Goal: Task Accomplishment & Management: Complete application form

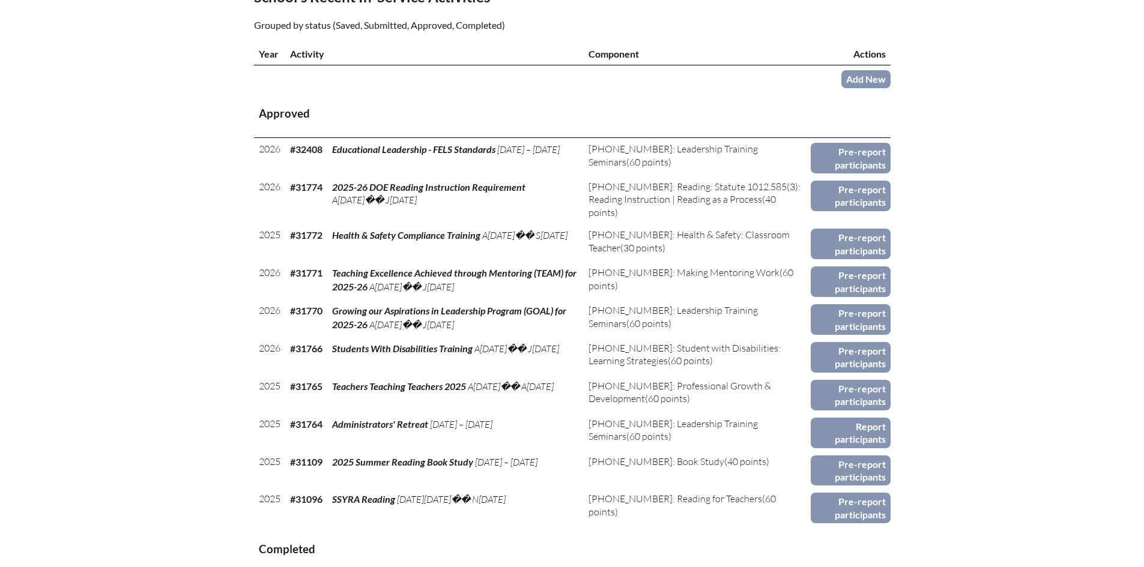
scroll to position [480, 0]
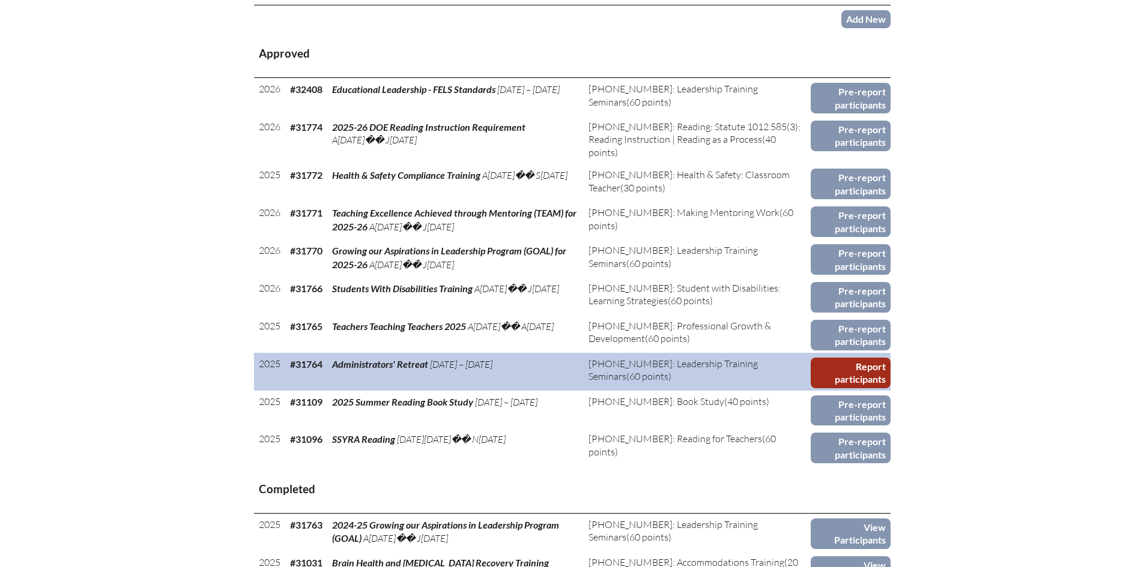
click at [839, 369] on link "Report participants" at bounding box center [850, 373] width 80 height 31
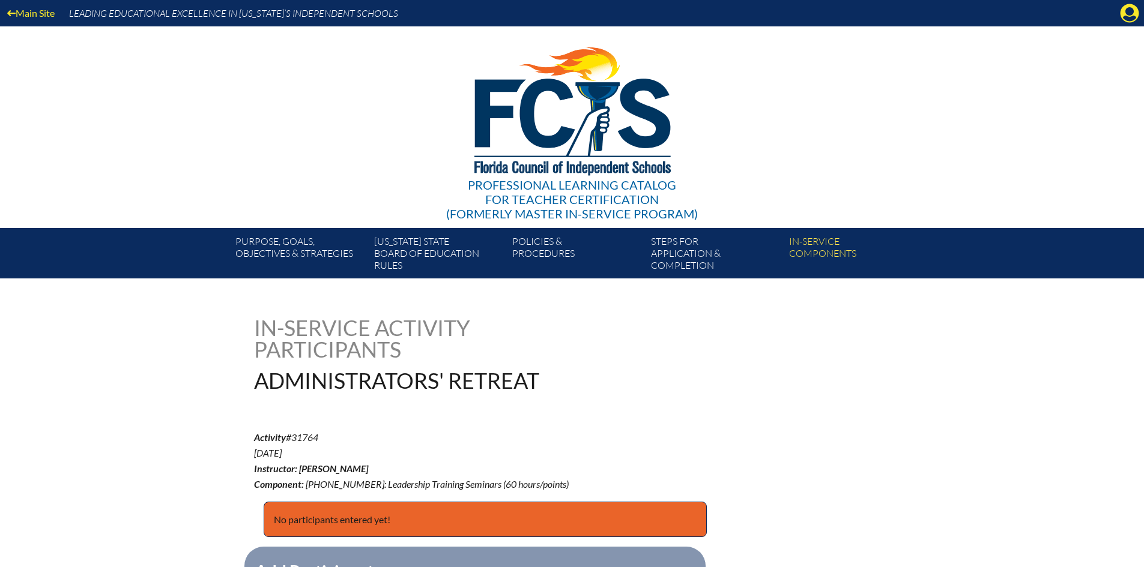
scroll to position [240, 0]
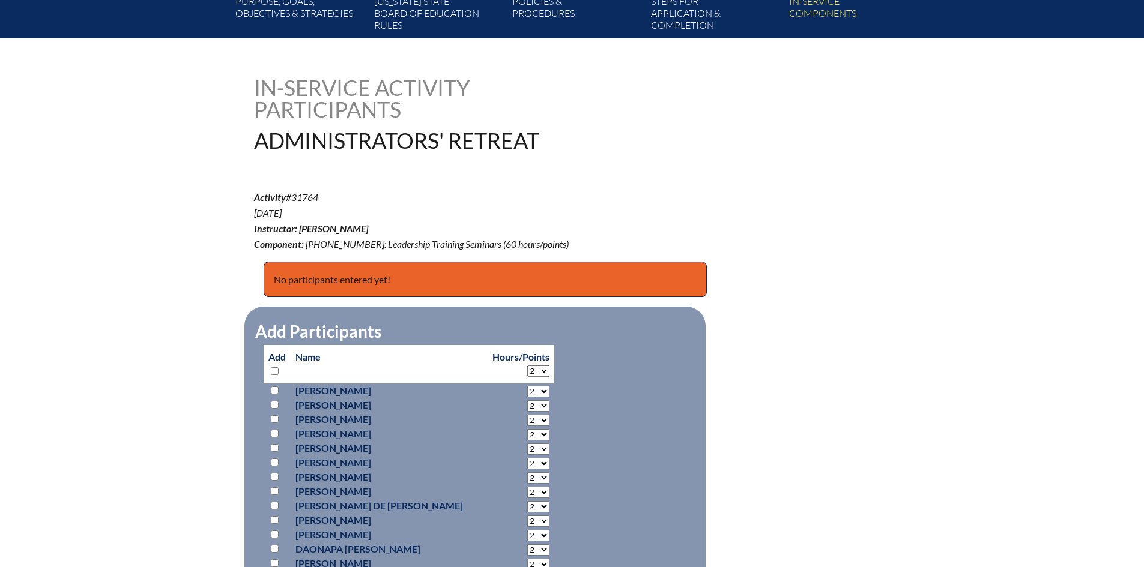
click at [527, 366] on select "2 3 4 5 6 7 8 9 10 11 12 13 14 15 16 17 18 19 20 21 22 23 24 25 26 27 28 29 30 …" at bounding box center [538, 371] width 22 height 11
select select "6"
click at [527, 366] on select "2 3 4 5 6 7 8 9 10 11 12 13 14 15 16 17 18 19 20 21 22 23 24 25 26 27 28 29 30 …" at bounding box center [538, 371] width 22 height 11
select select "6"
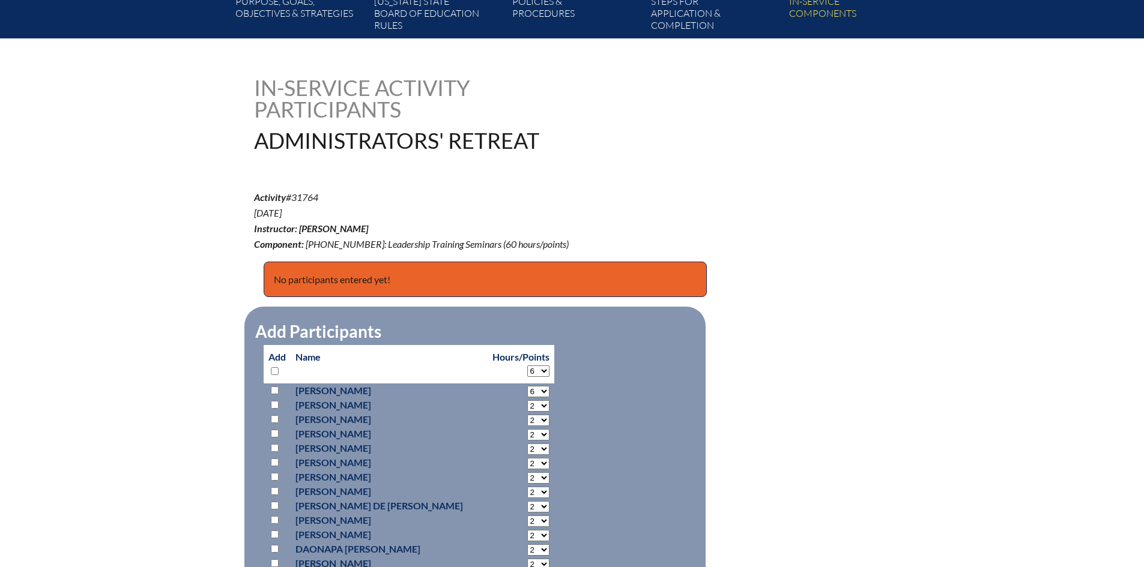
select select "6"
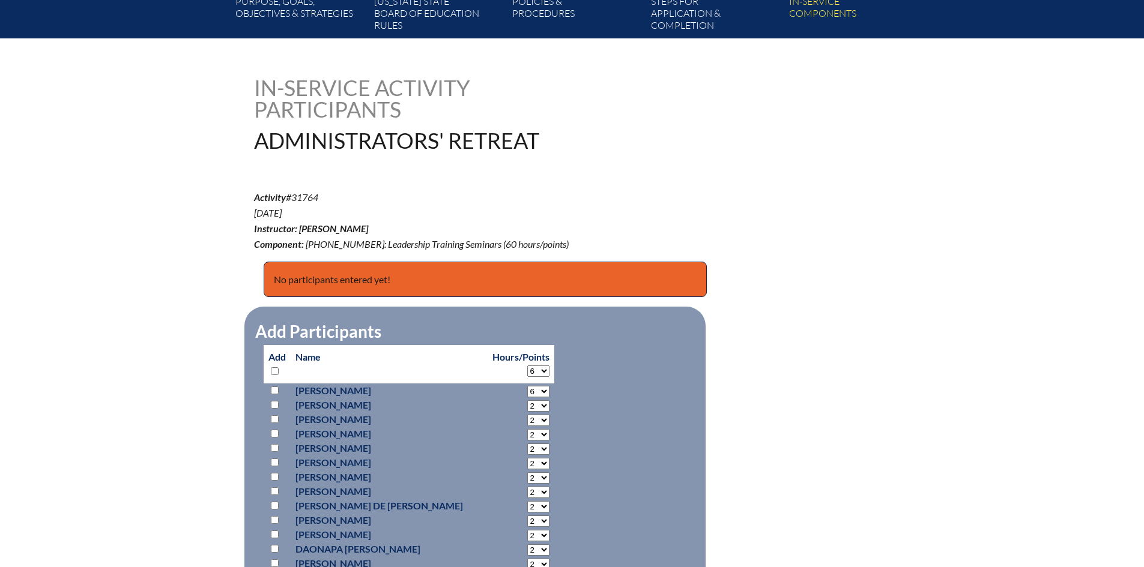
select select "6"
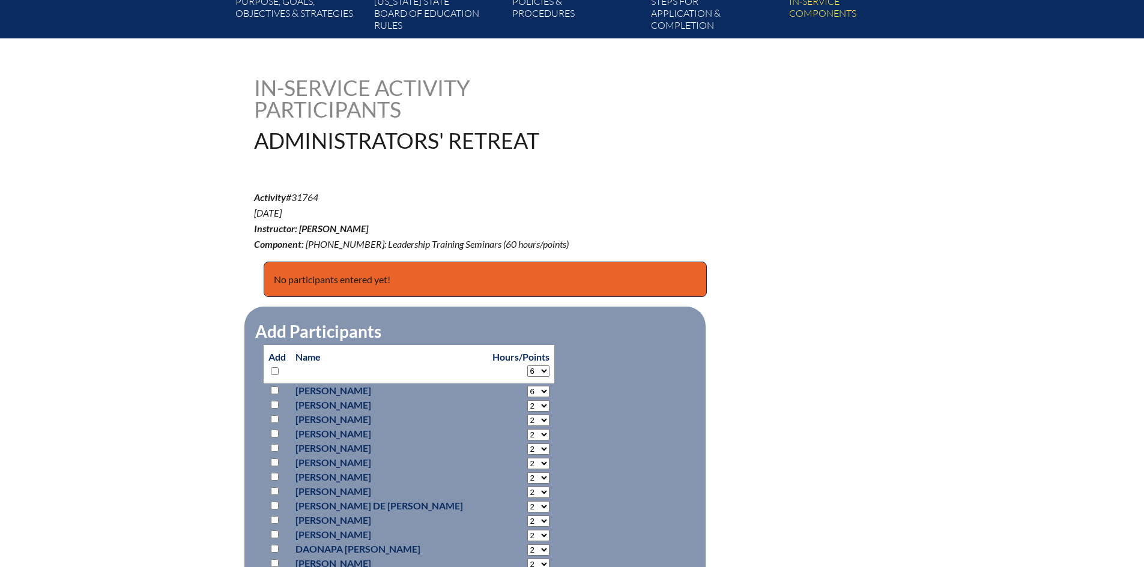
select select "6"
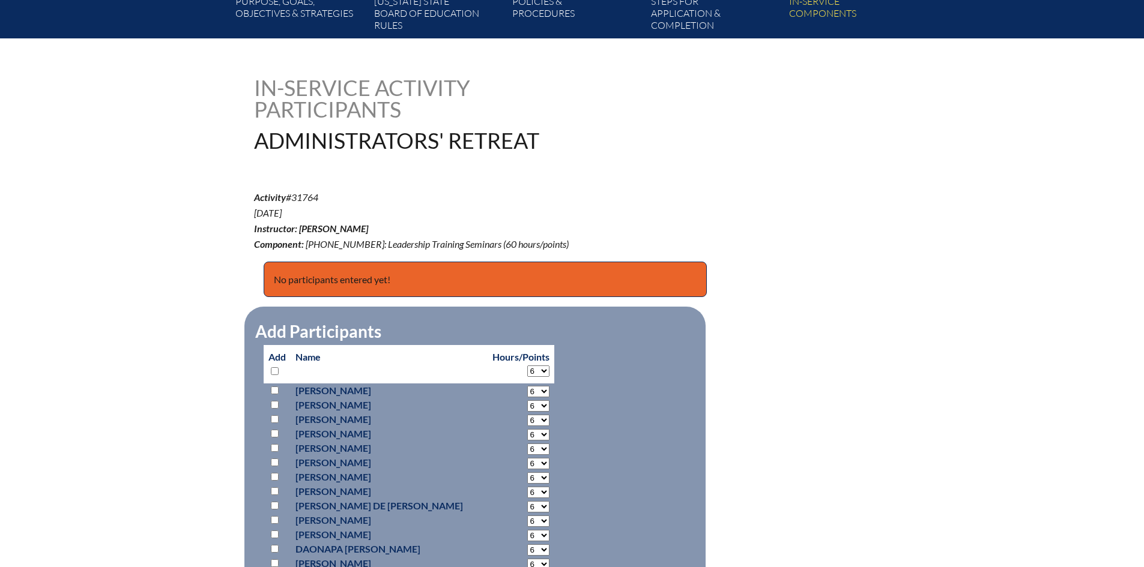
select select "6"
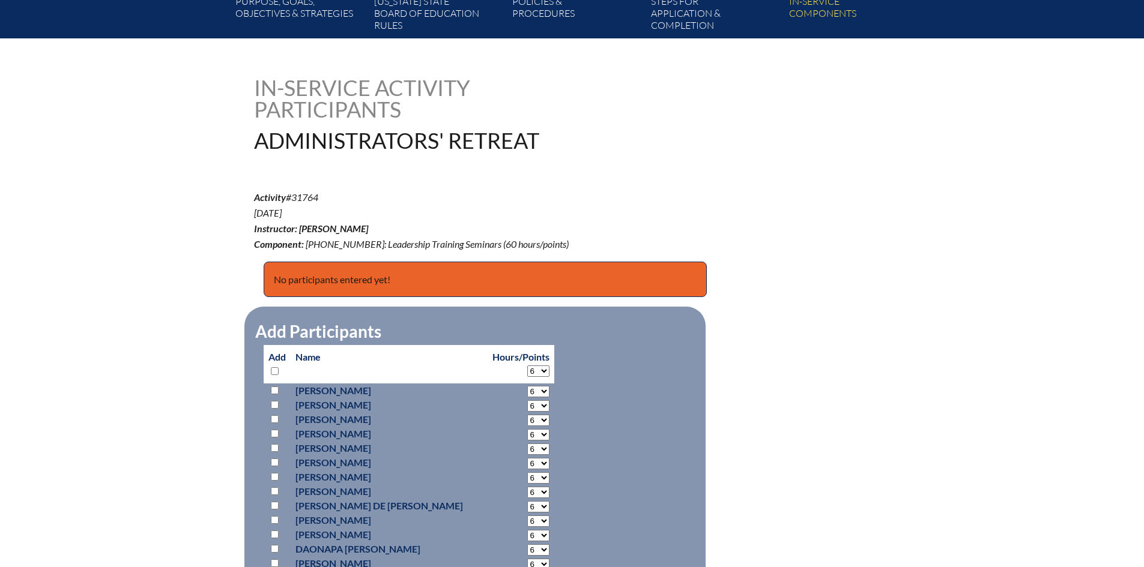
select select "6"
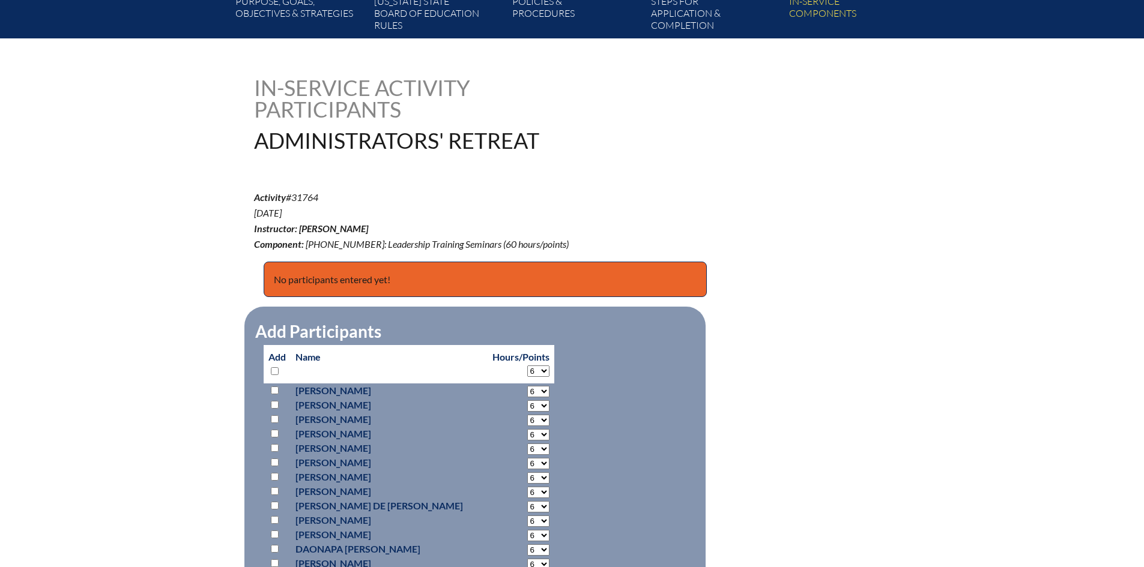
select select "6"
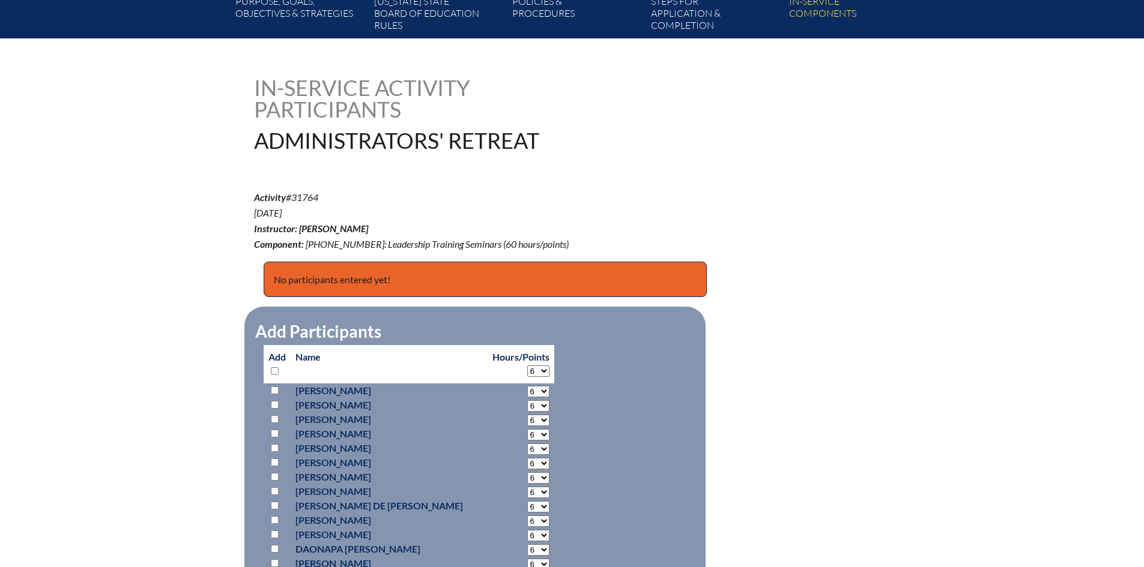
select select "6"
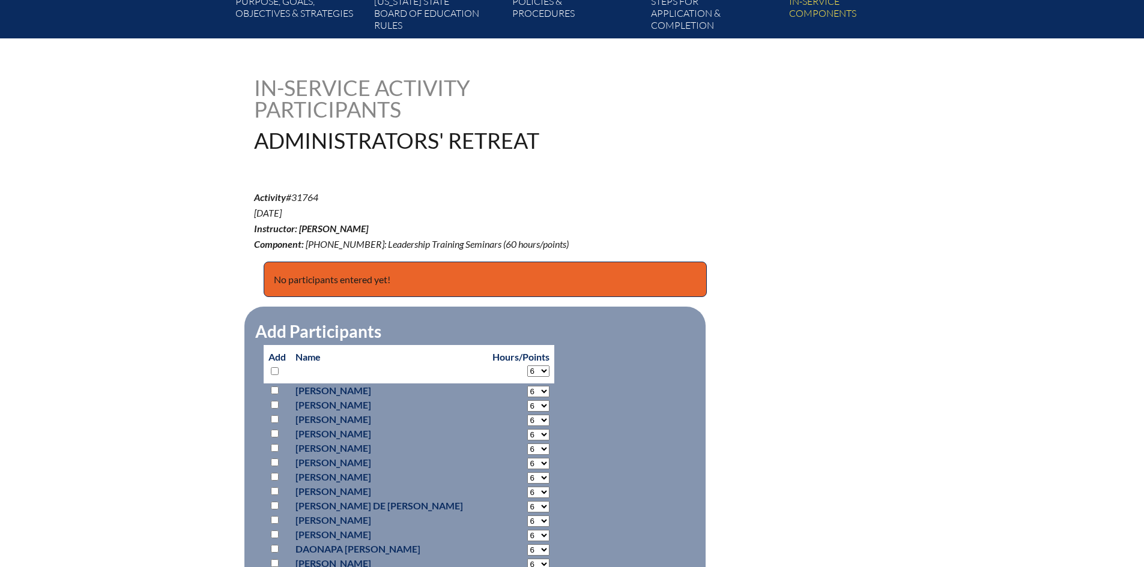
select select "6"
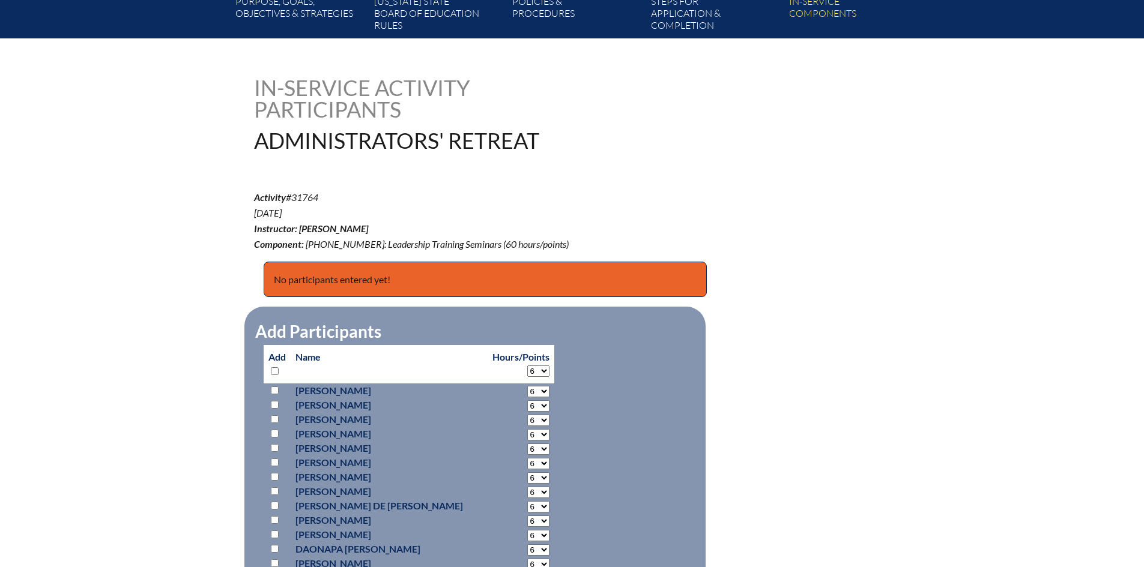
select select "6"
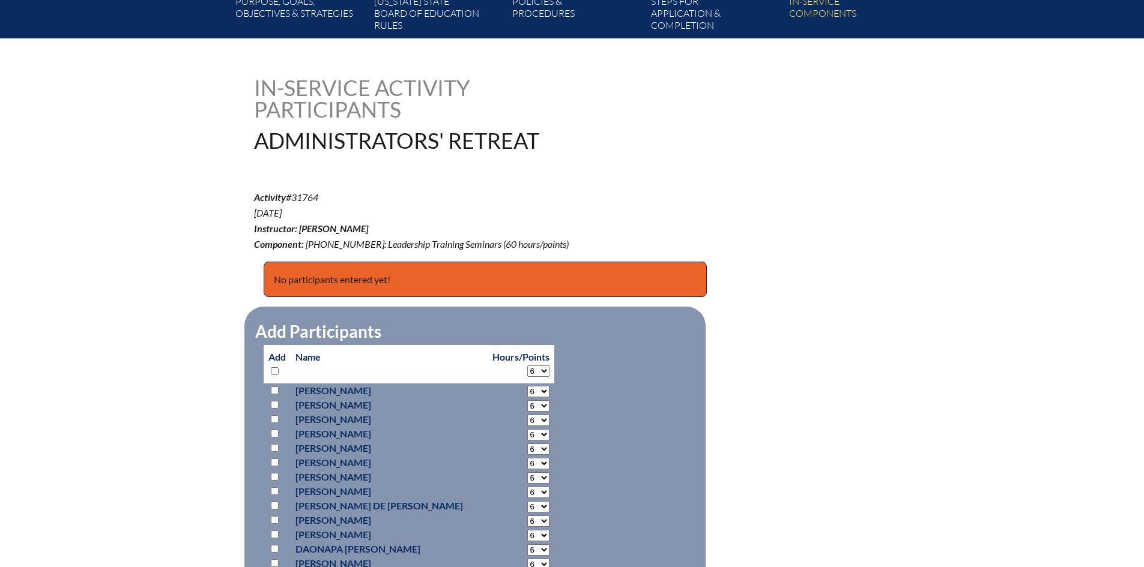
select select "6"
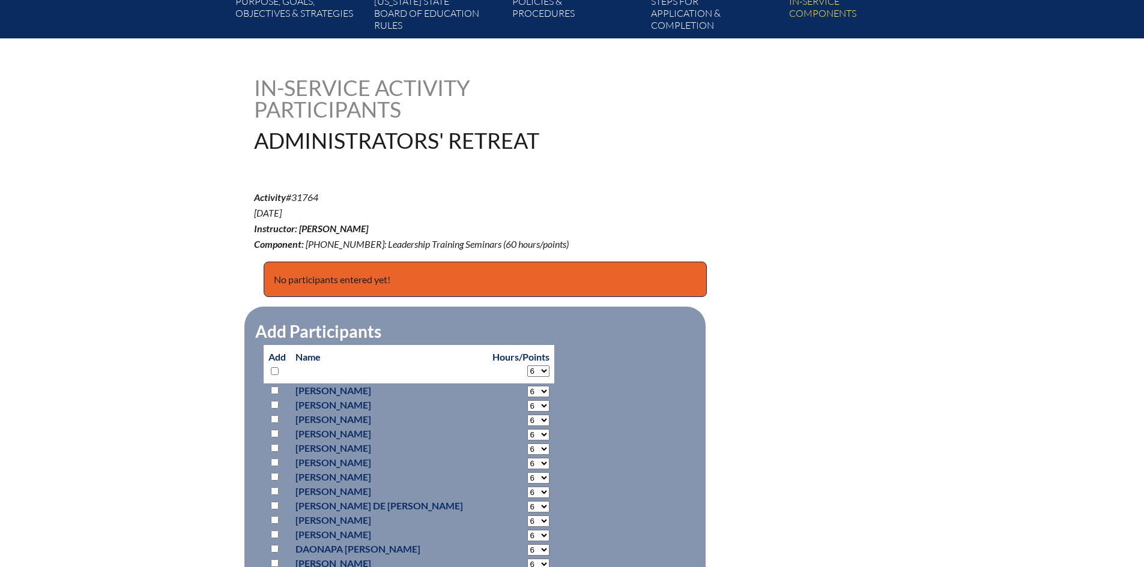
select select "6"
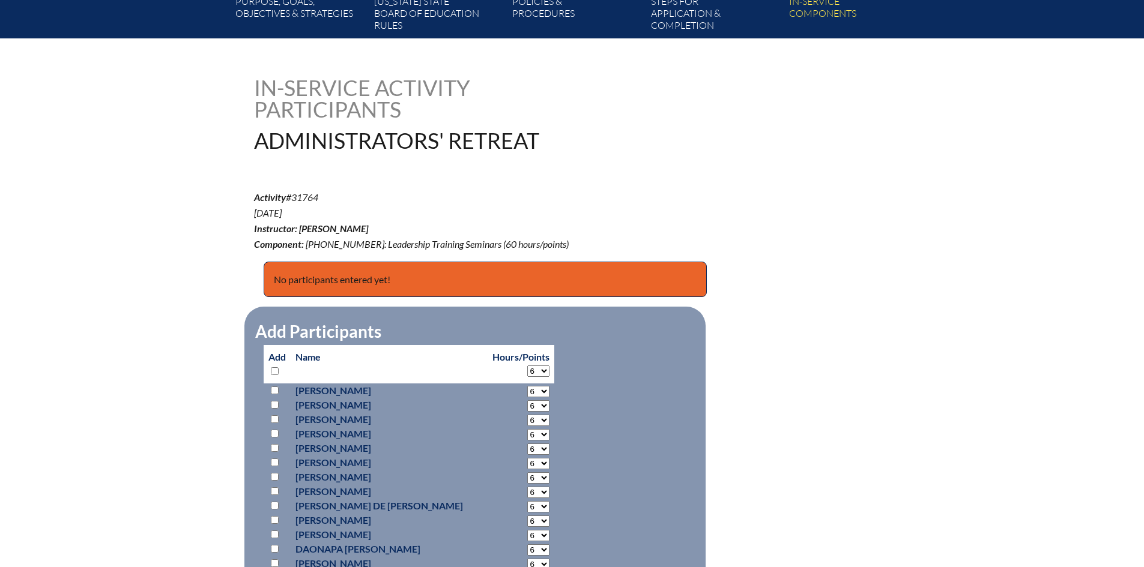
select select "6"
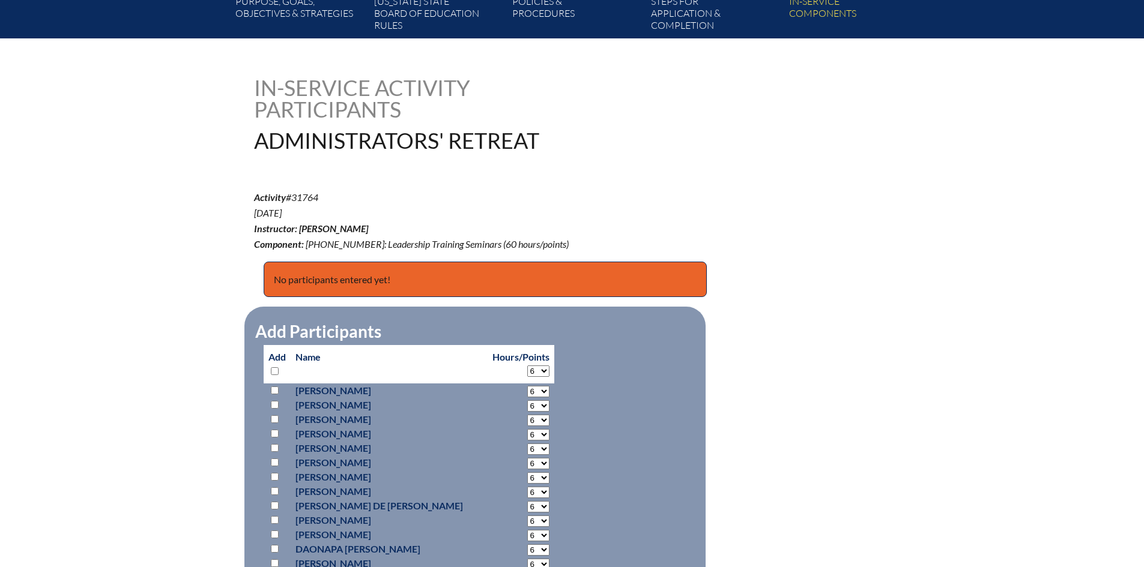
select select "6"
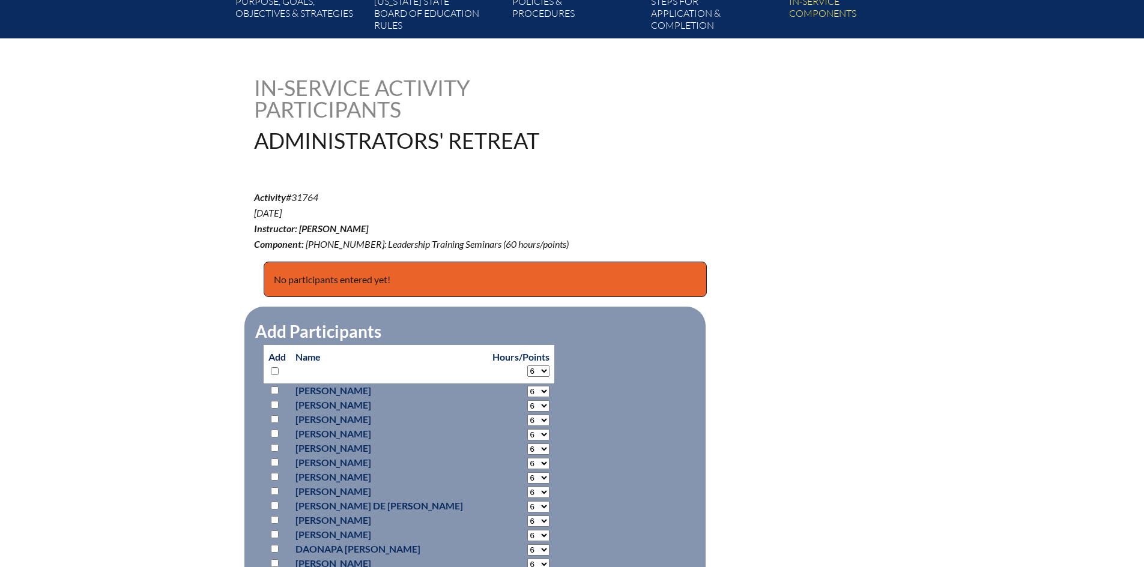
select select "6"
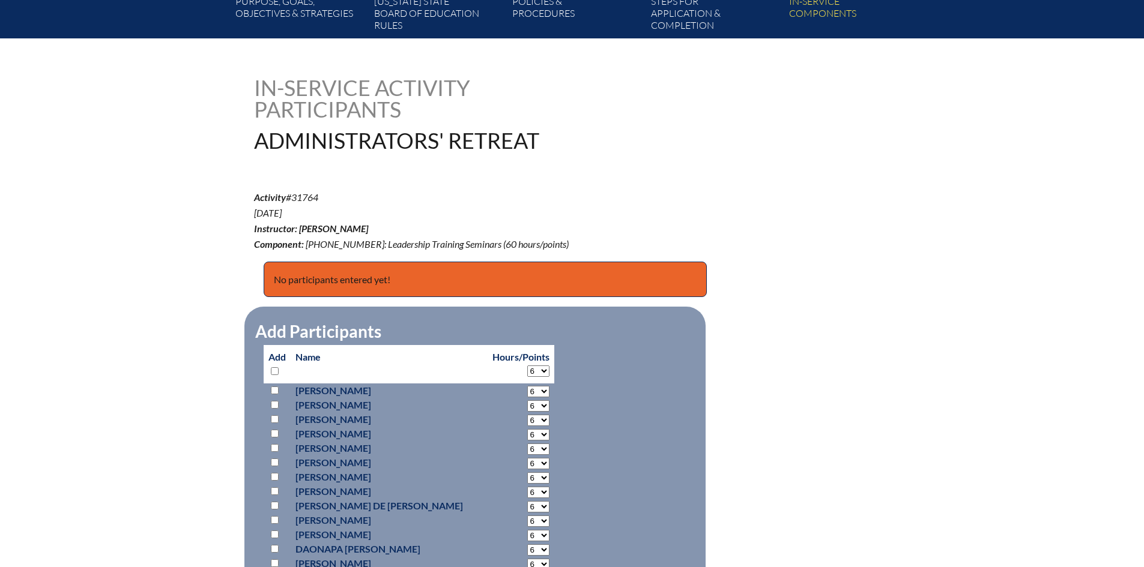
select select "6"
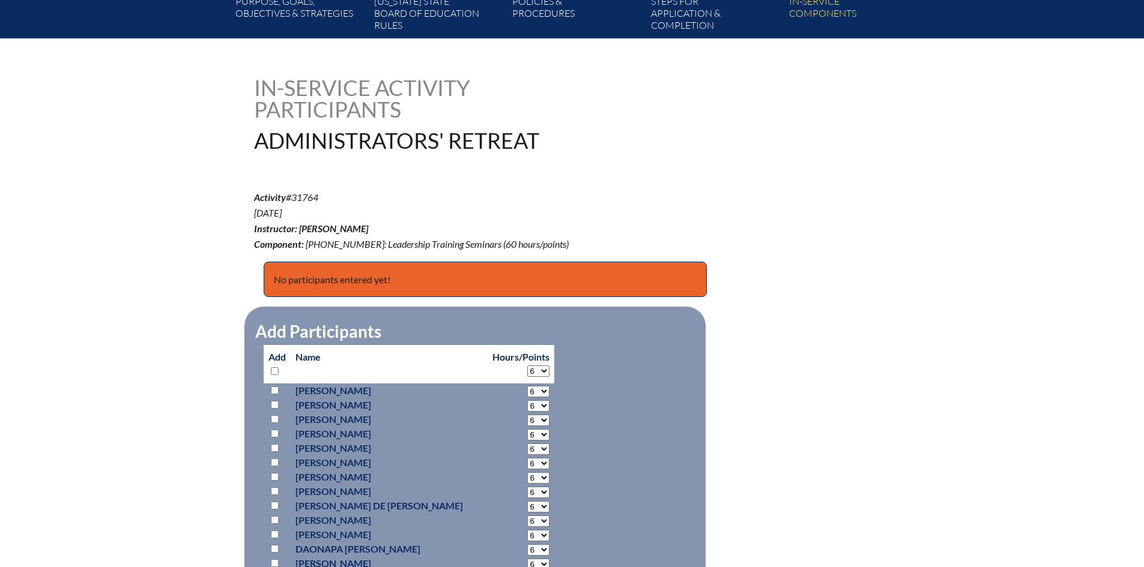
select select "6"
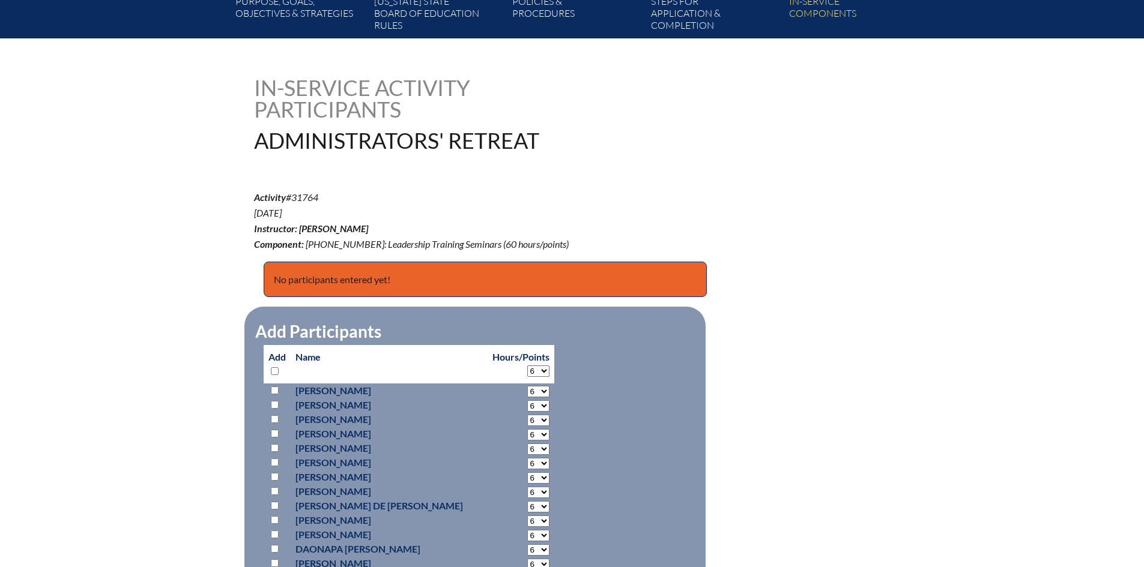
select select "6"
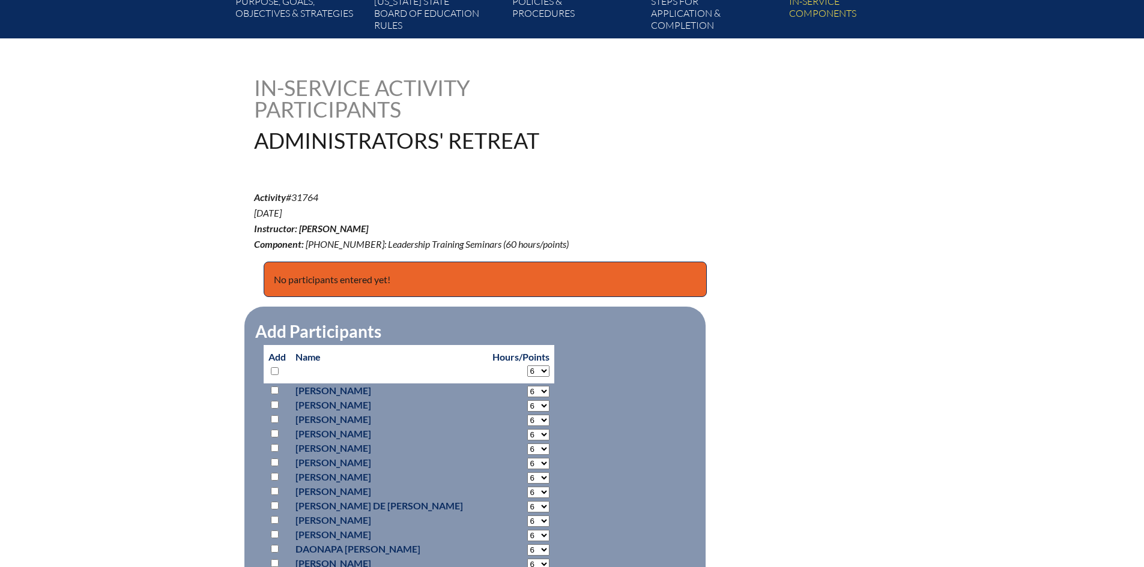
select select "6"
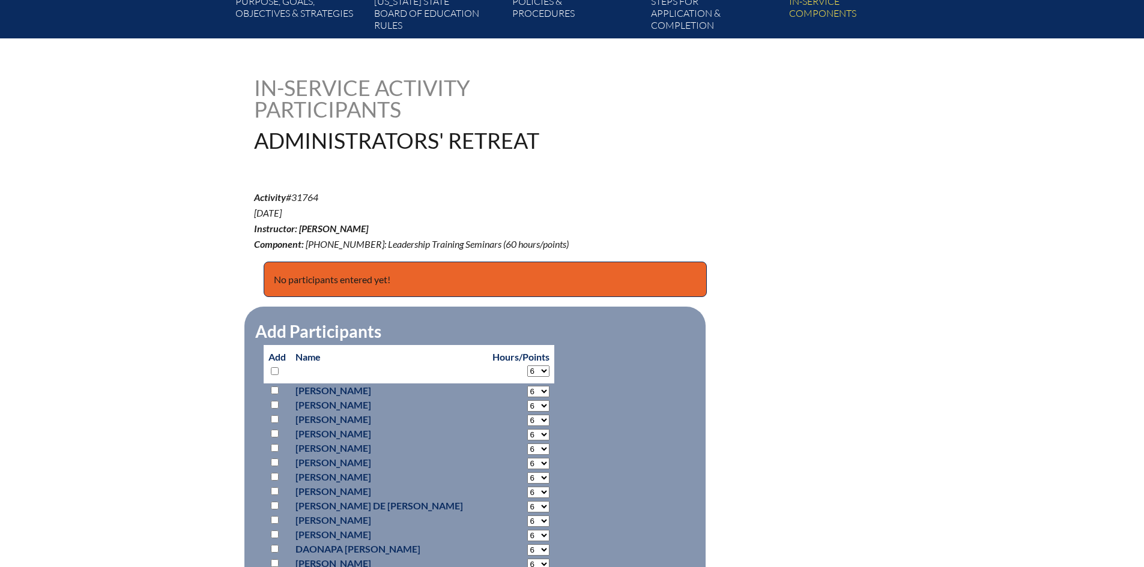
select select "6"
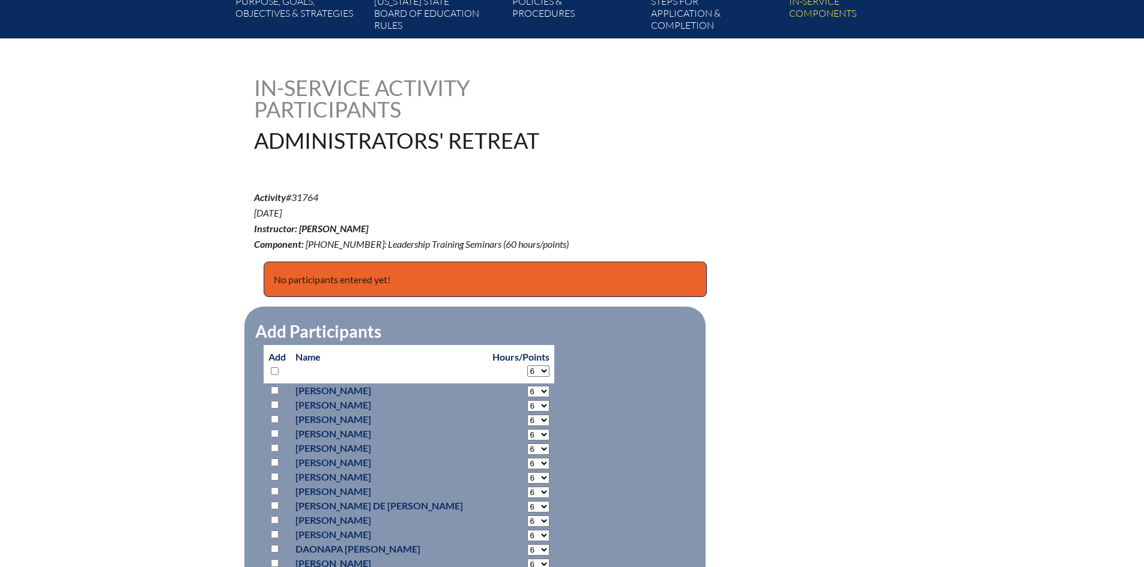
select select "6"
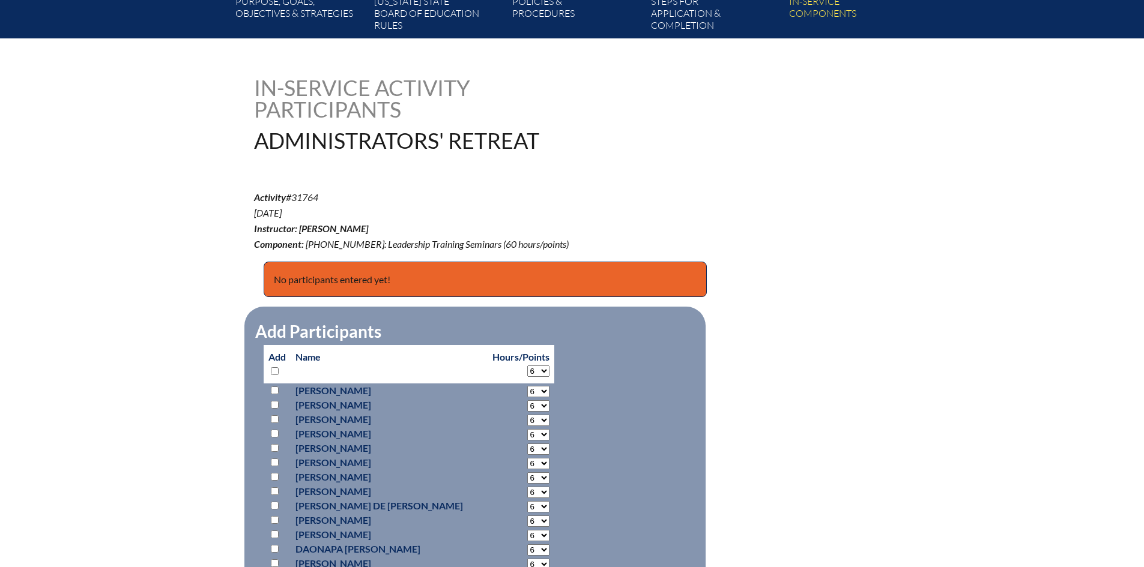
select select "6"
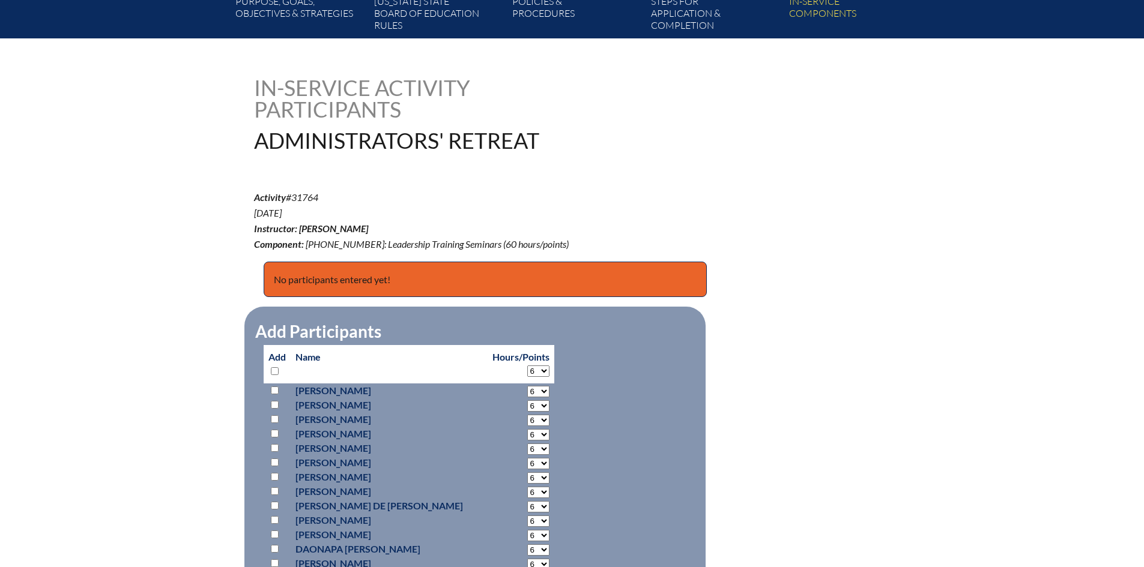
select select "6"
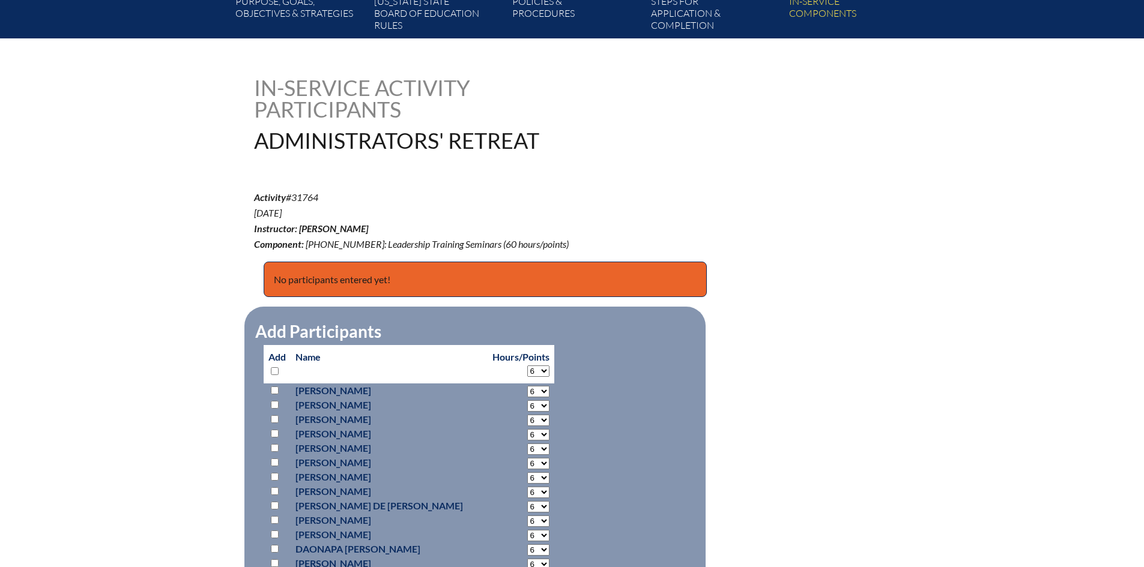
select select "6"
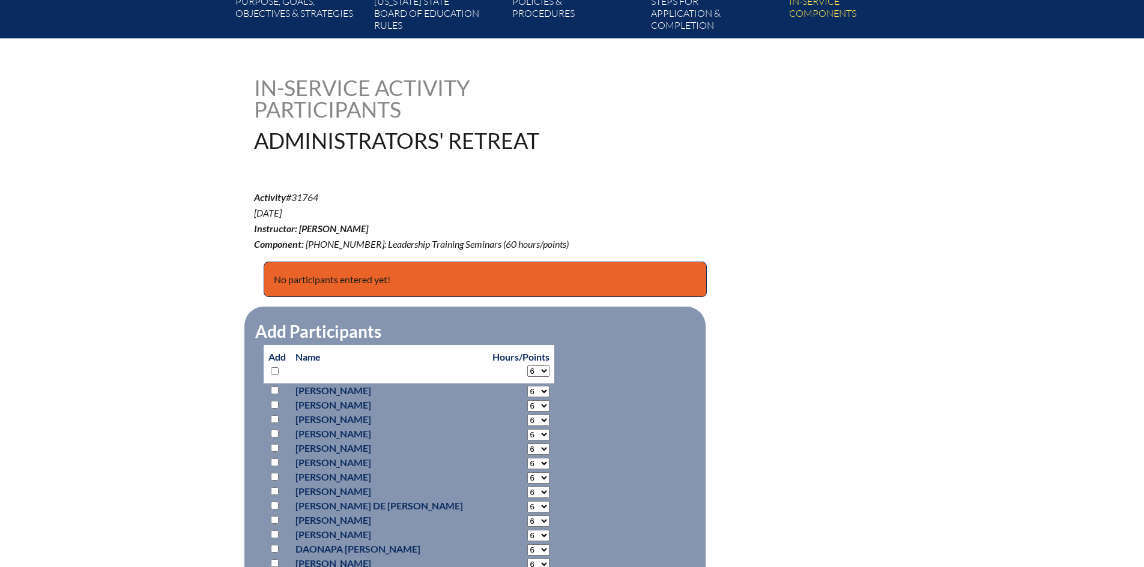
select select "6"
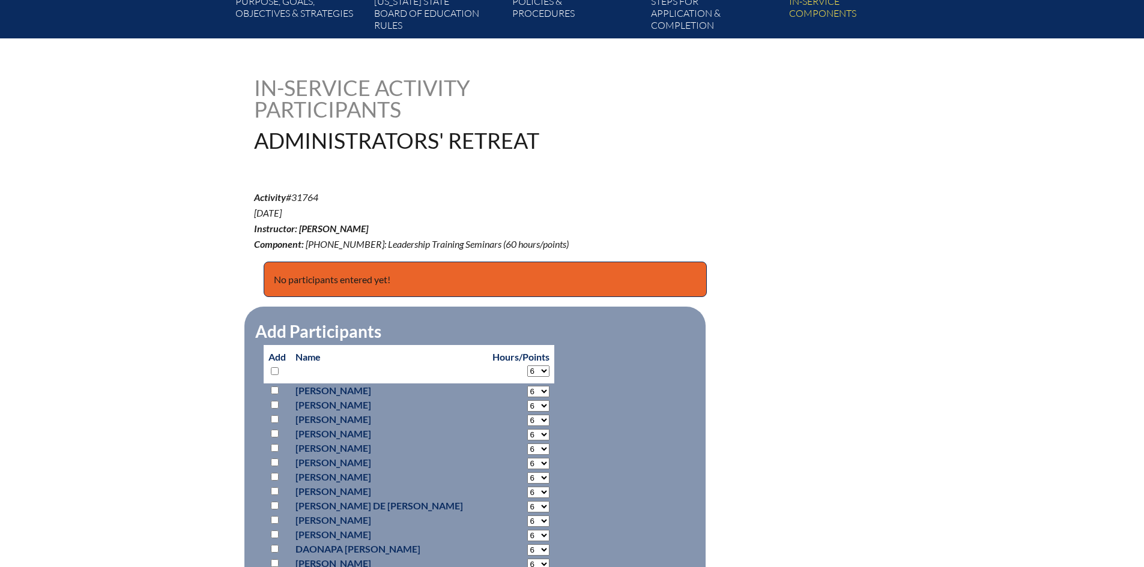
select select "6"
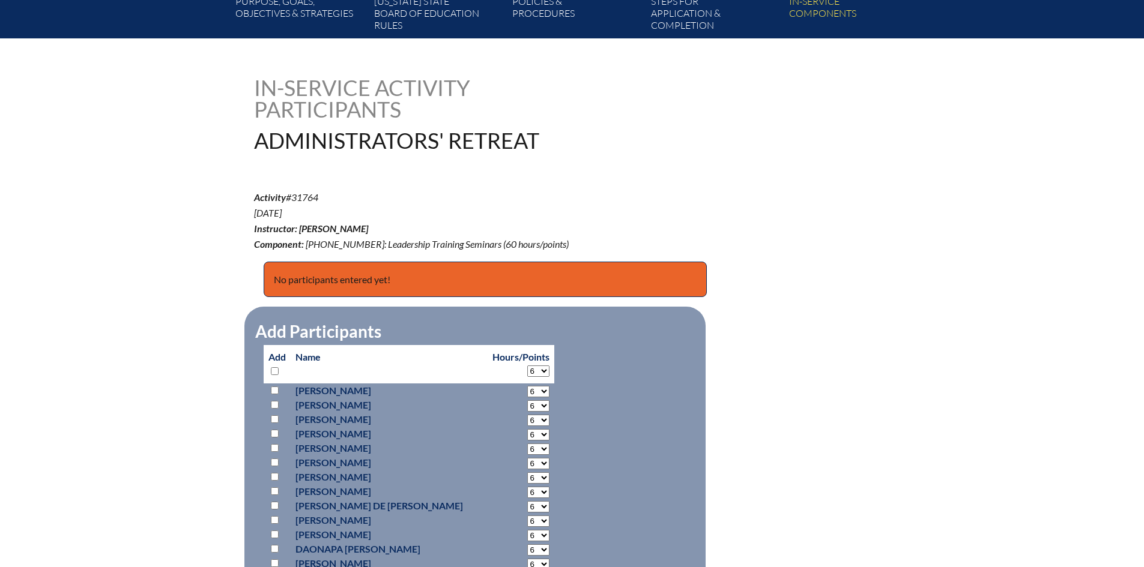
select select "6"
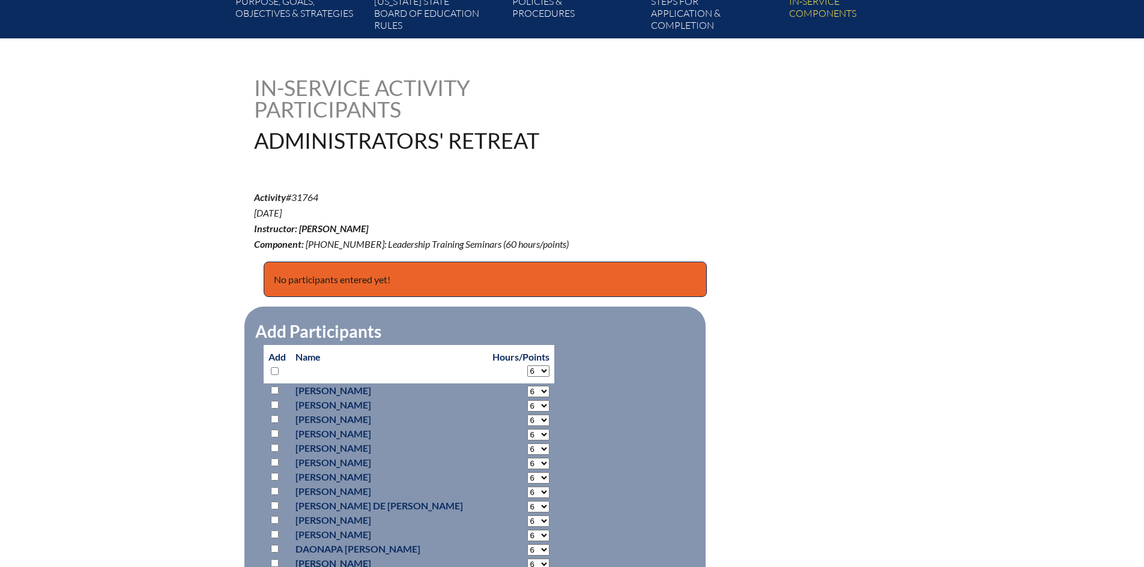
select select "6"
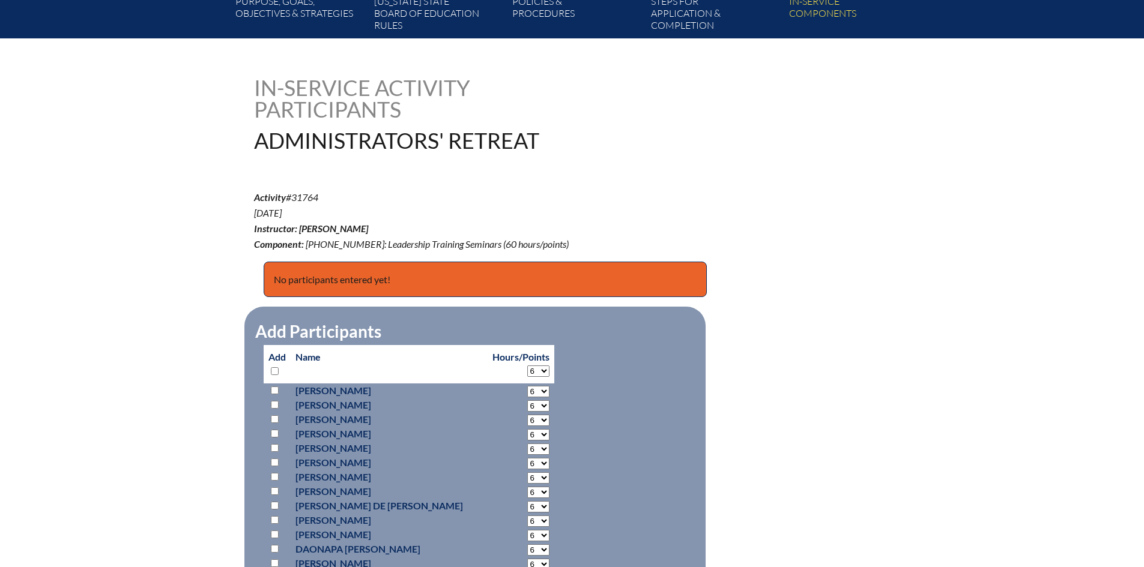
select select "6"
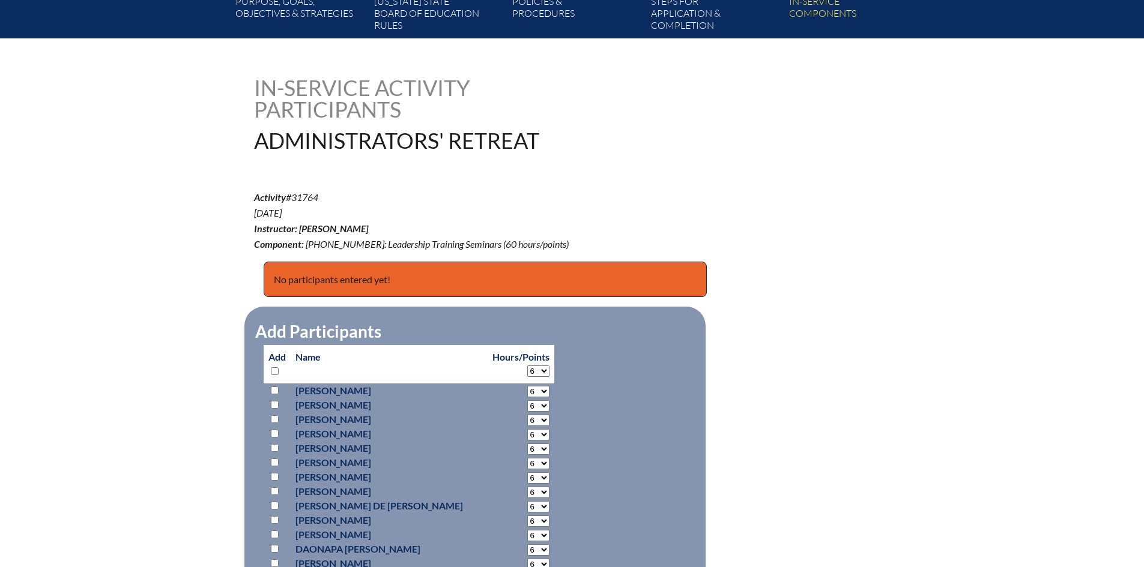
select select "6"
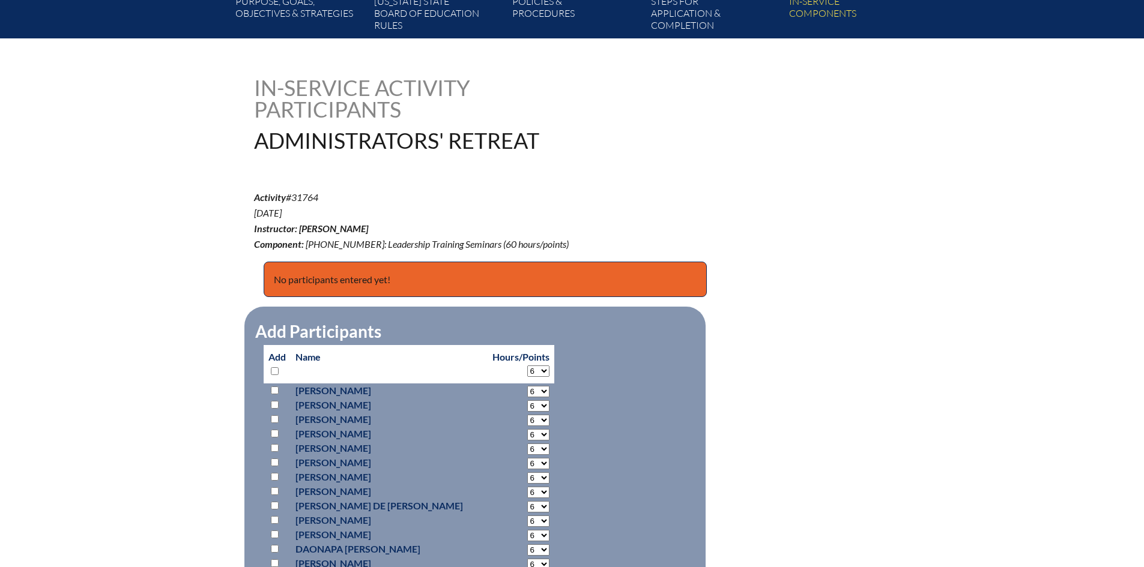
select select "6"
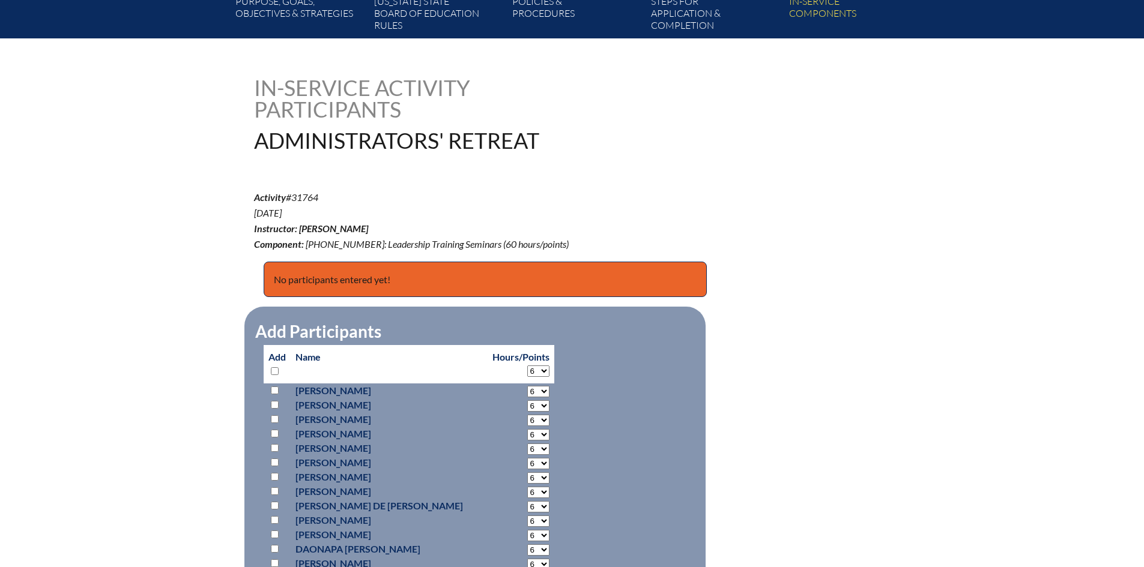
select select "6"
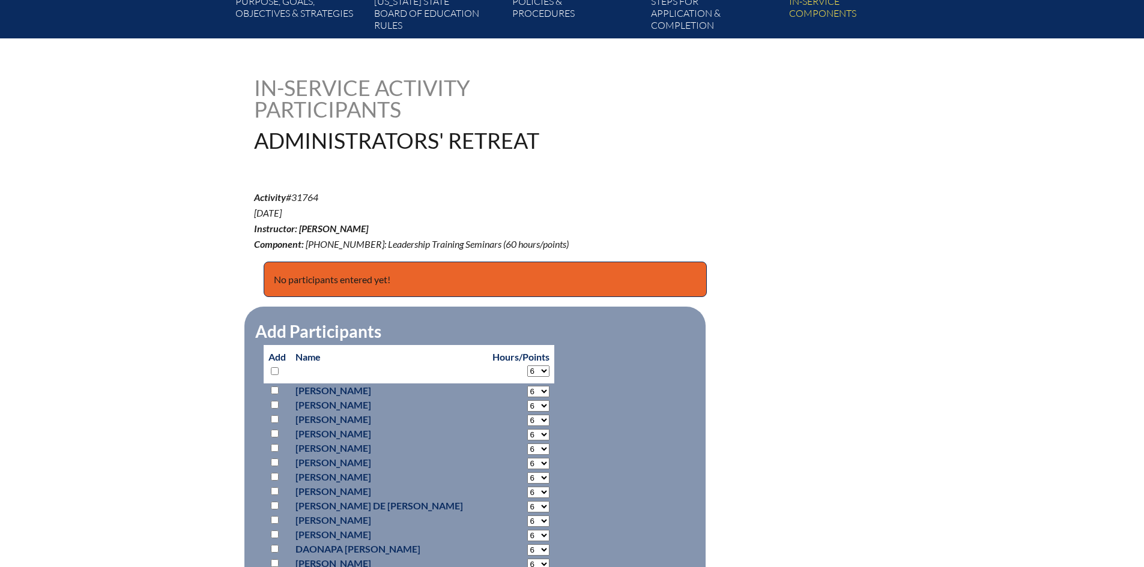
select select "6"
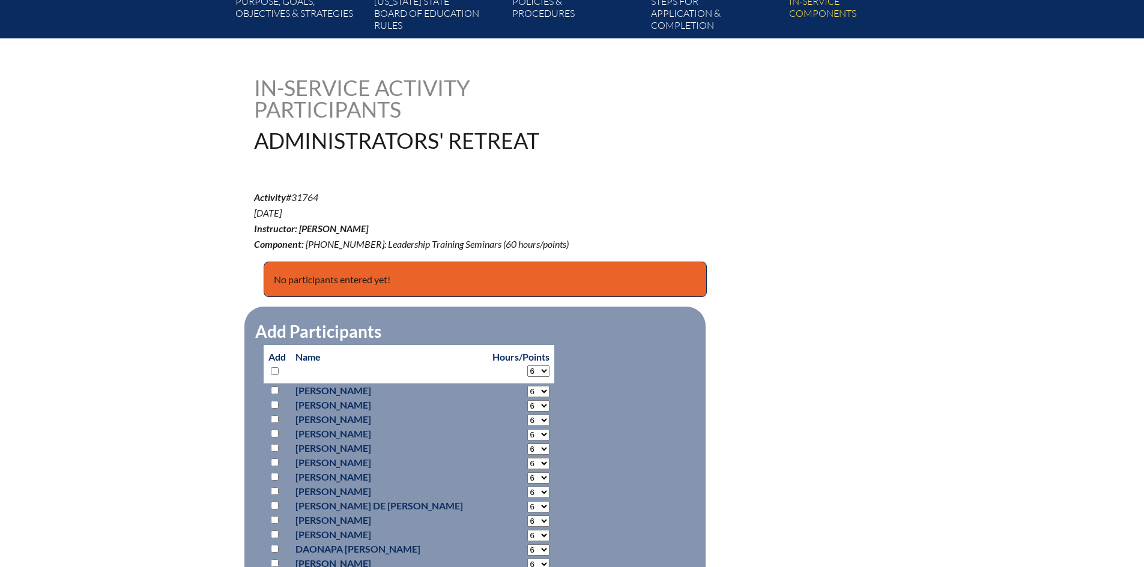
select select "6"
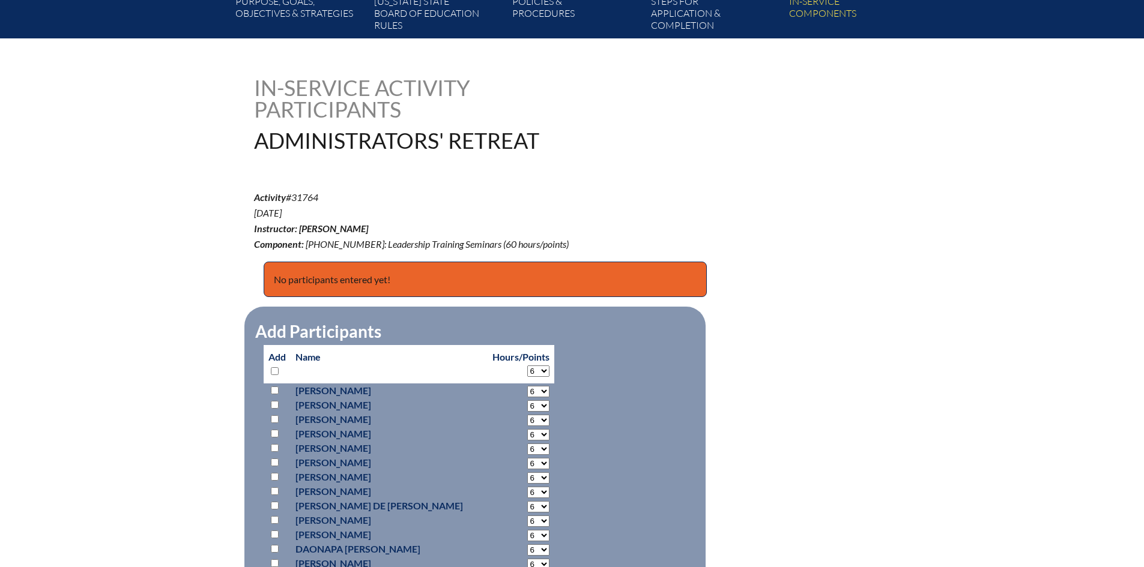
select select "6"
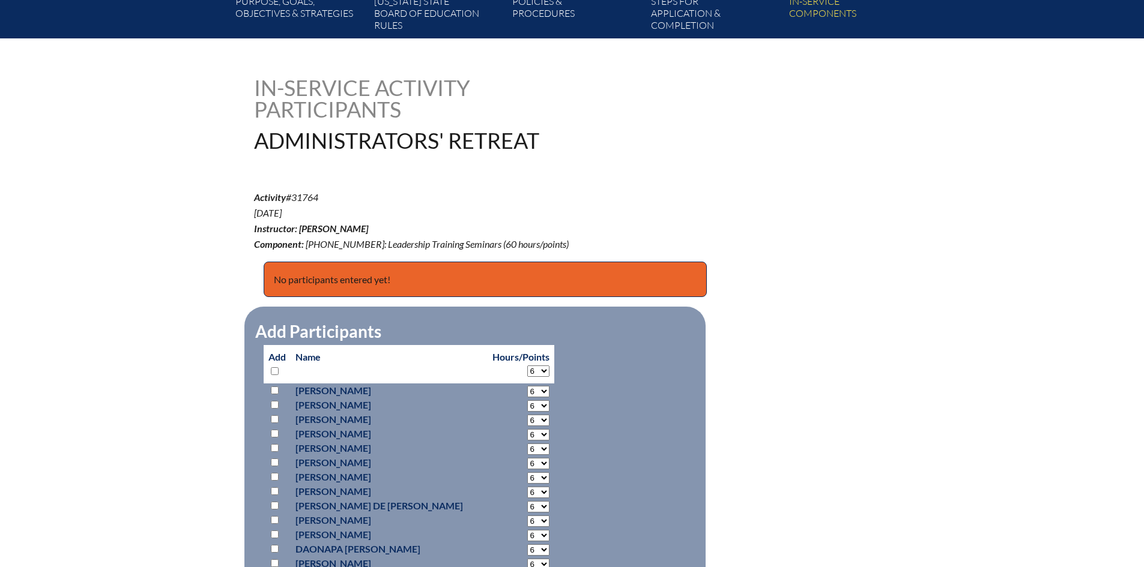
select select "6"
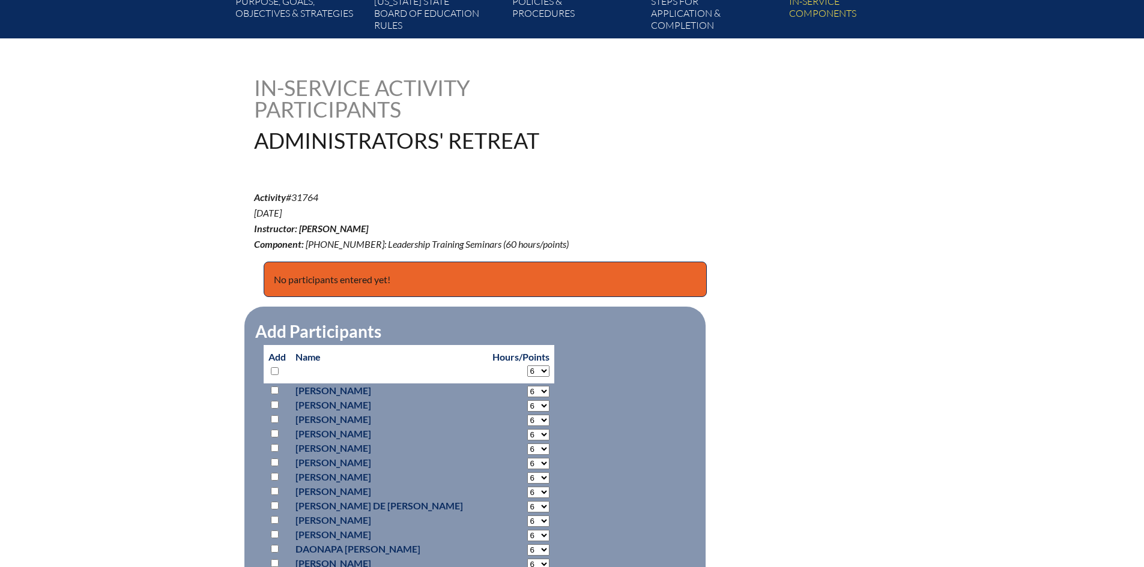
select select "6"
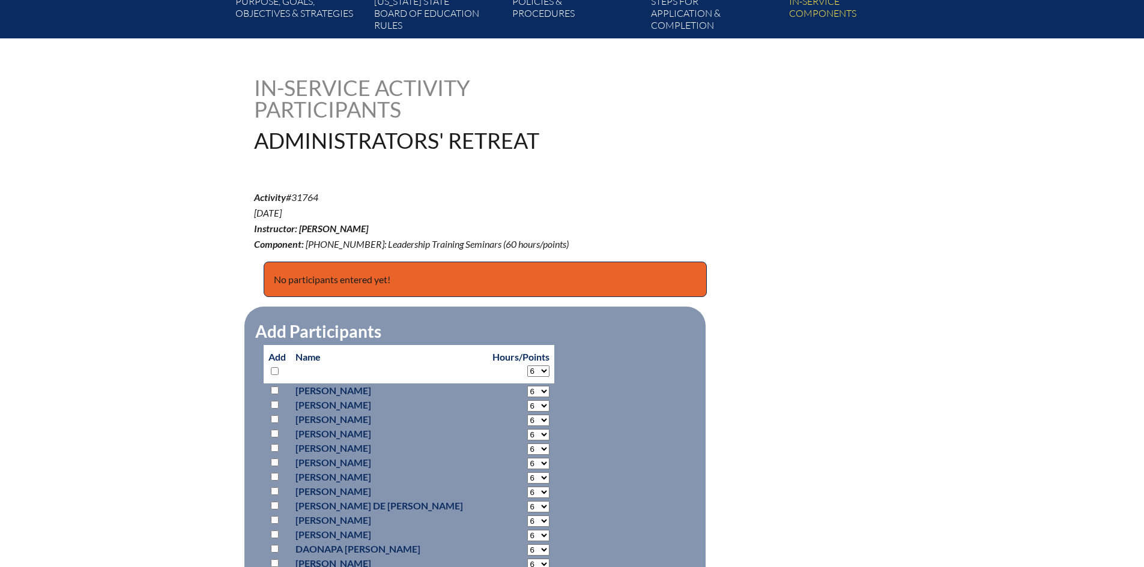
select select "6"
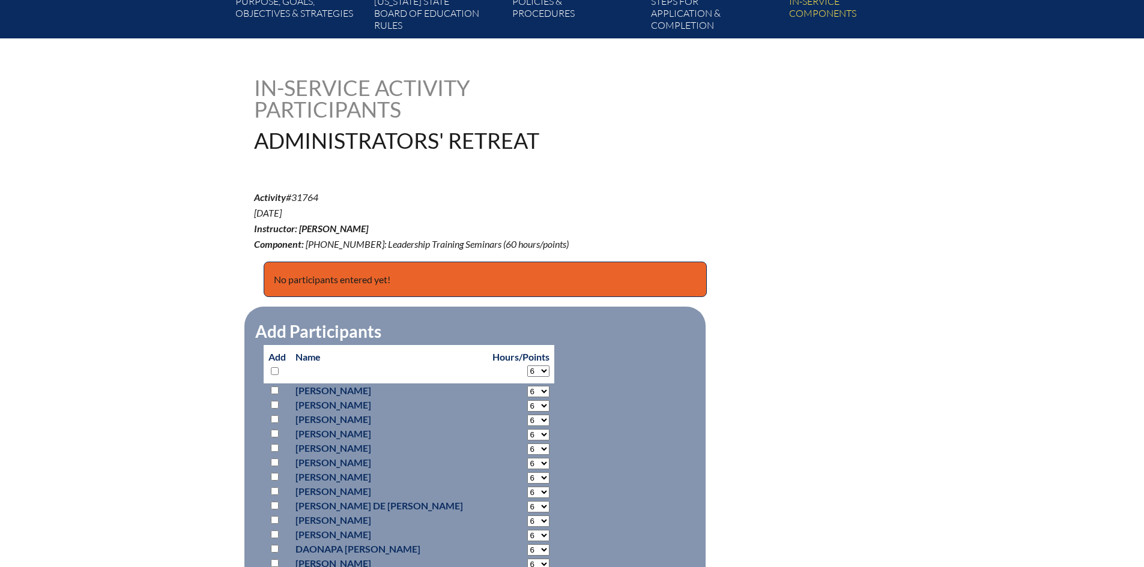
select select "6"
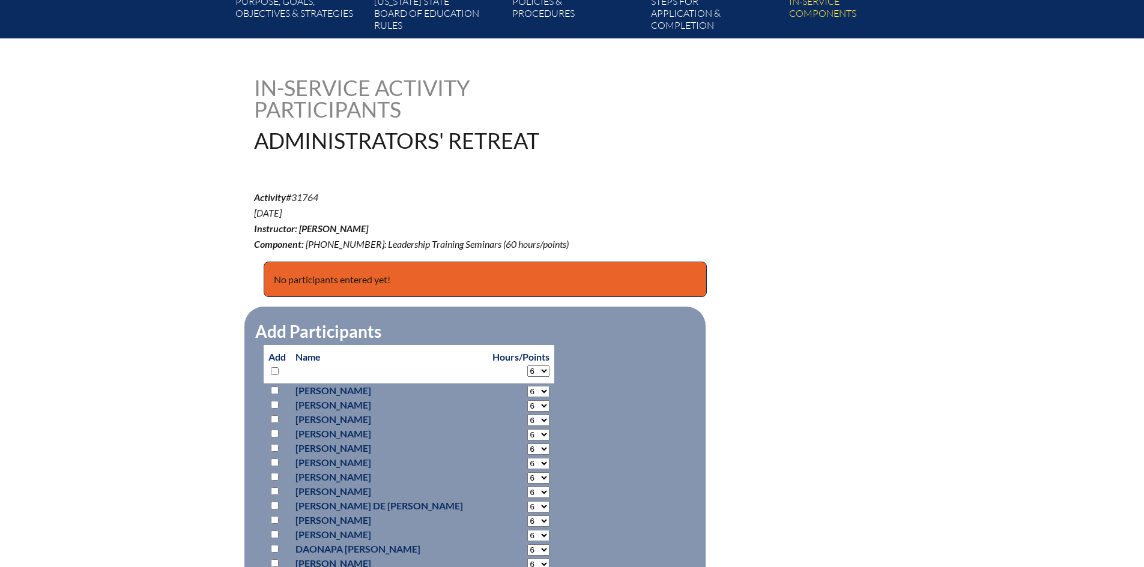
select select "6"
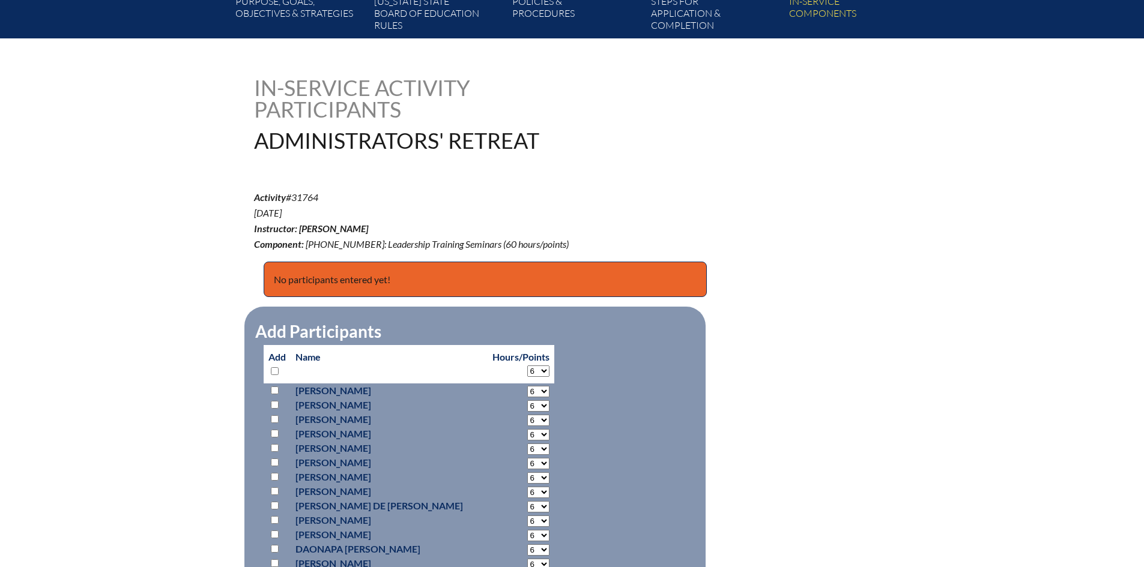
select select "6"
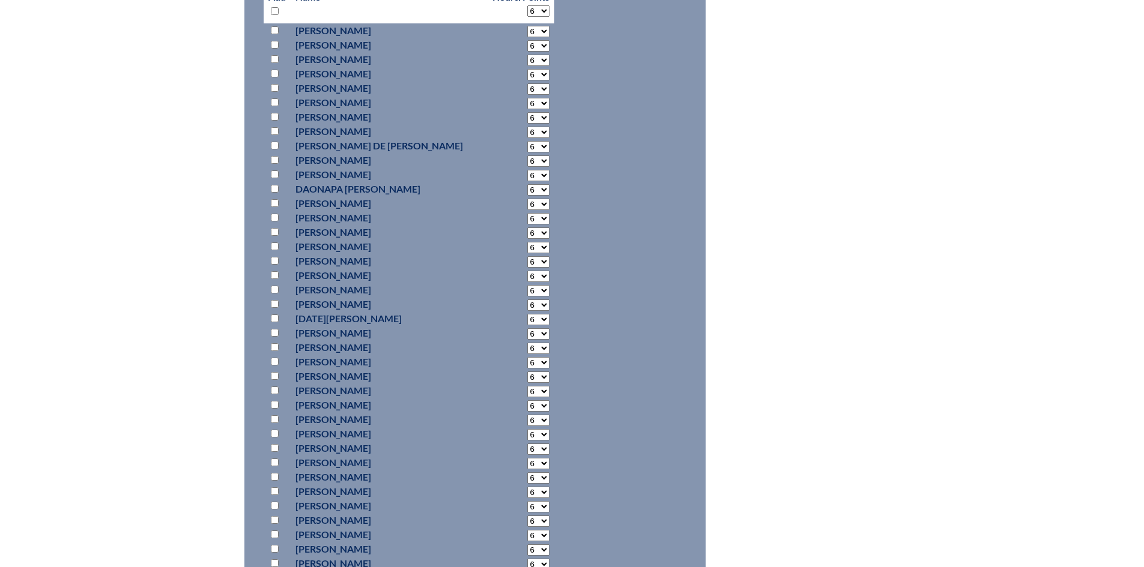
scroll to position [780, 0]
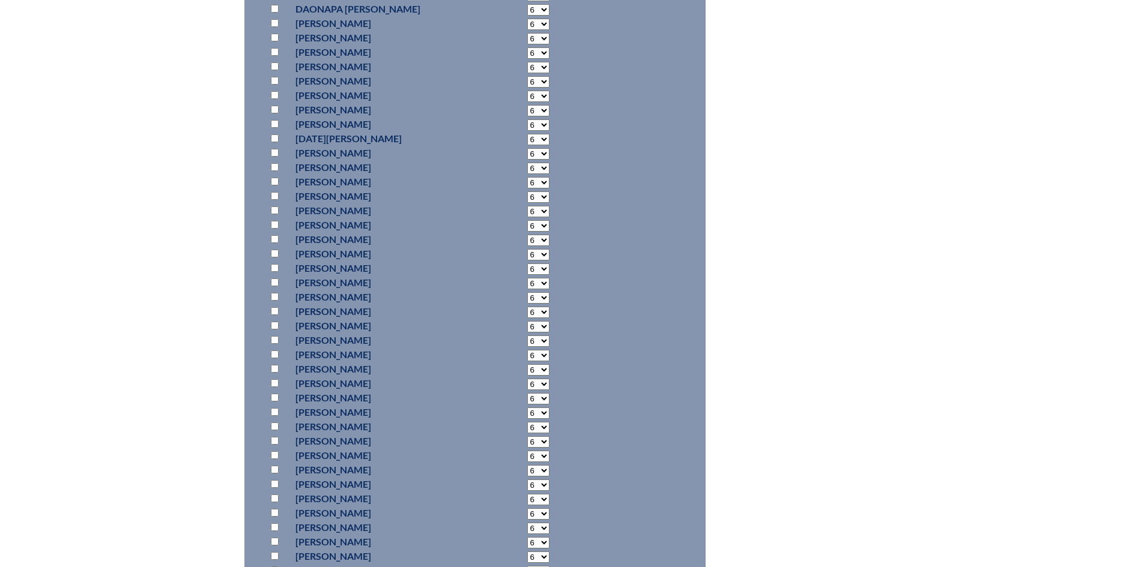
click at [274, 423] on input "checkbox" at bounding box center [275, 427] width 8 height 8
click at [273, 517] on input "checkbox" at bounding box center [275, 520] width 8 height 8
click at [274, 375] on input "checkbox" at bounding box center [275, 379] width 8 height 8
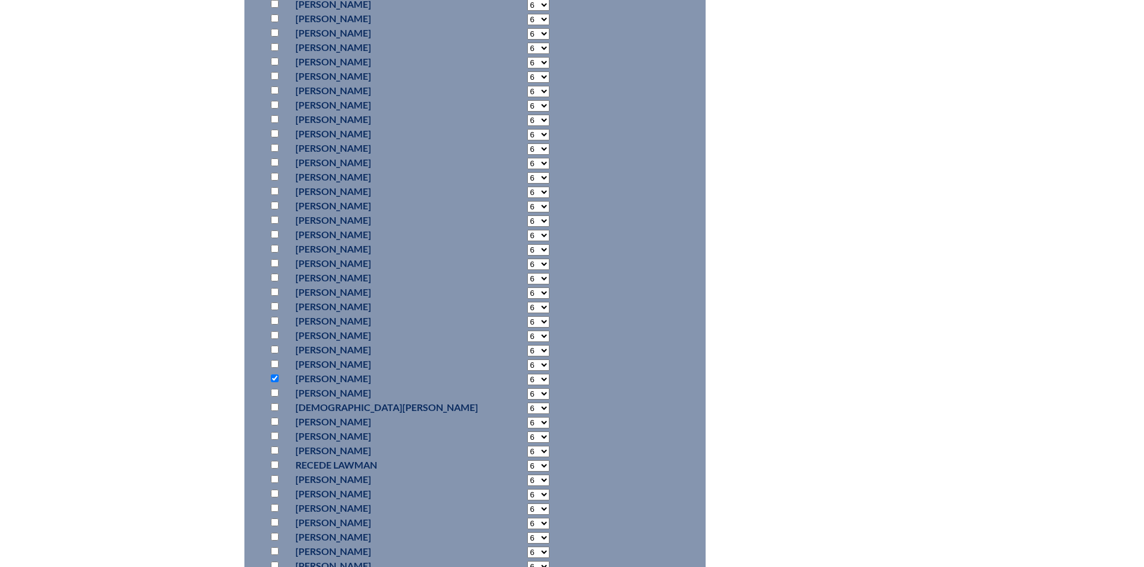
click at [274, 259] on input "checkbox" at bounding box center [275, 263] width 8 height 8
click at [277, 312] on input "checkbox" at bounding box center [275, 316] width 8 height 8
click at [275, 76] on input "checkbox" at bounding box center [275, 78] width 8 height 8
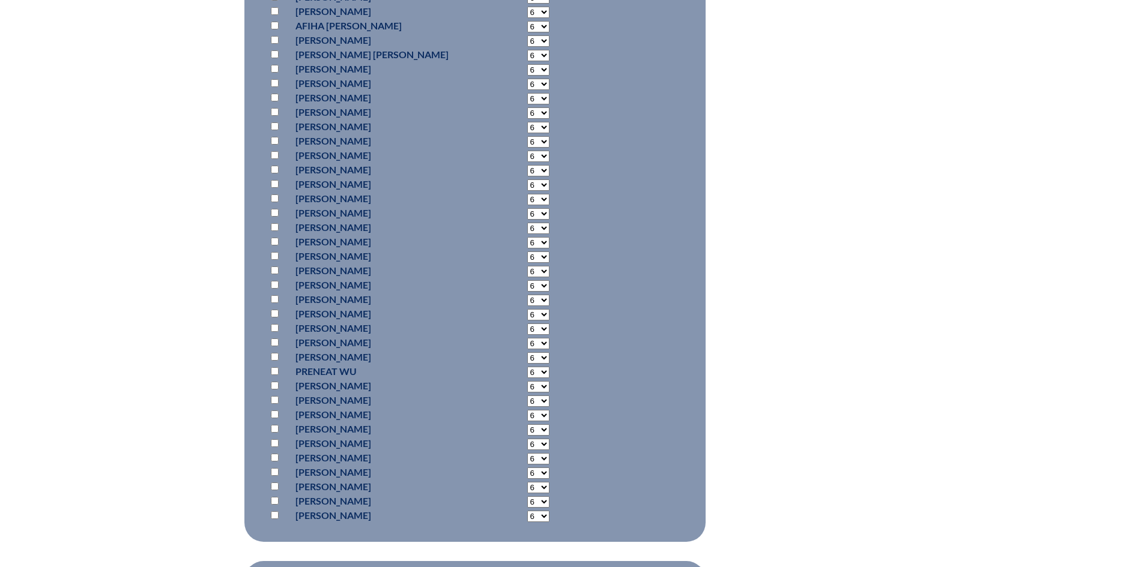
scroll to position [7691, 0]
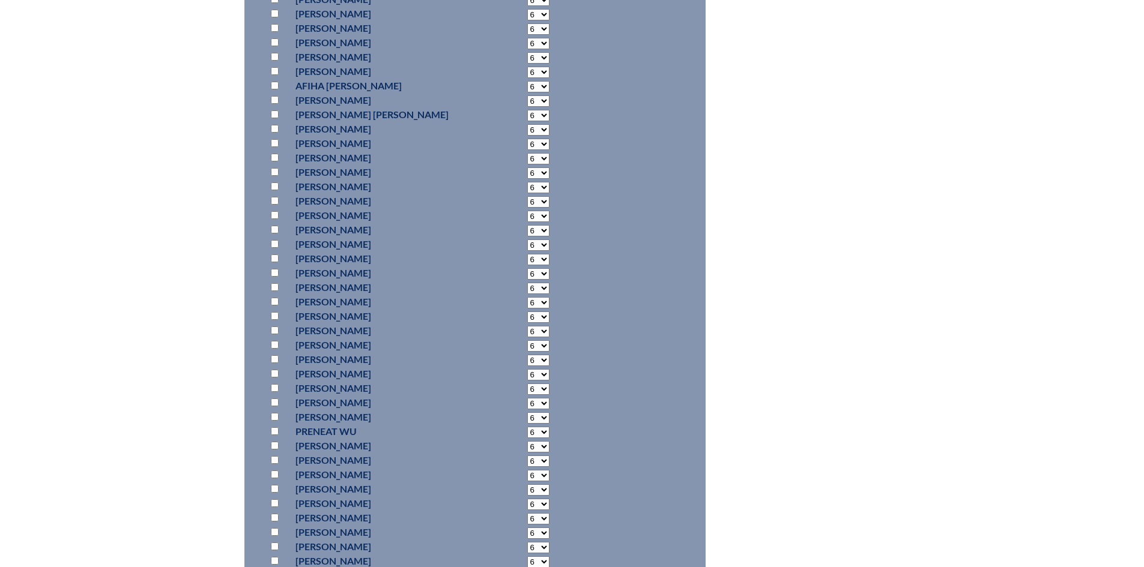
click at [276, 199] on input "checkbox" at bounding box center [275, 201] width 8 height 8
click at [273, 188] on input "checkbox" at bounding box center [275, 191] width 8 height 8
click at [271, 287] on input "checkbox" at bounding box center [275, 287] width 8 height 8
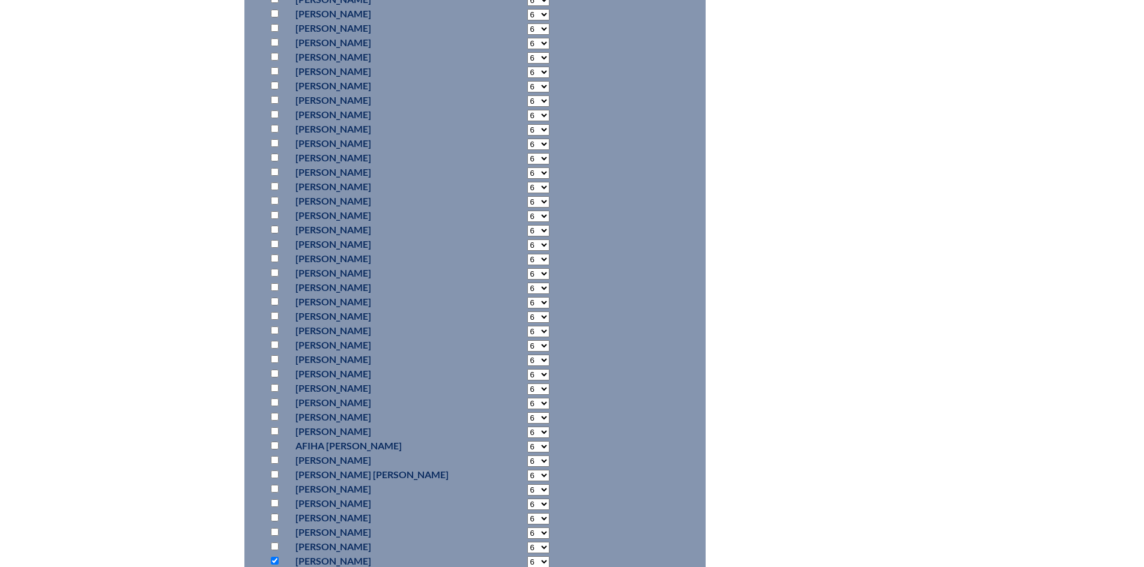
scroll to position [7691, 0]
click at [274, 213] on input "checkbox" at bounding box center [275, 215] width 8 height 8
click at [274, 157] on input "checkbox" at bounding box center [275, 160] width 8 height 8
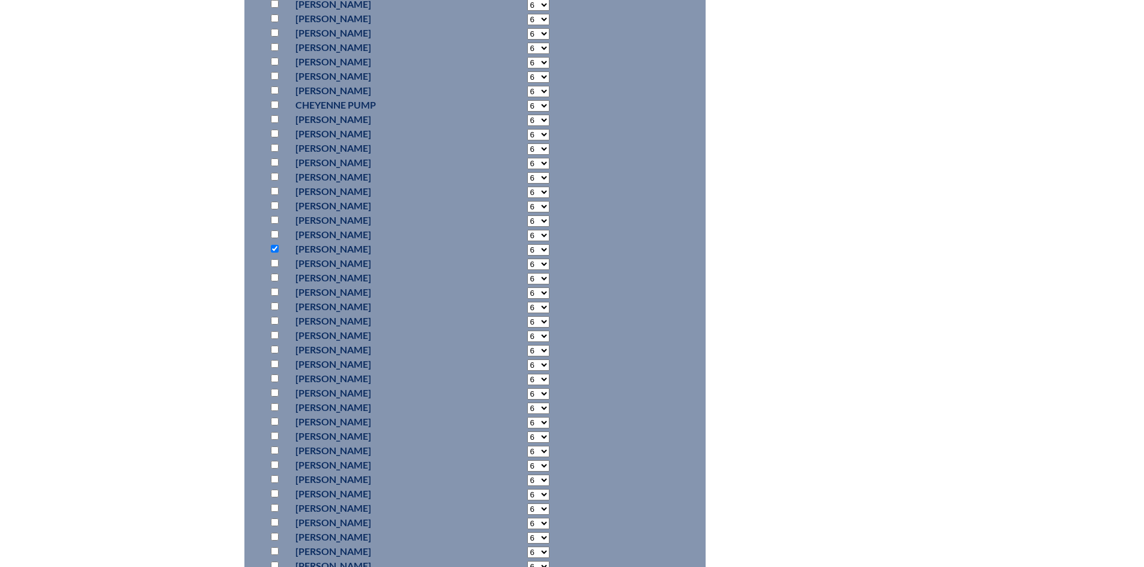
click at [275, 333] on input "checkbox" at bounding box center [275, 335] width 8 height 8
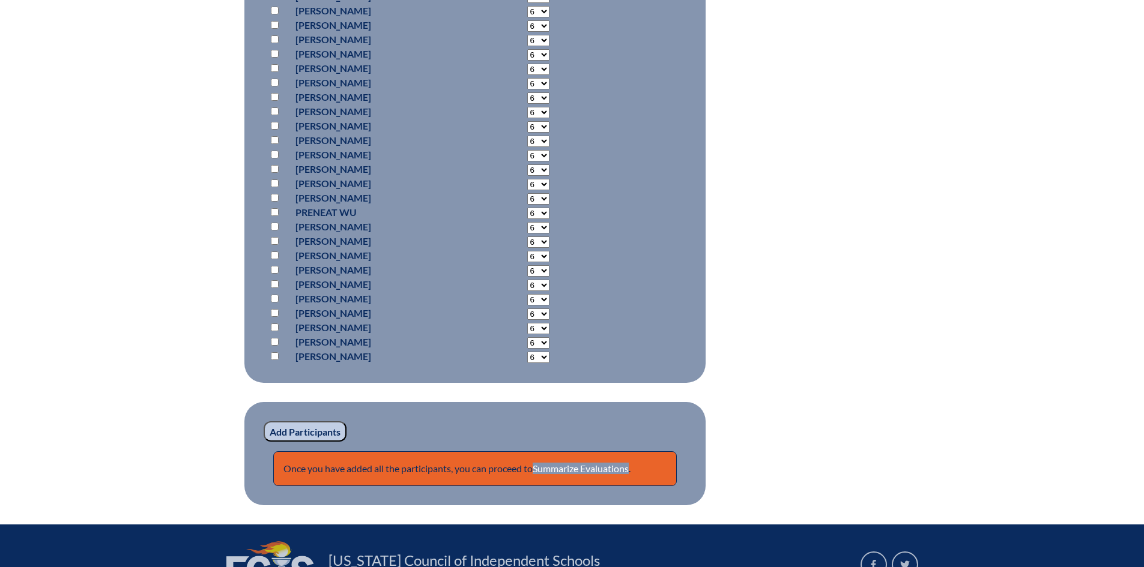
scroll to position [8040, 0]
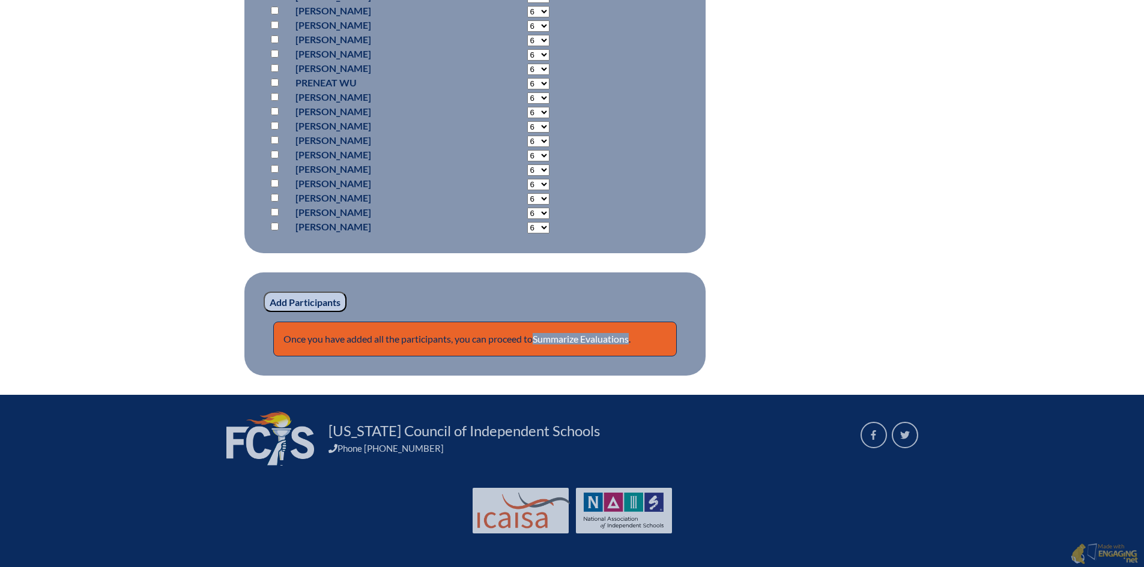
click at [321, 294] on input "Add Participants" at bounding box center [305, 302] width 83 height 20
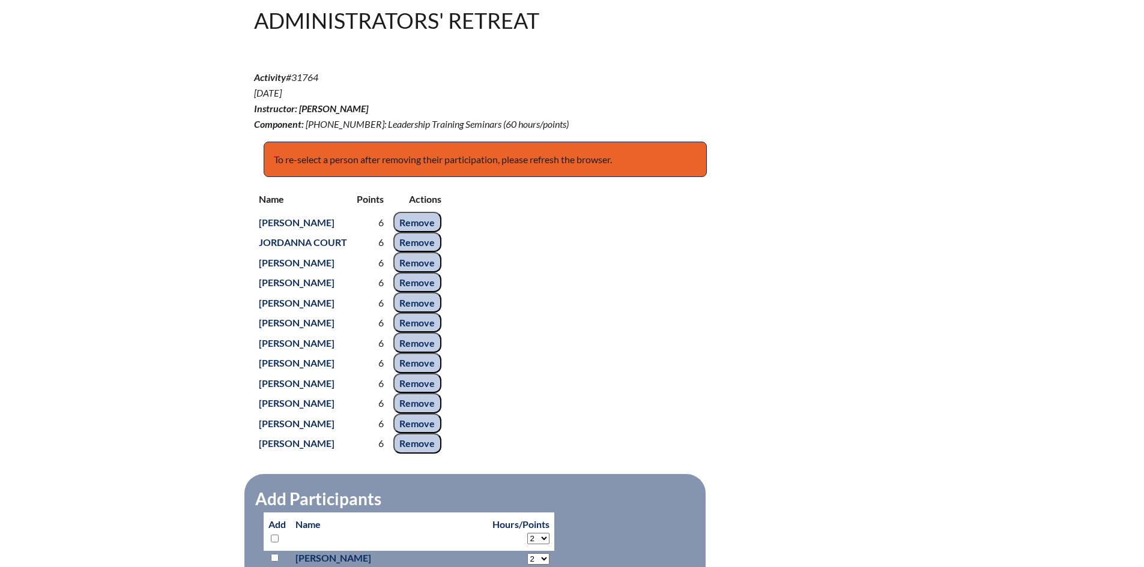
scroll to position [540, 0]
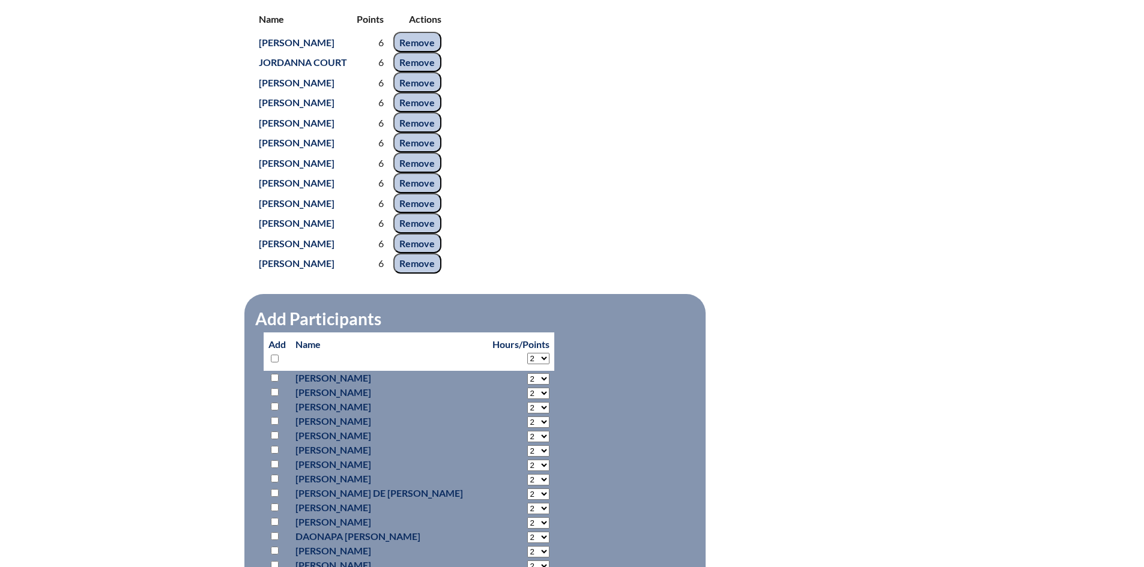
click at [513, 371] on th "Hours/Points 2 3 4 5 6 7 8 9 10 11 12 13 14 15 16 17 18 19 20 21 22 23 24 25 26…" at bounding box center [520, 352] width 67 height 38
click at [527, 364] on select "2 3 4 5 6 7 8 9 10 11 12 13 14 15 16 17 18 19 20 21 22 23 24 25 26 27 28 29 30 …" at bounding box center [538, 358] width 22 height 11
select select "6"
click at [527, 364] on select "2 3 4 5 6 7 8 9 10 11 12 13 14 15 16 17 18 19 20 21 22 23 24 25 26 27 28 29 30 …" at bounding box center [538, 358] width 22 height 11
select select "6"
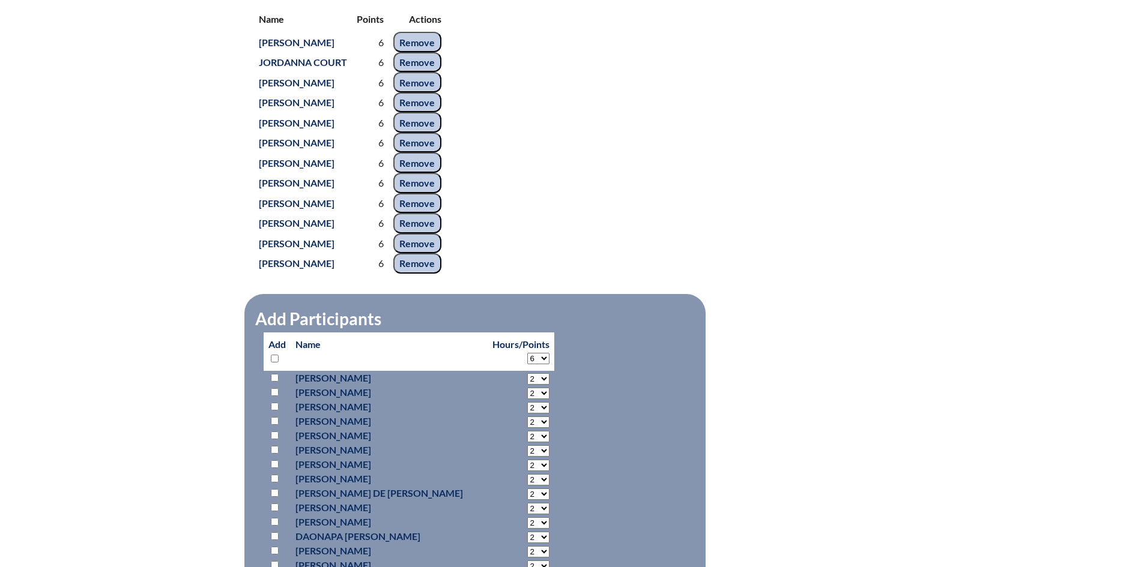
select select "6"
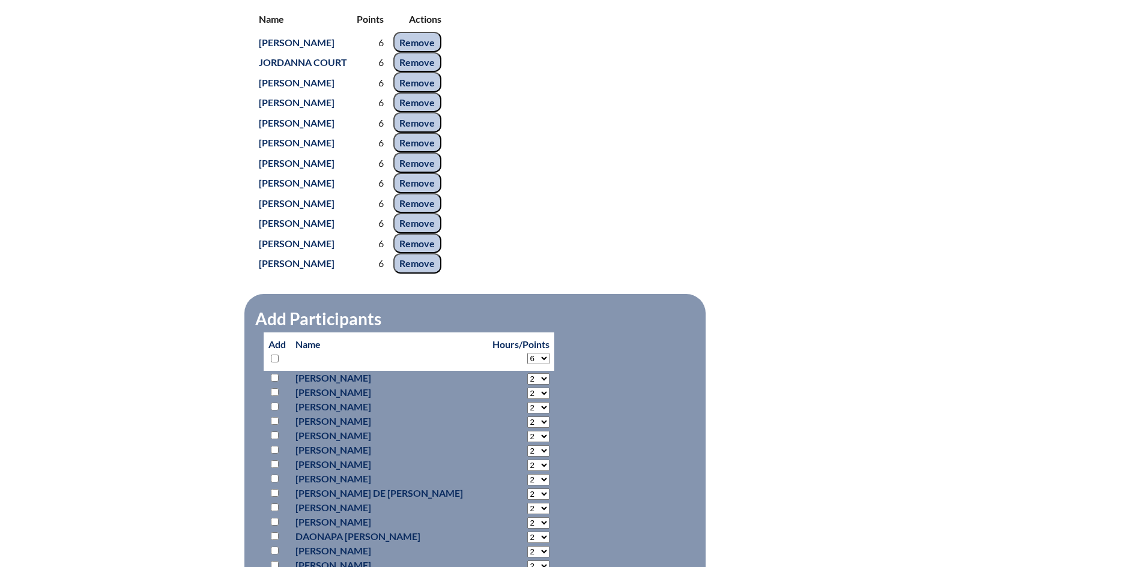
select select "6"
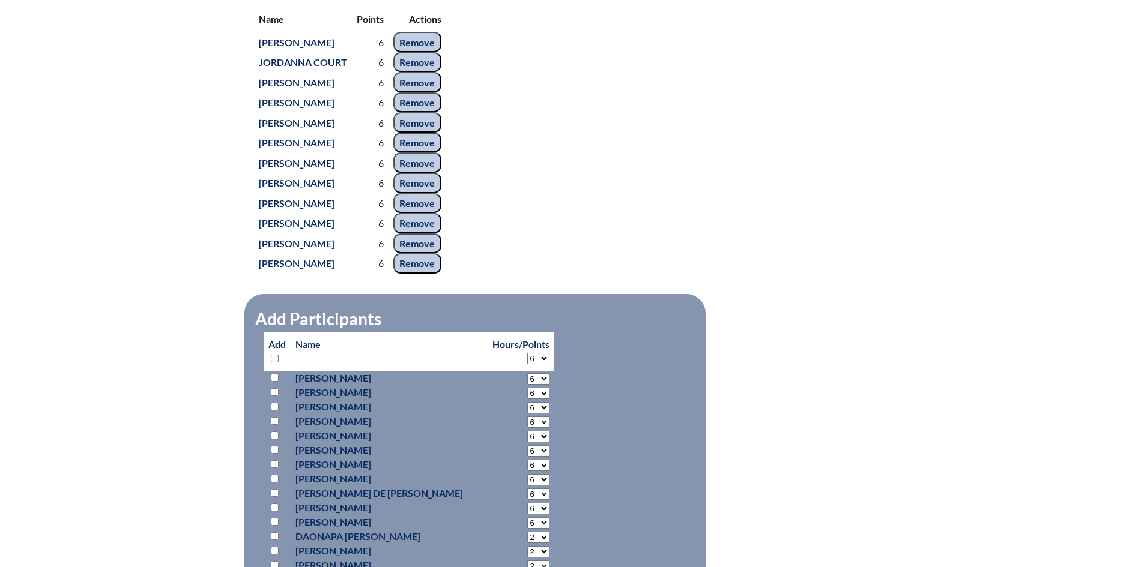
select select "6"
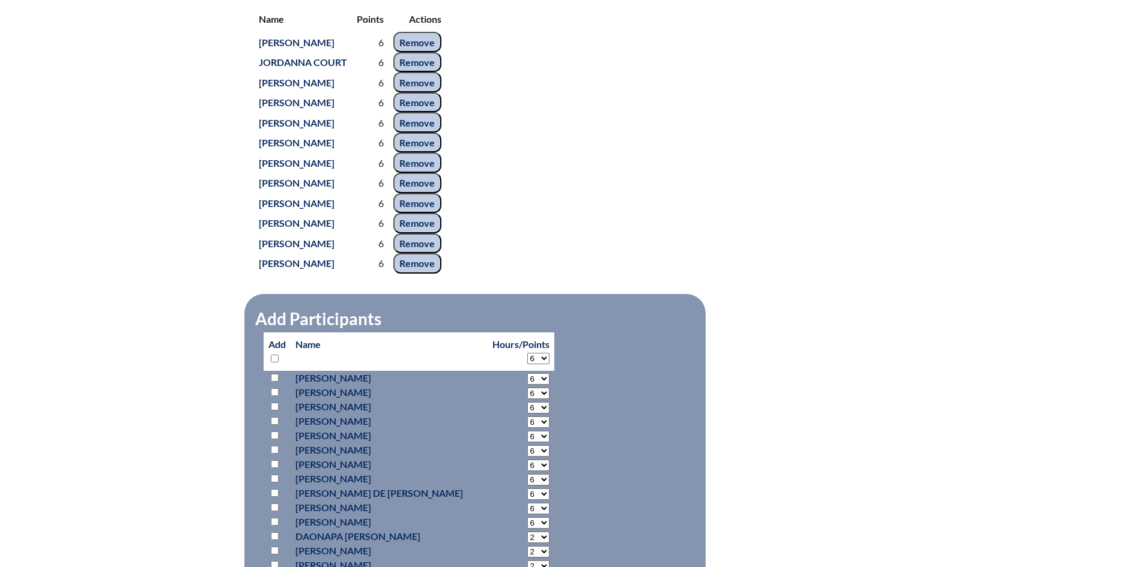
select select "6"
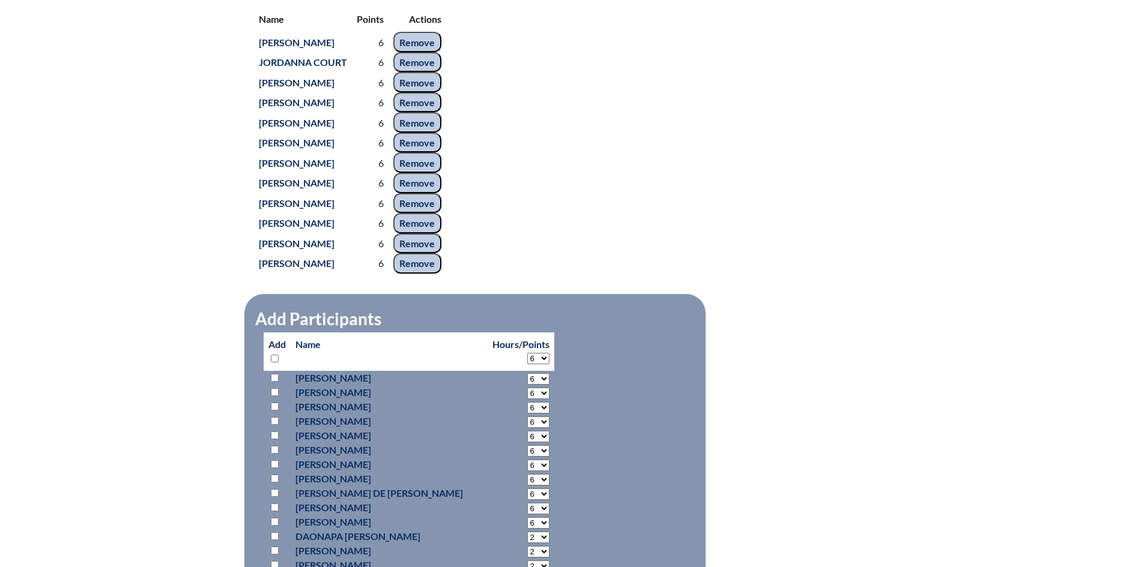
select select "6"
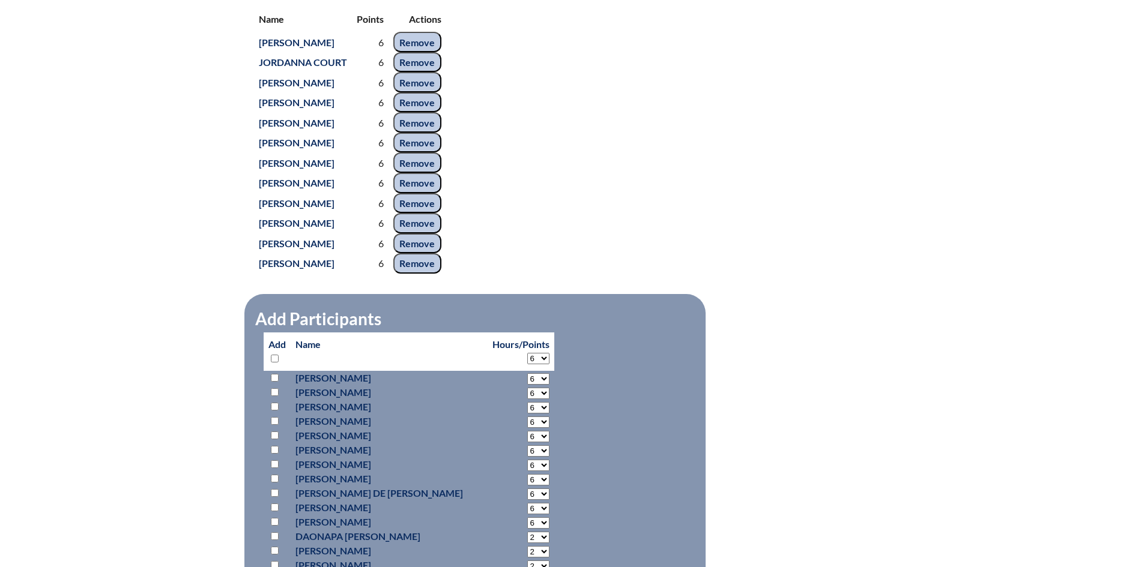
select select "6"
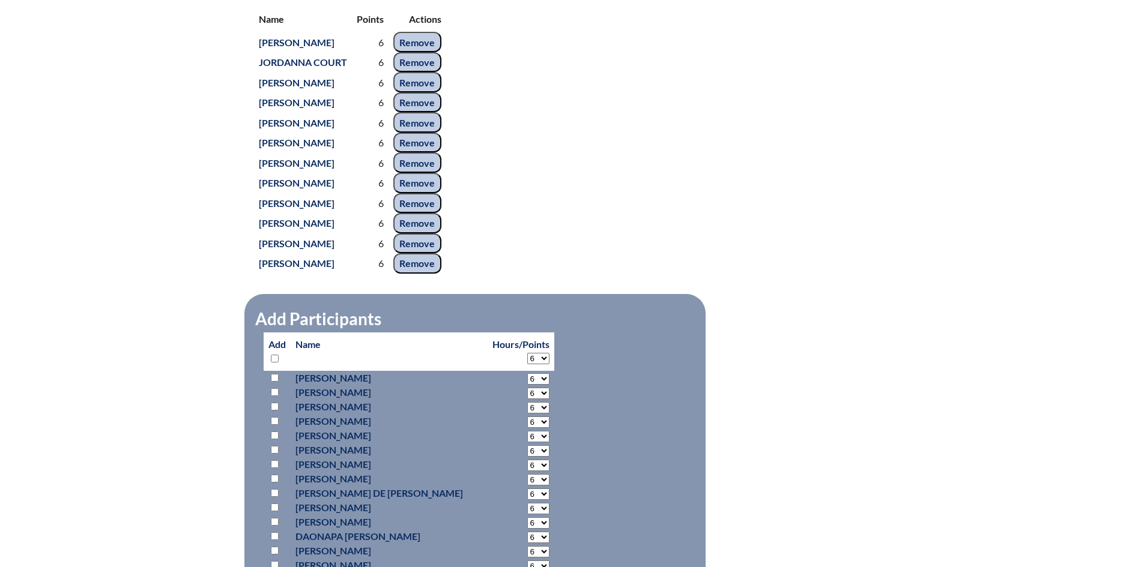
select select "6"
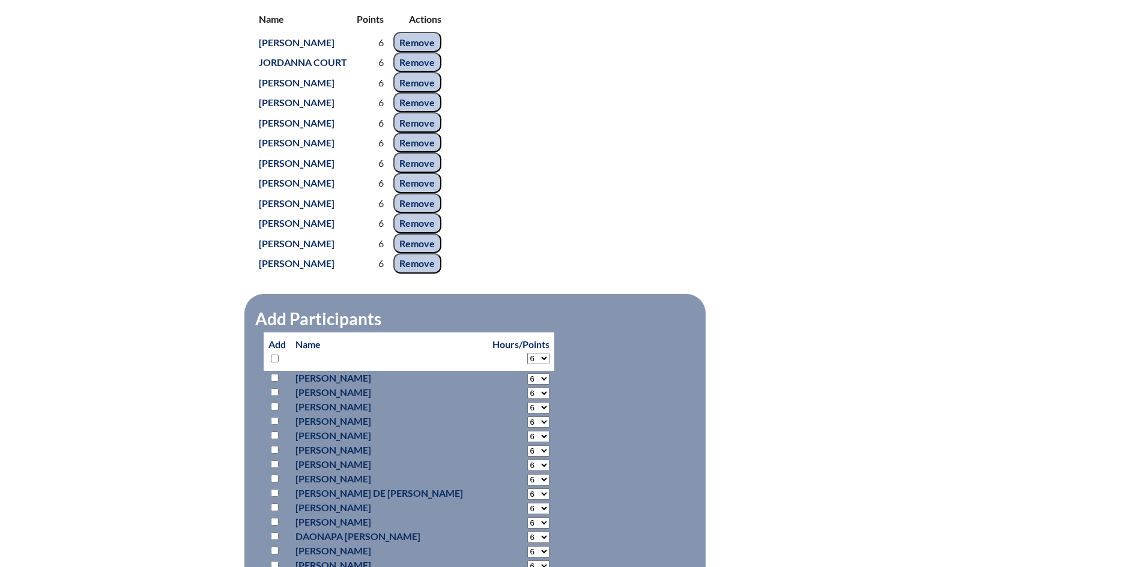
select select "6"
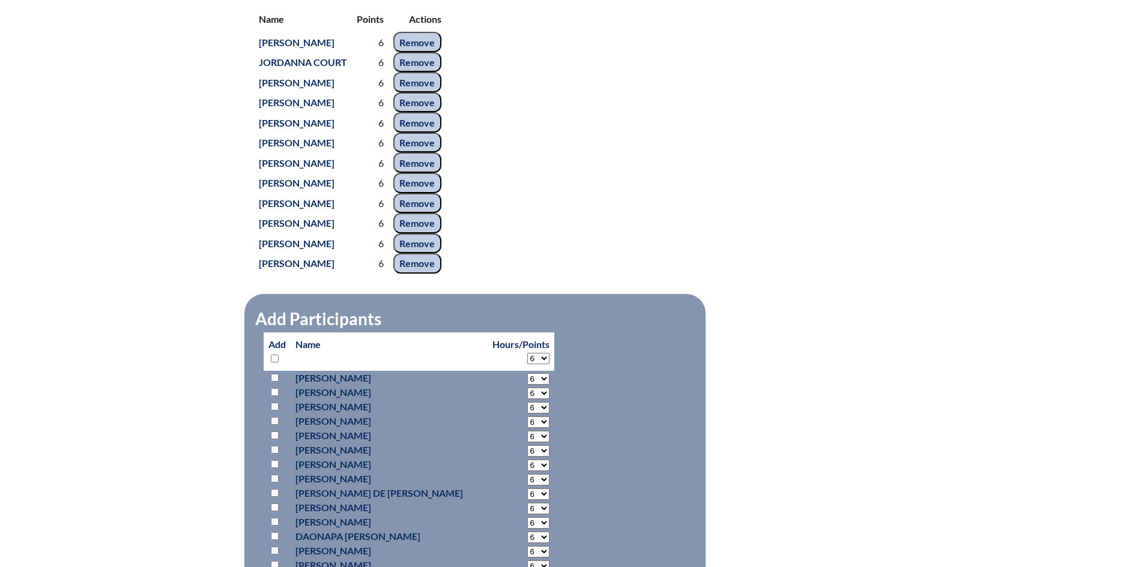
select select "6"
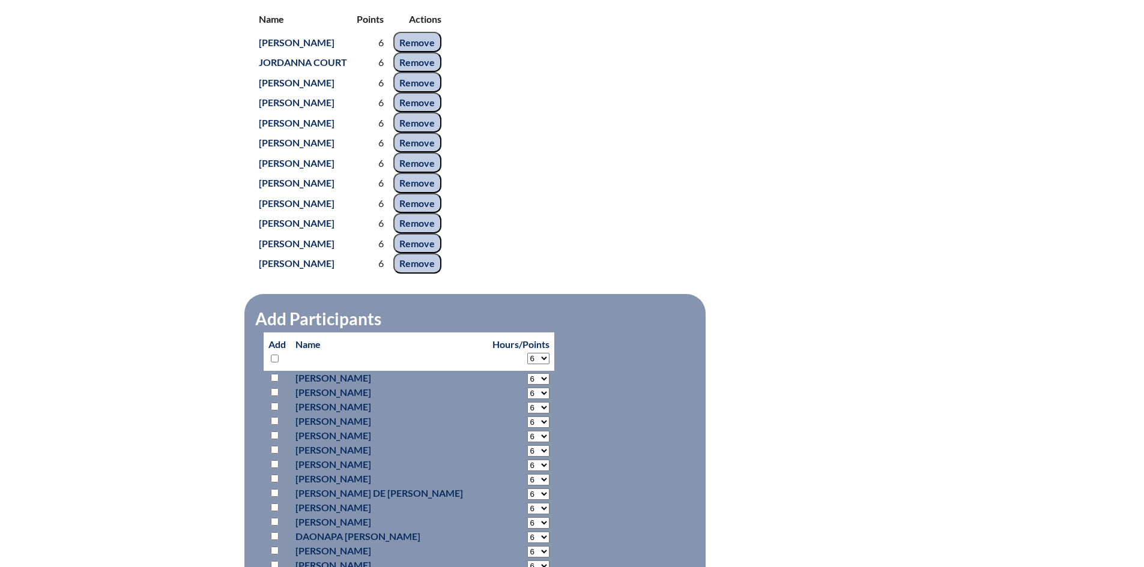
select select "6"
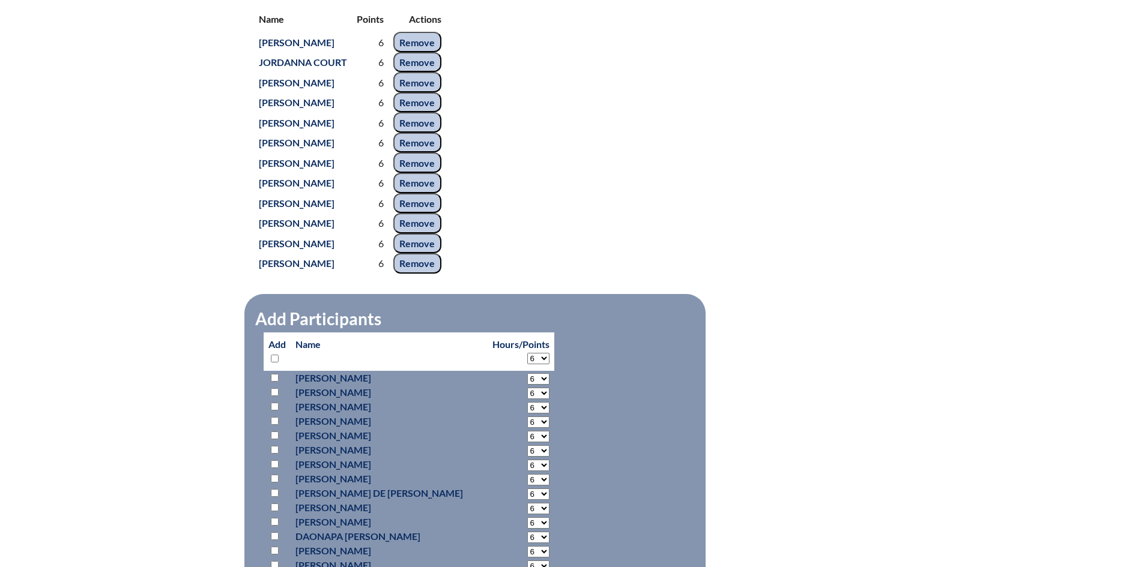
select select "6"
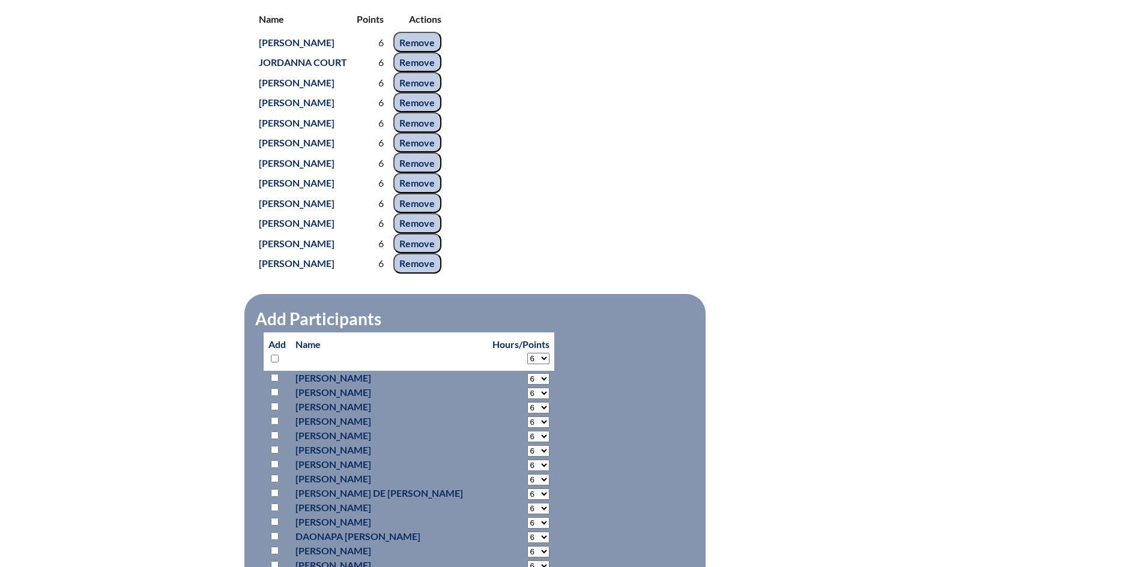
select select "6"
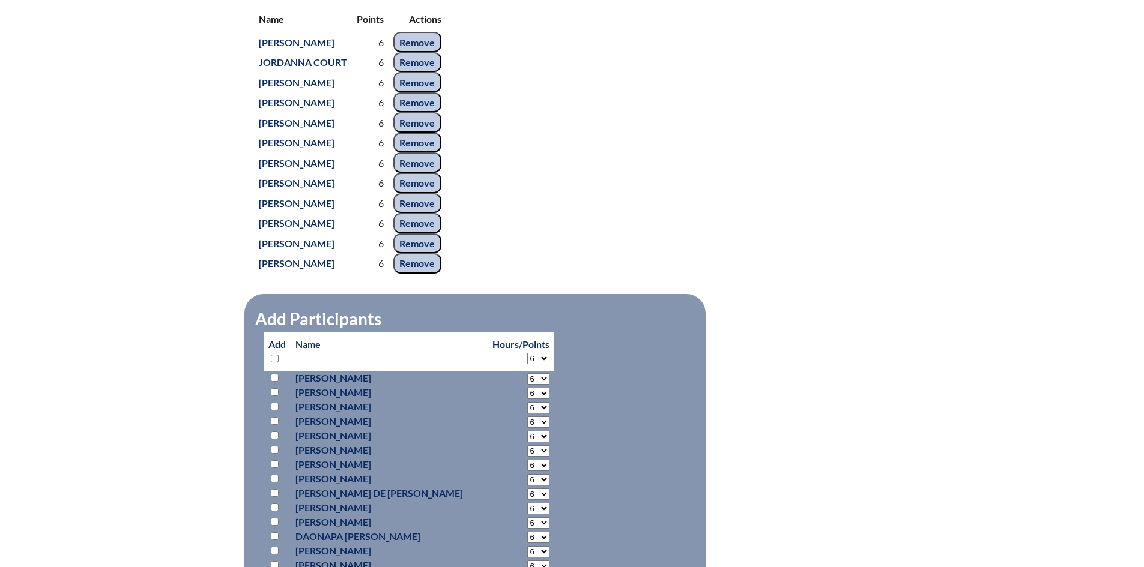
select select "6"
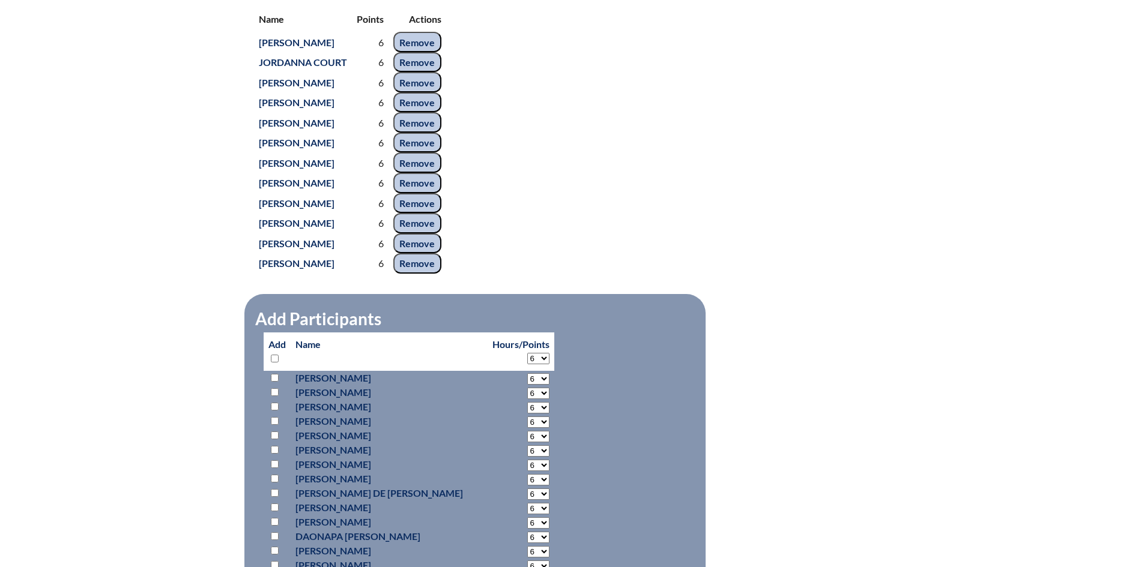
select select "6"
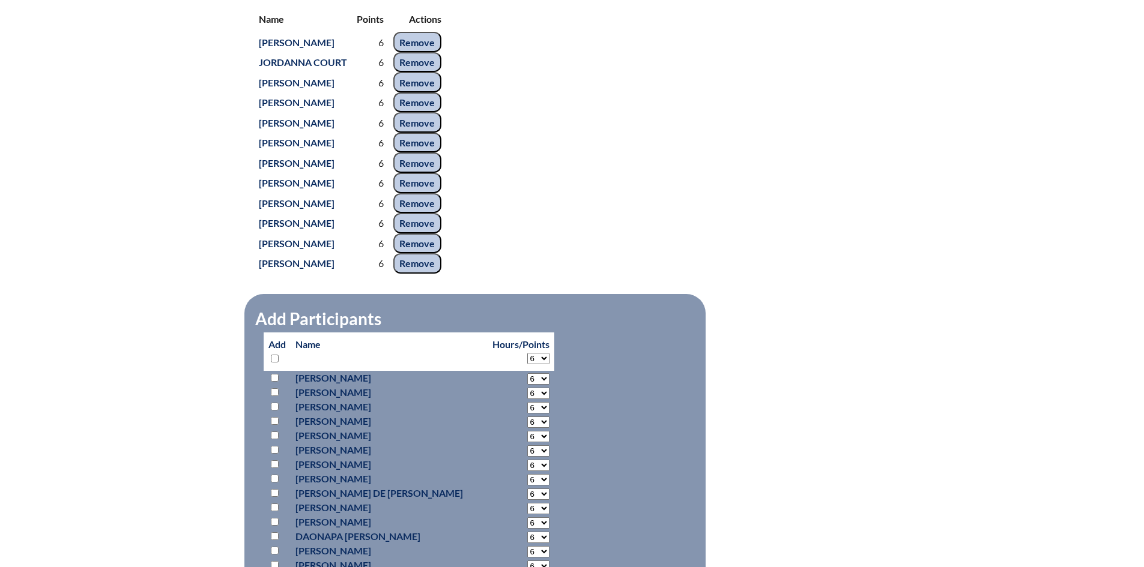
select select "6"
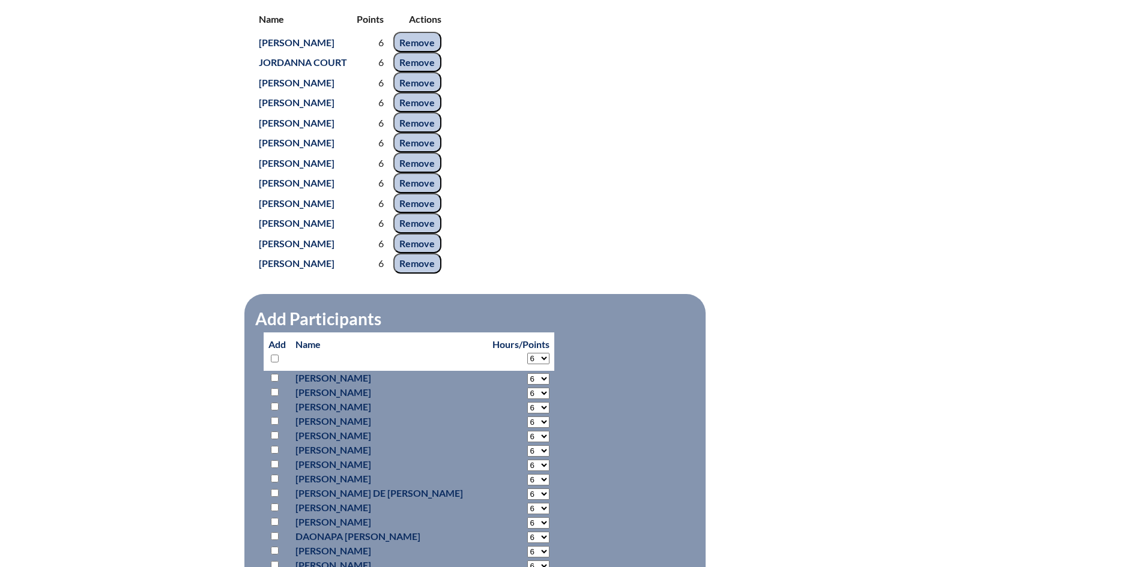
select select "6"
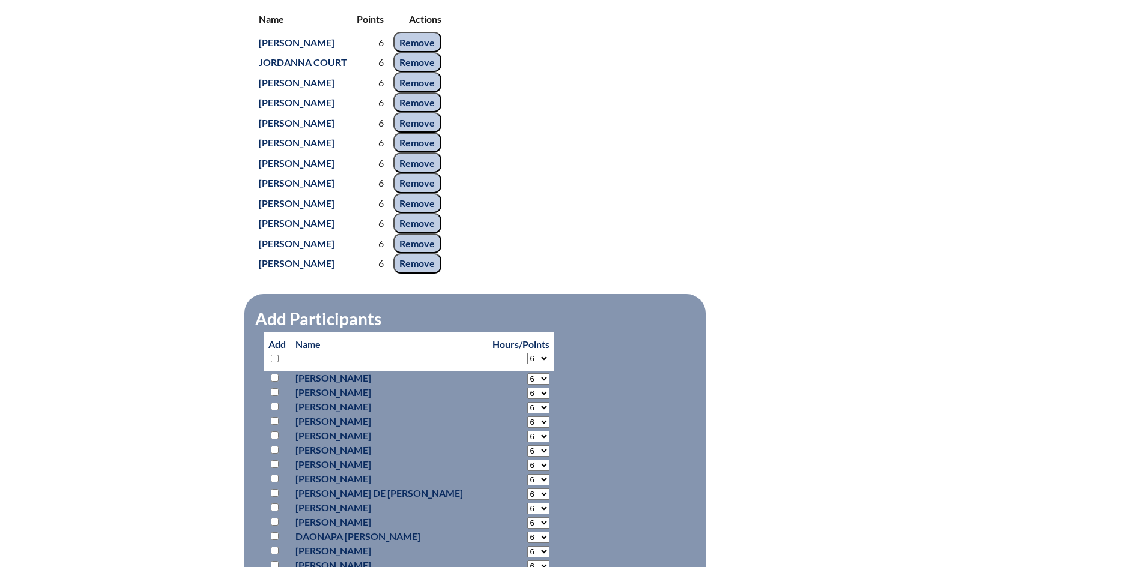
select select "6"
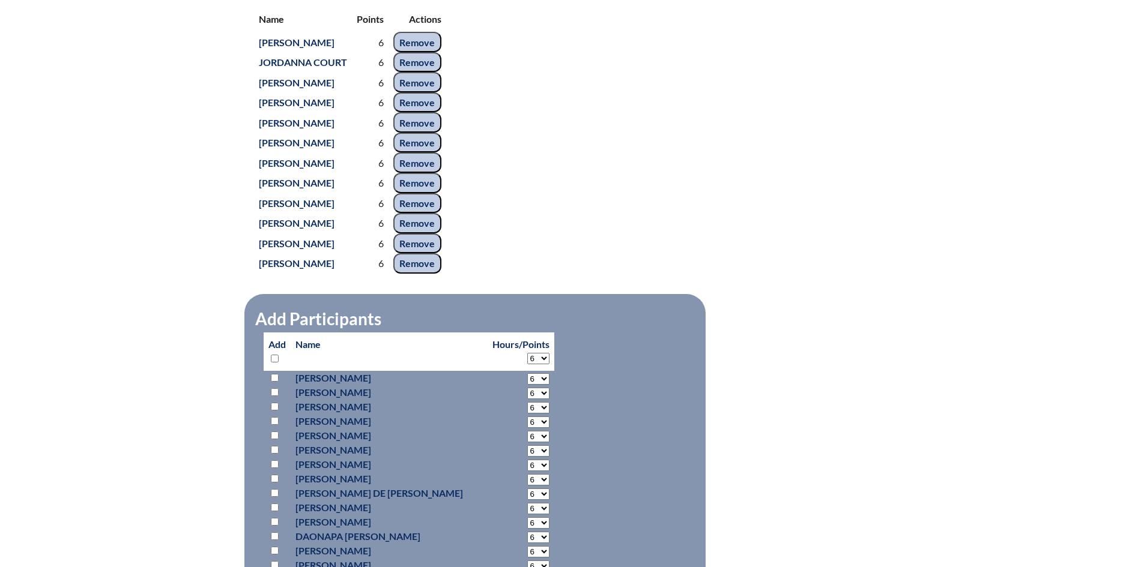
select select "6"
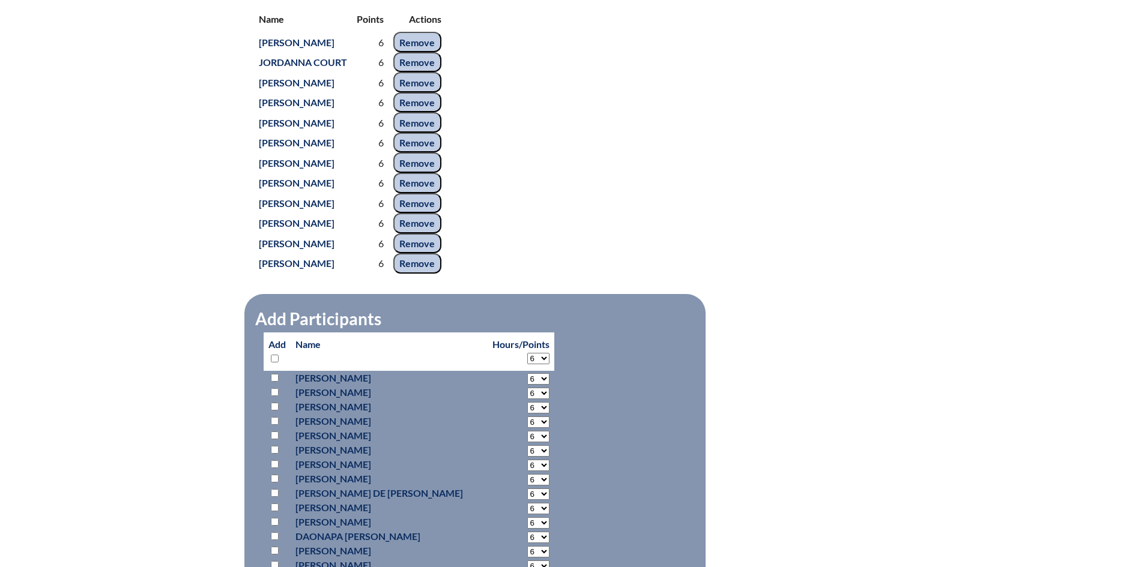
select select "6"
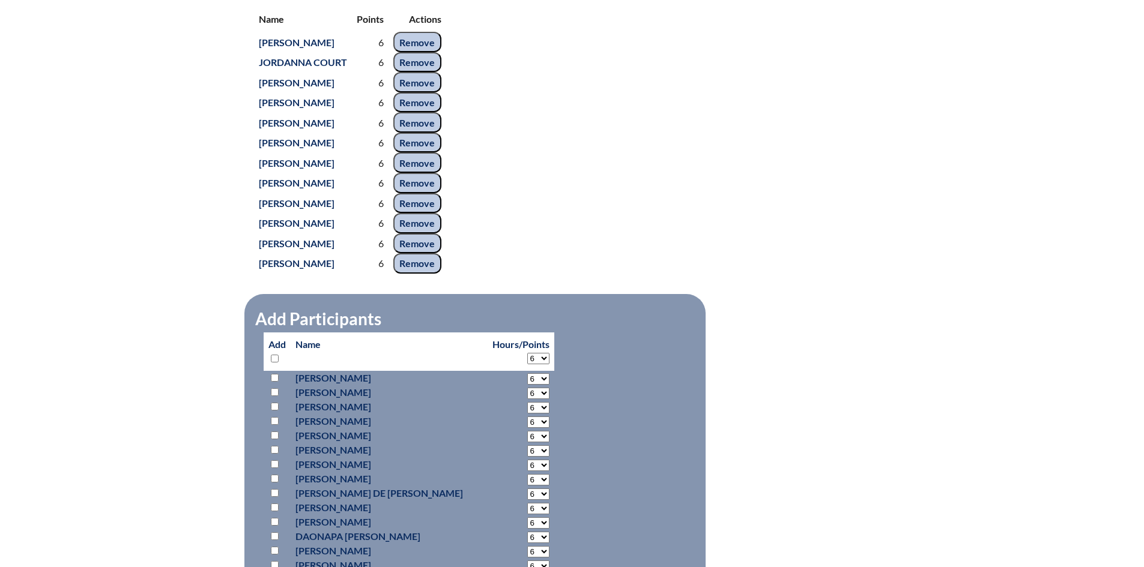
select select "6"
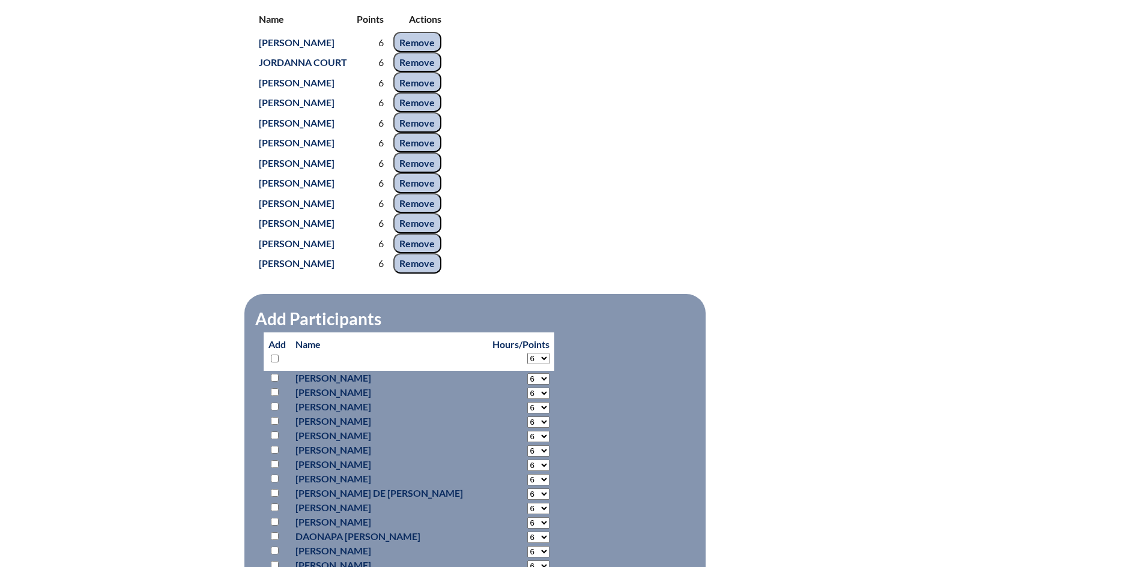
select select "6"
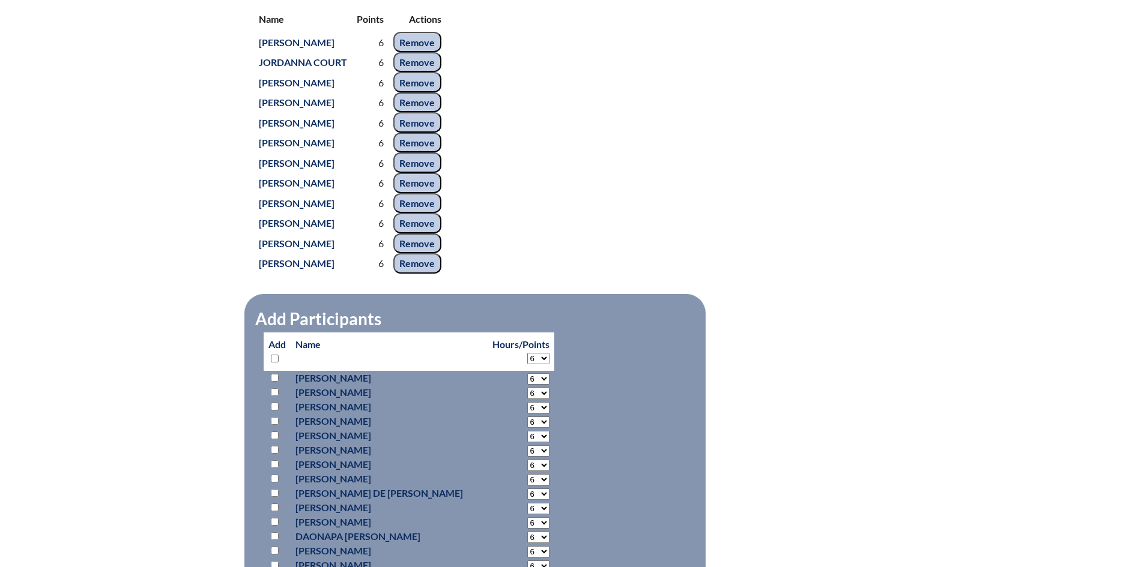
select select "6"
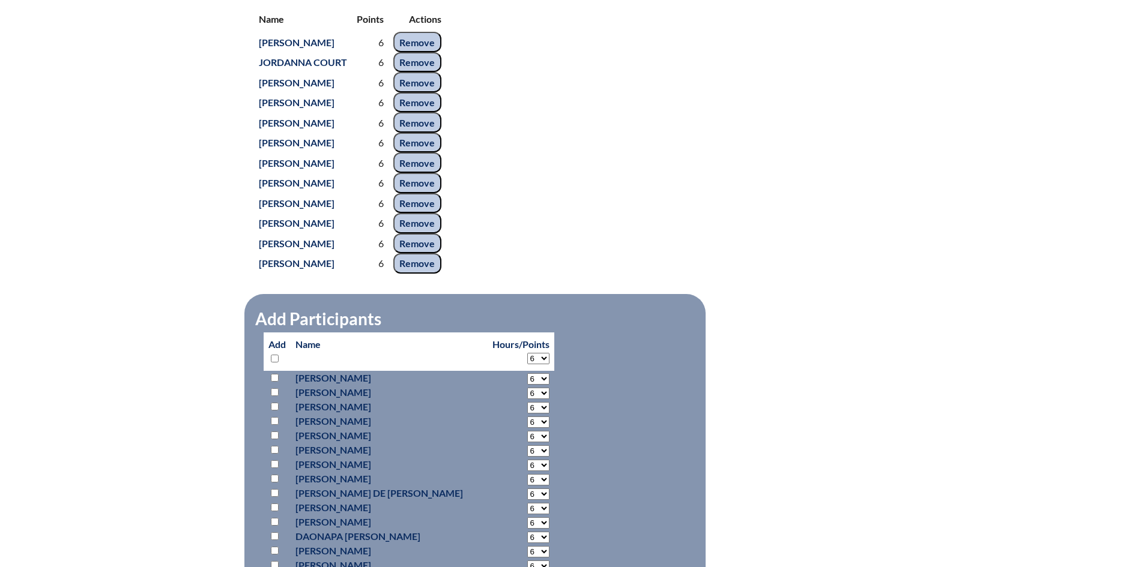
select select "6"
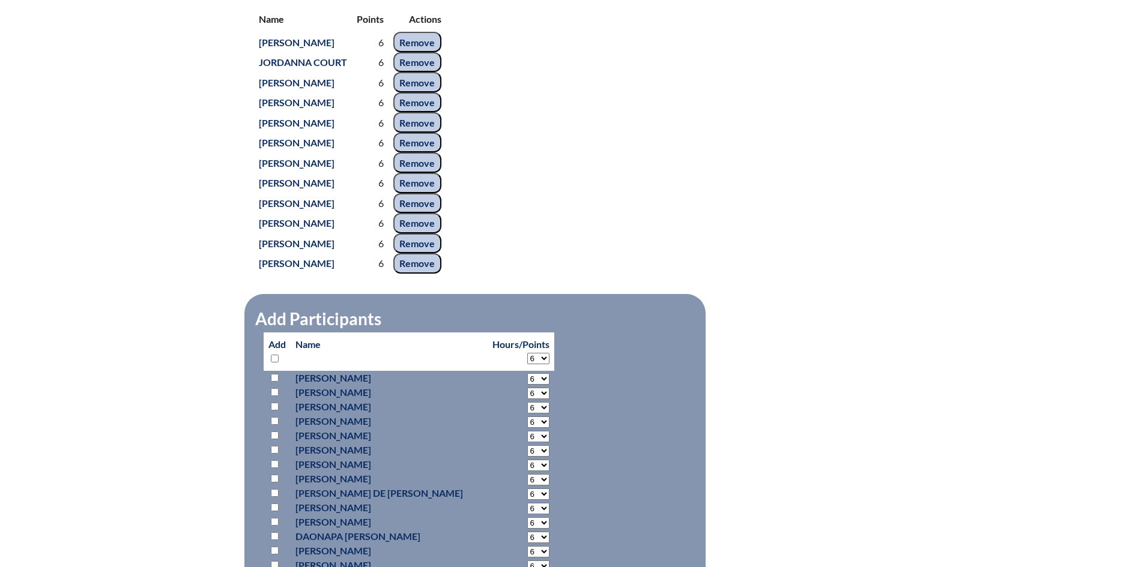
select select "6"
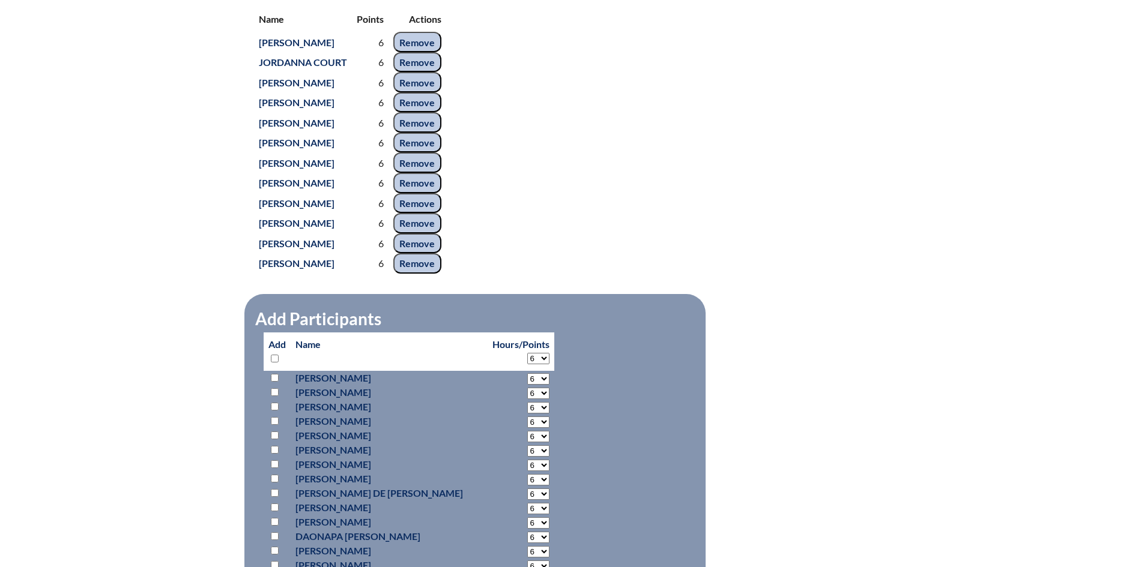
select select "6"
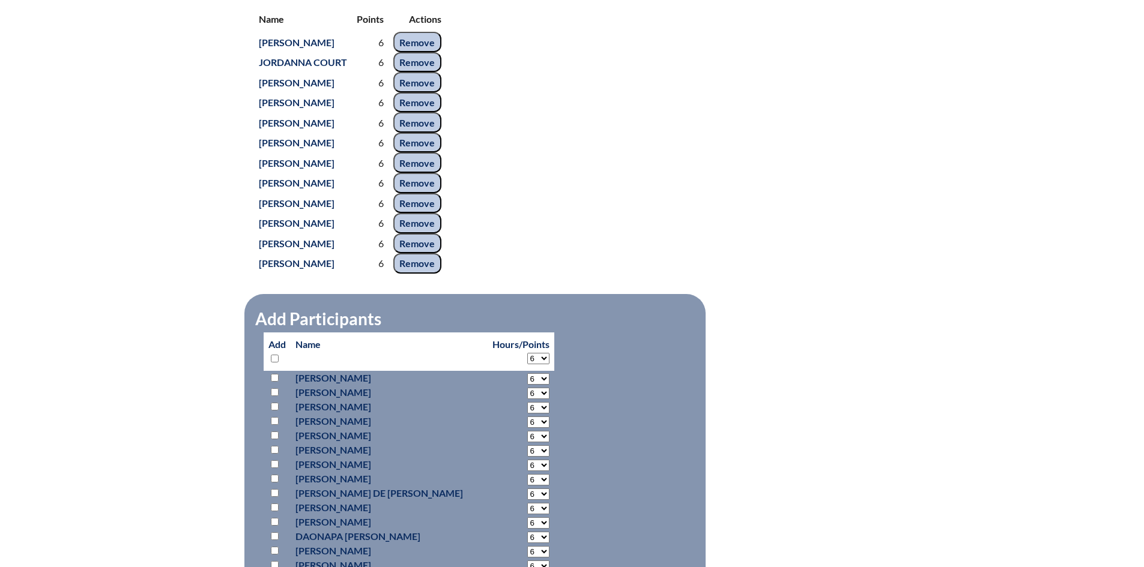
select select "6"
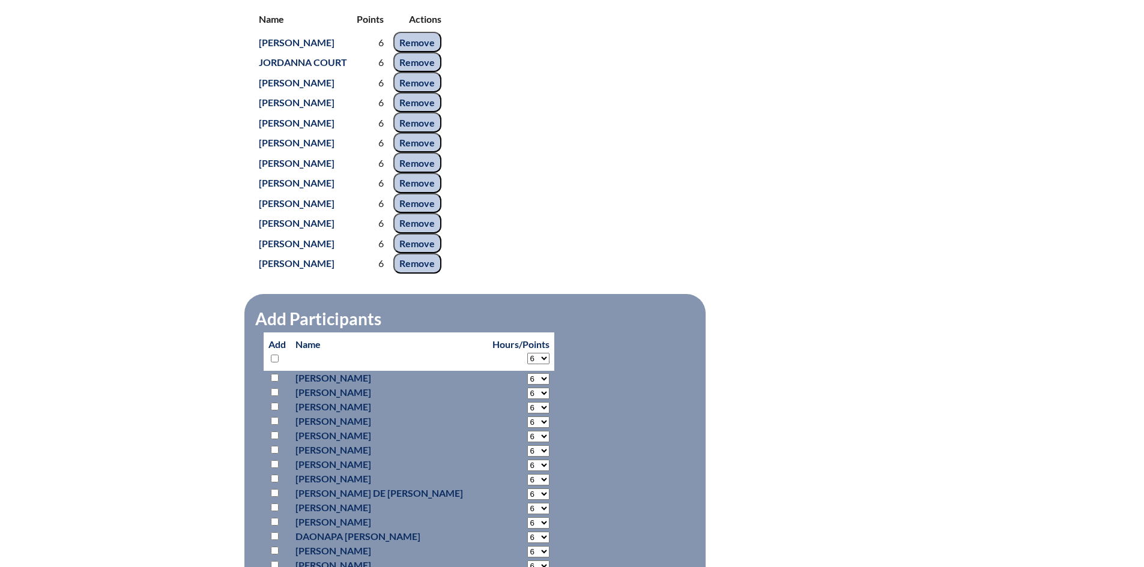
select select "6"
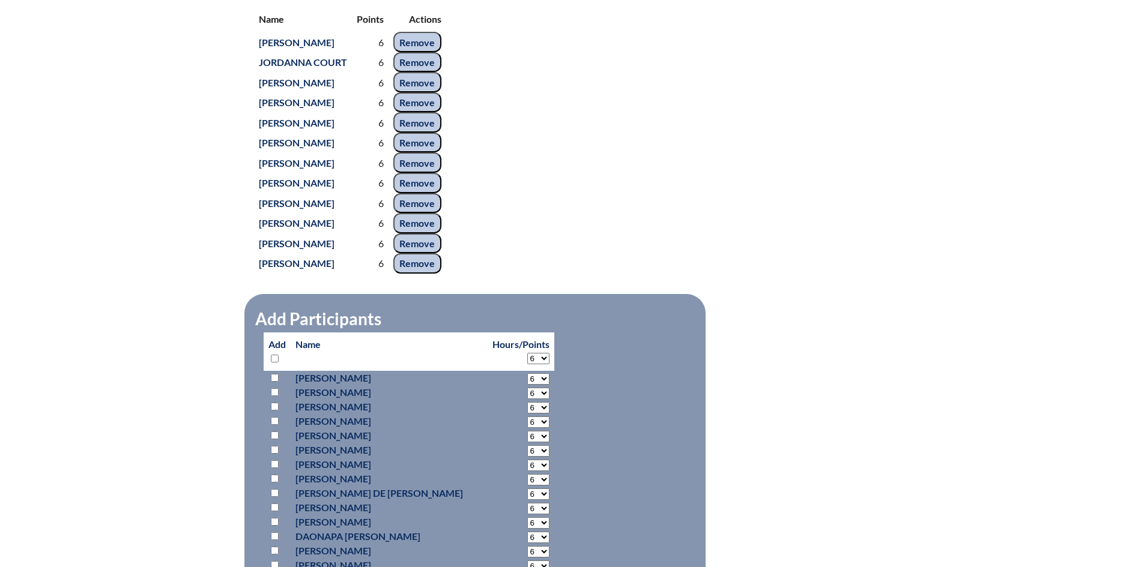
select select "6"
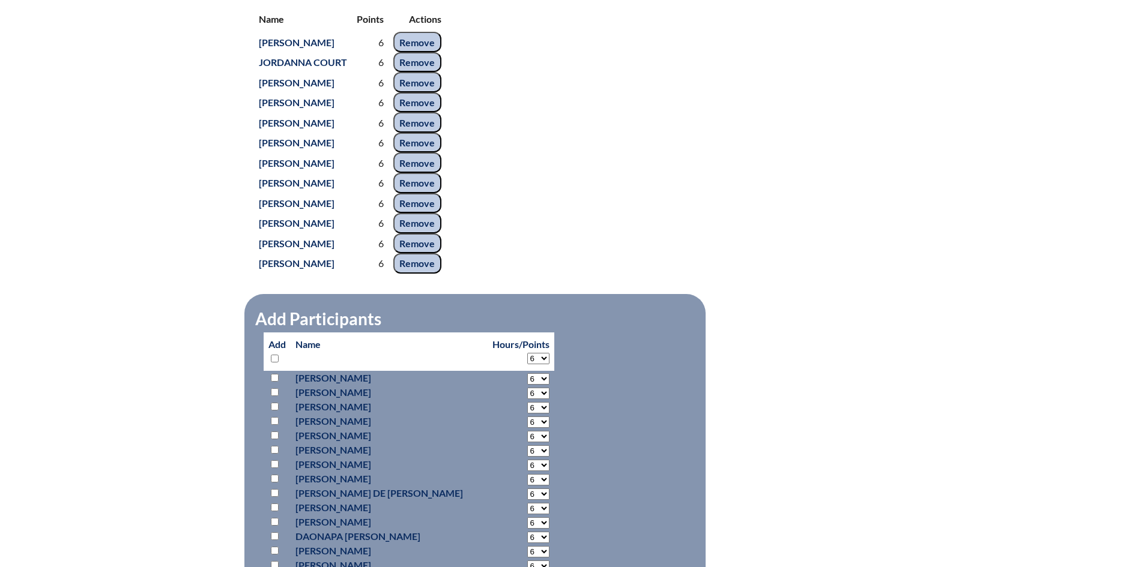
select select "6"
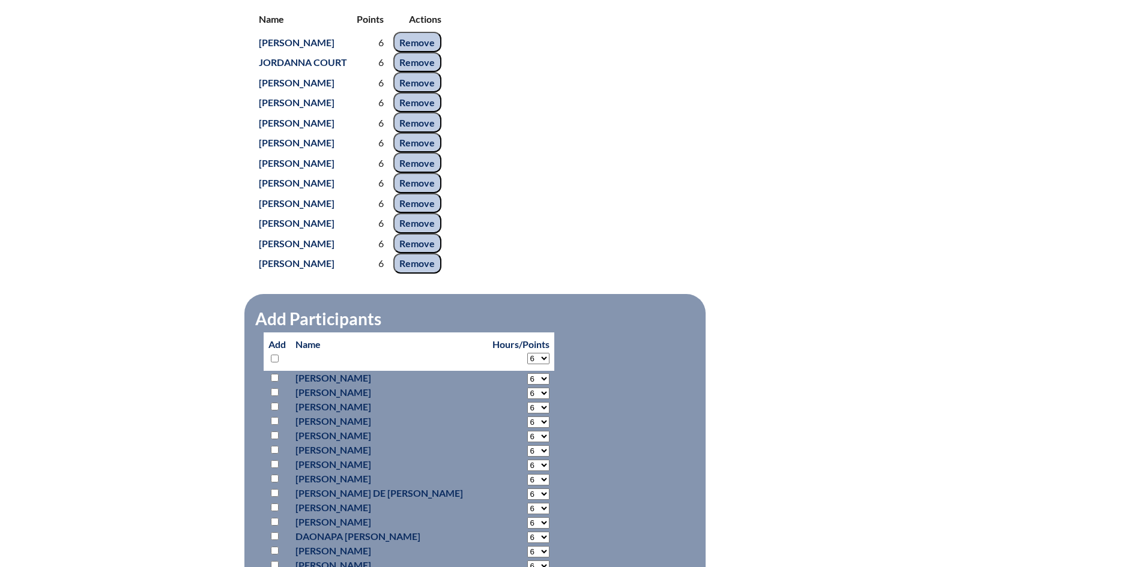
select select "6"
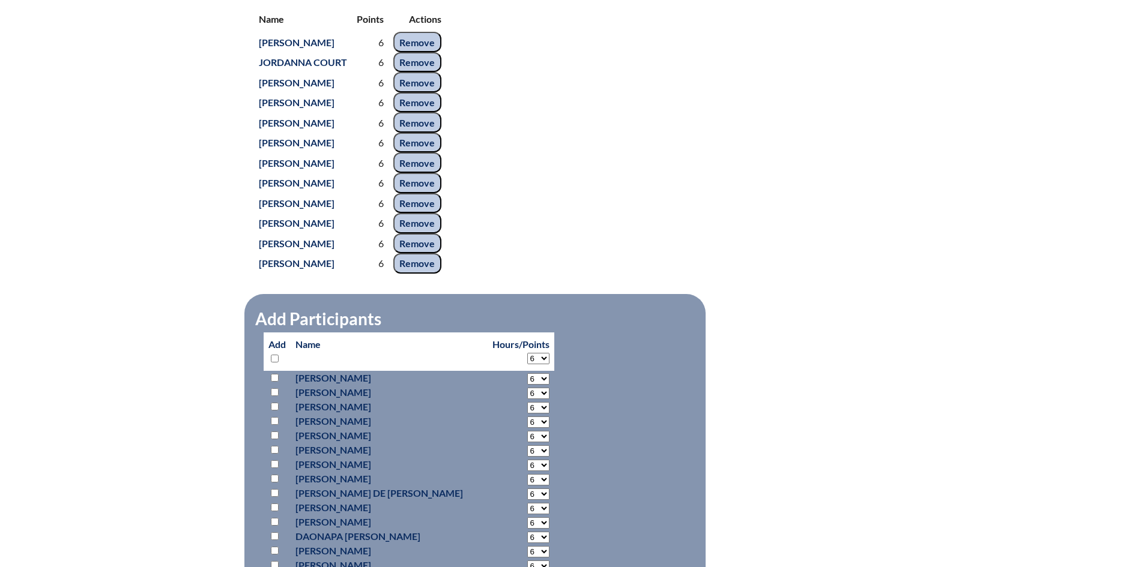
select select "6"
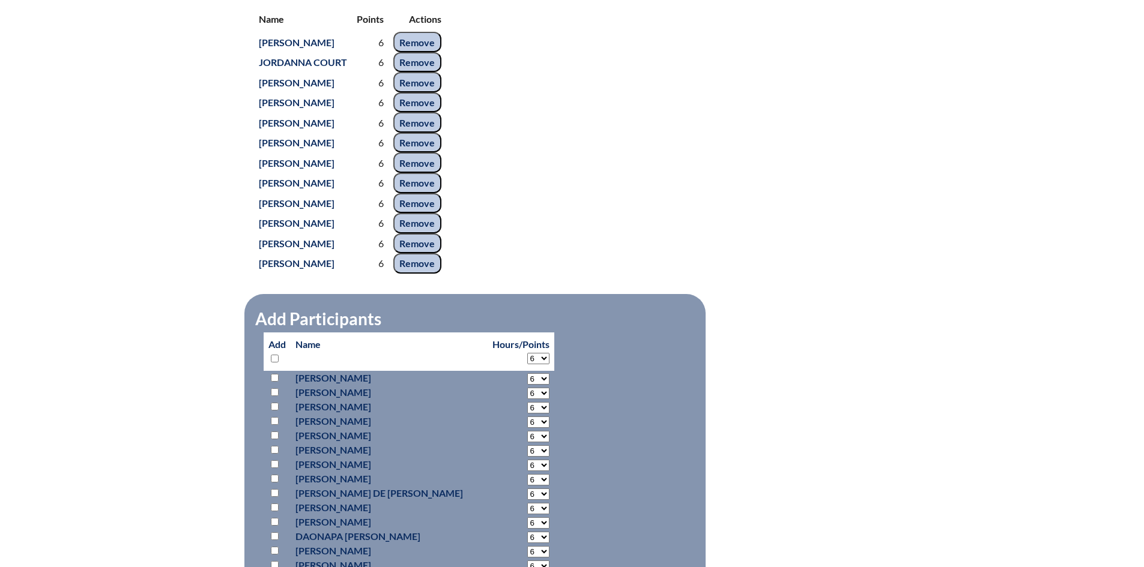
select select "6"
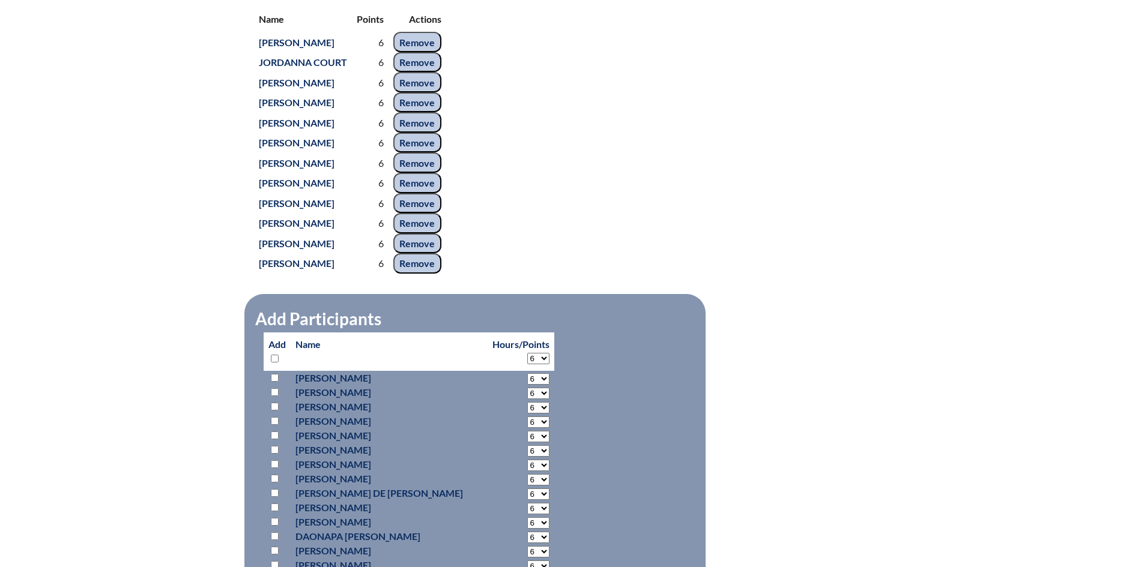
select select "6"
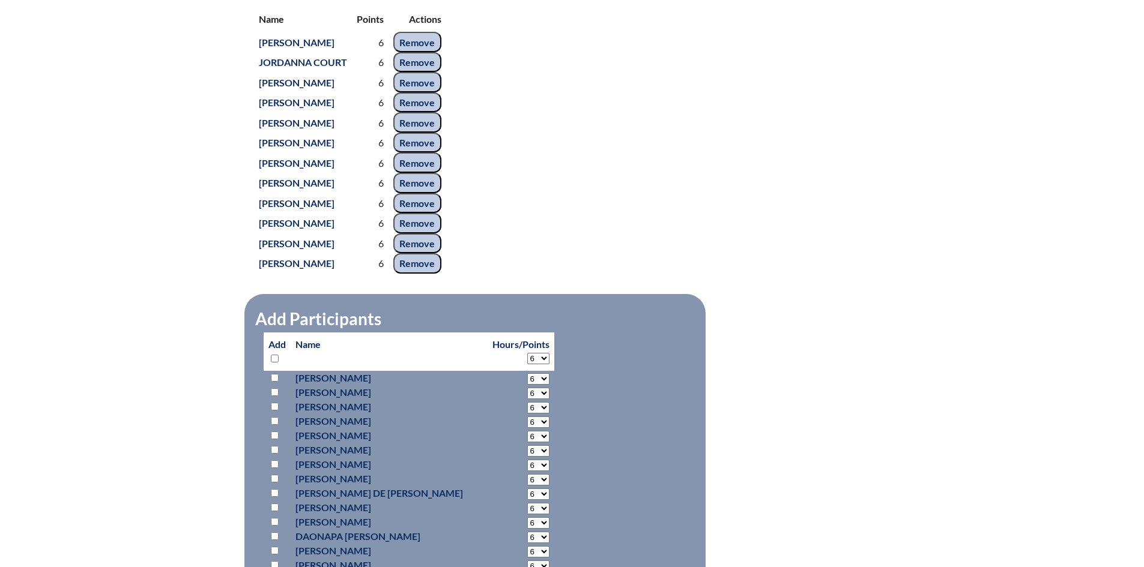
select select "6"
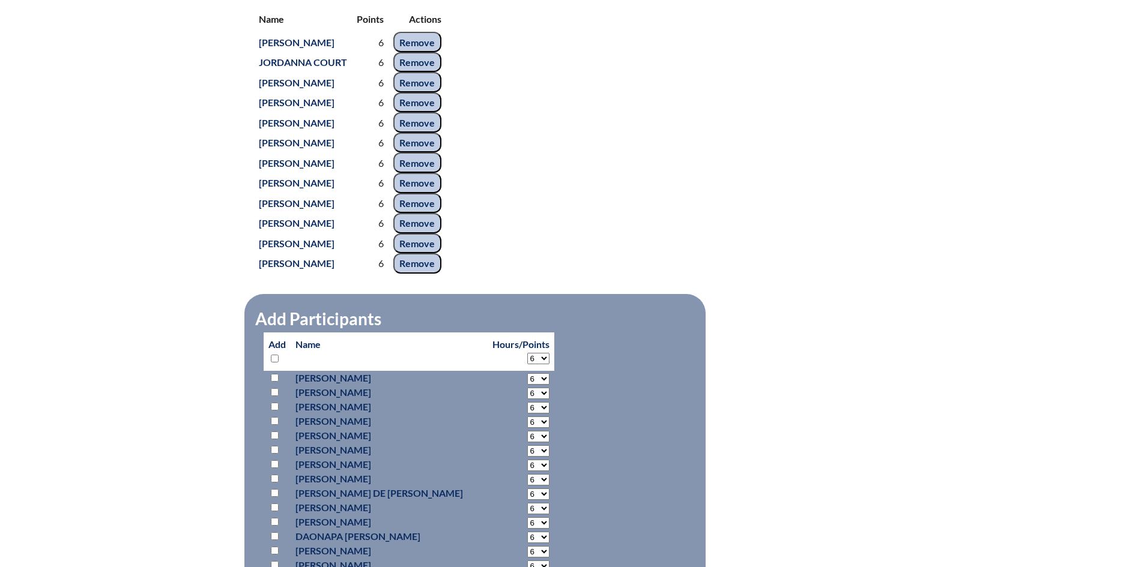
select select "6"
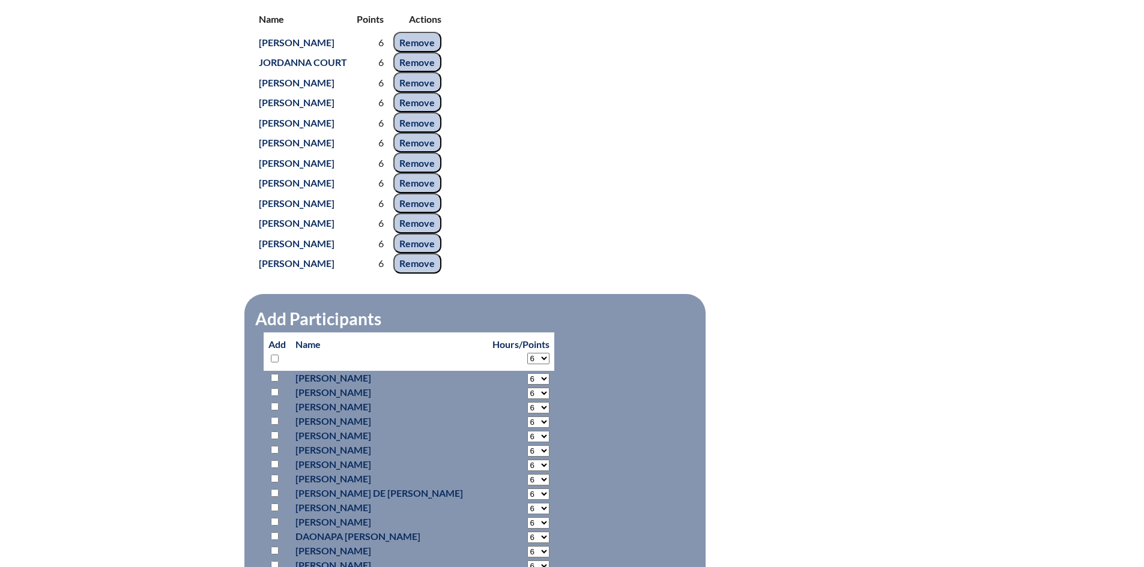
select select "6"
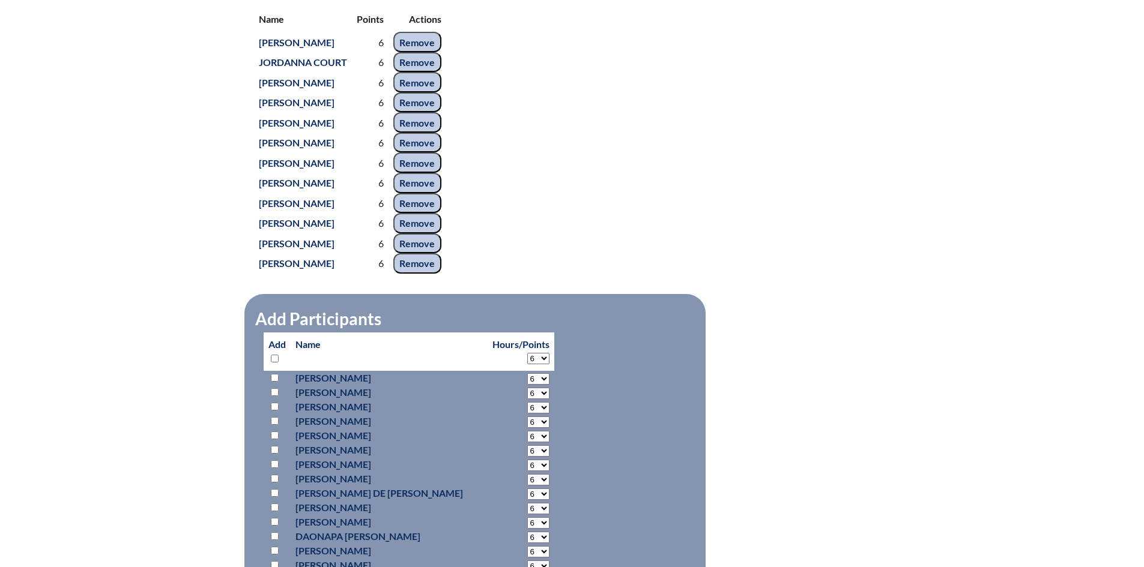
select select "6"
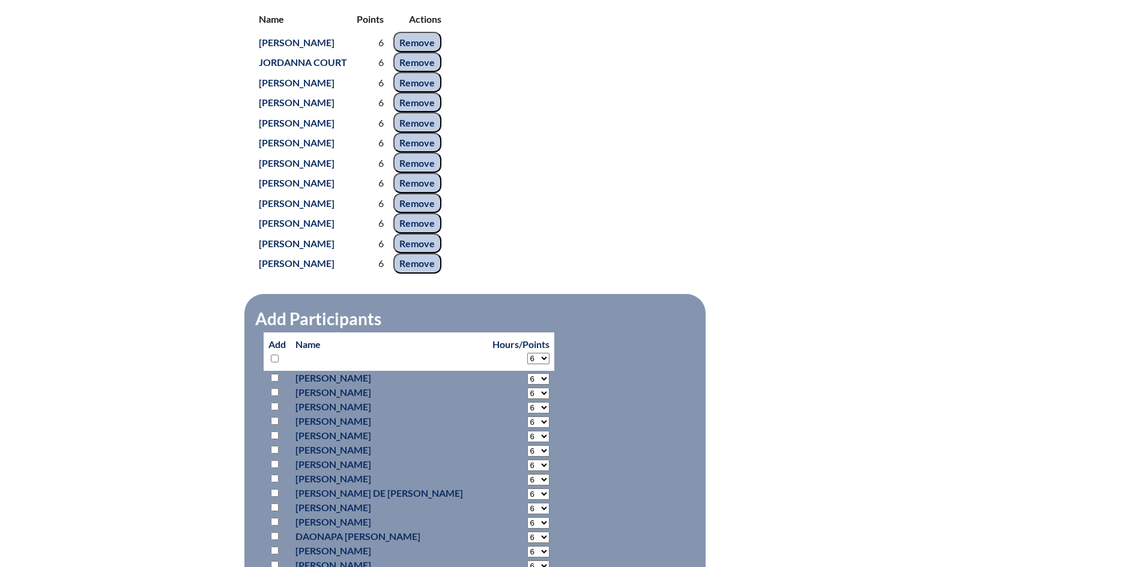
select select "6"
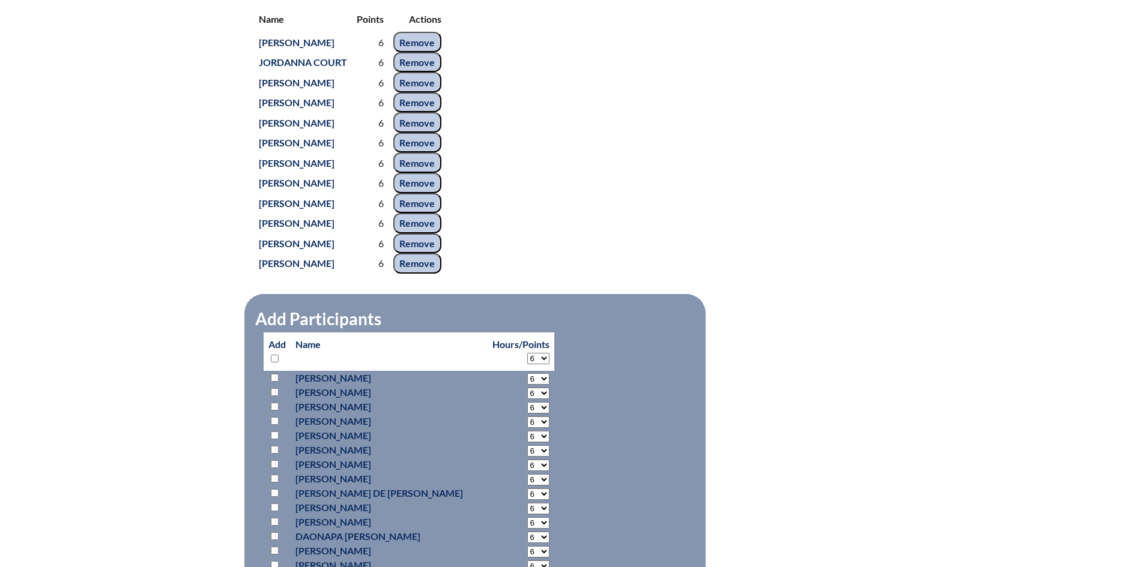
select select "6"
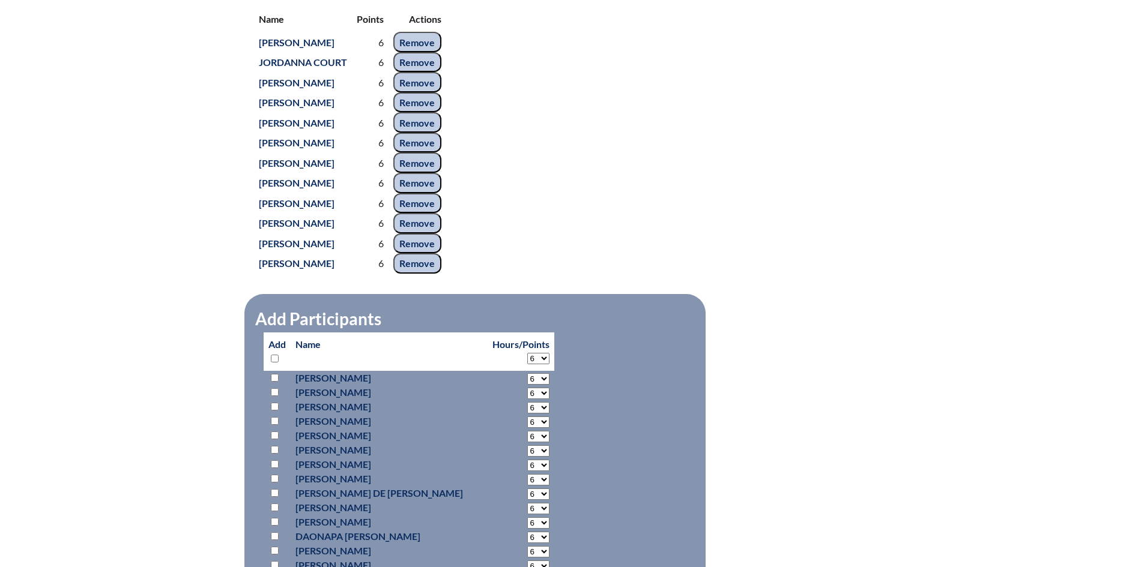
select select "6"
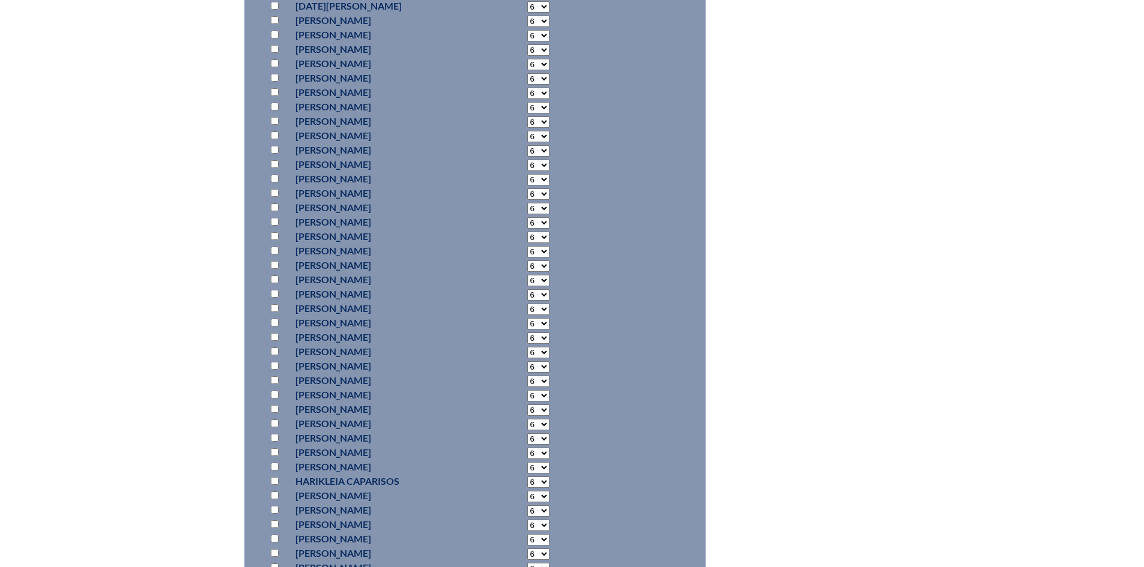
scroll to position [1441, 0]
click at [274, 288] on input "checkbox" at bounding box center [275, 284] width 8 height 8
click at [274, 34] on input "checkbox" at bounding box center [275, 30] width 8 height 8
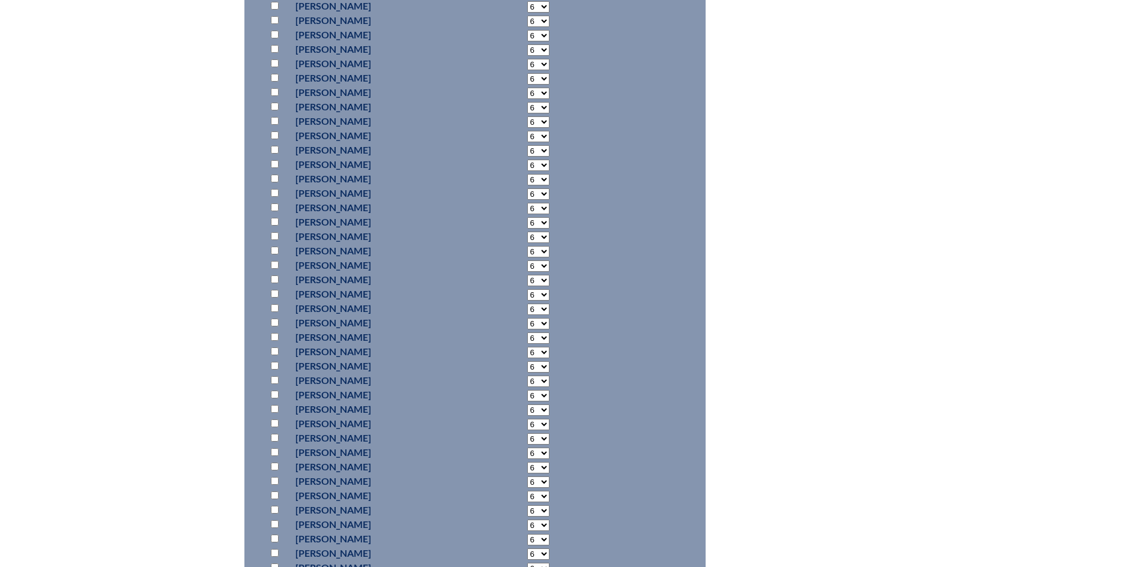
click at [277, 442] on input "checkbox" at bounding box center [275, 438] width 8 height 8
click at [276, 425] on input "checkbox" at bounding box center [275, 421] width 8 height 8
click at [274, 122] on input "checkbox" at bounding box center [275, 119] width 8 height 8
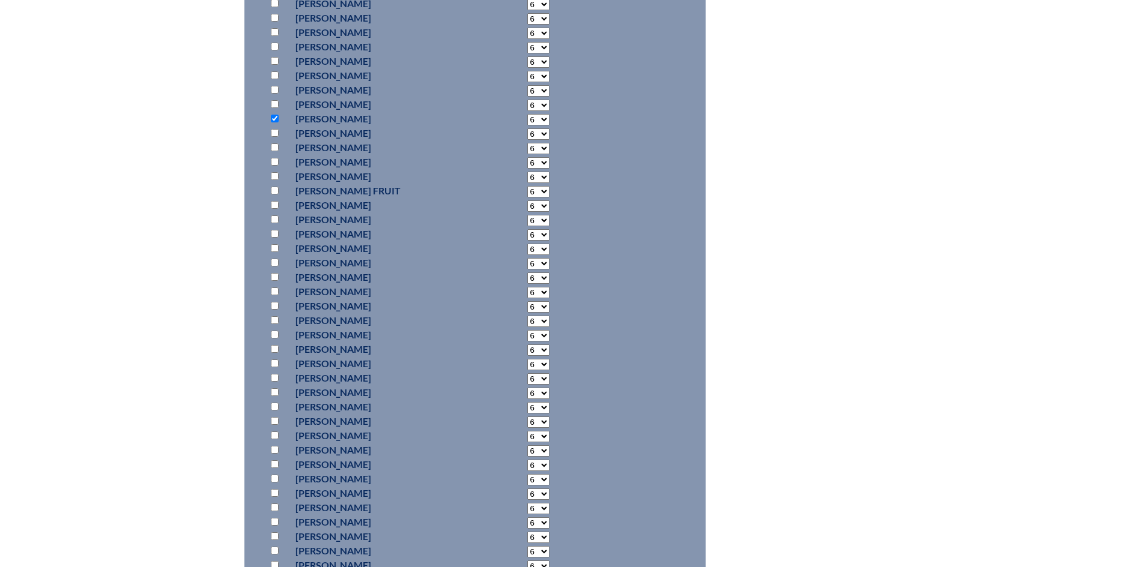
scroll to position [3062, 0]
click at [276, 324] on input "checkbox" at bounding box center [275, 320] width 8 height 8
click at [276, 425] on input "checkbox" at bounding box center [275, 421] width 8 height 8
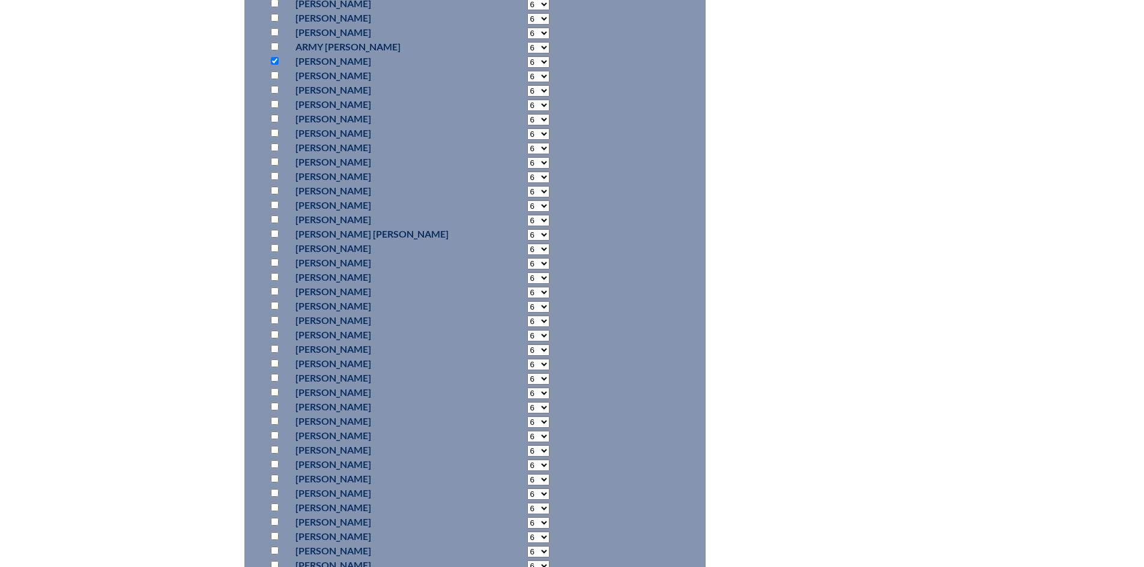
click at [273, 252] on input "checkbox" at bounding box center [275, 248] width 8 height 8
click at [272, 334] on input "checkbox" at bounding box center [275, 330] width 8 height 8
click at [276, 391] on input "checkbox" at bounding box center [275, 388] width 8 height 8
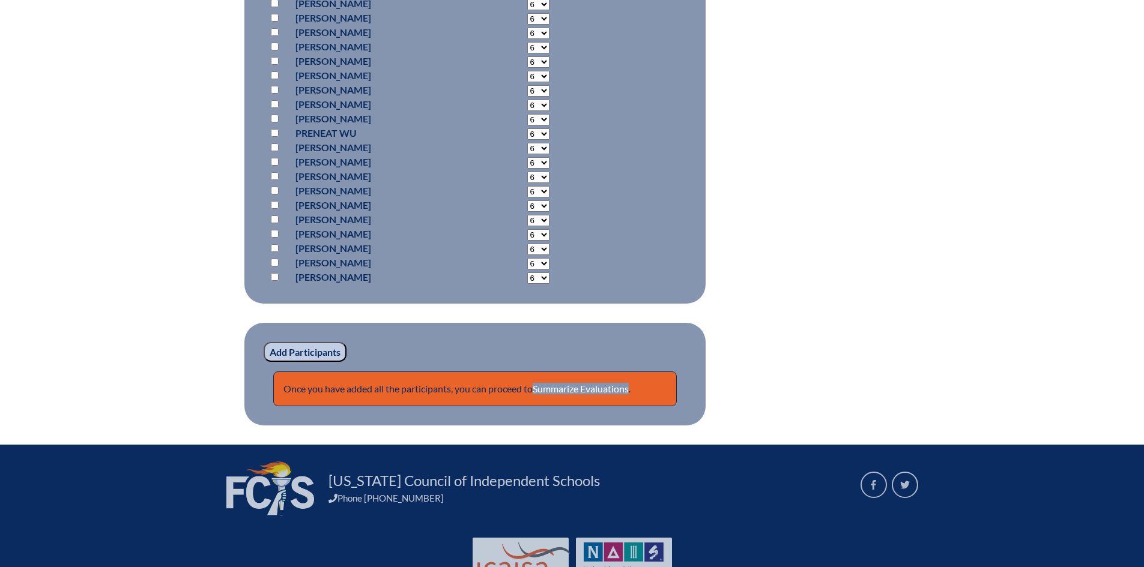
click at [300, 363] on input "Add Participants" at bounding box center [305, 352] width 83 height 20
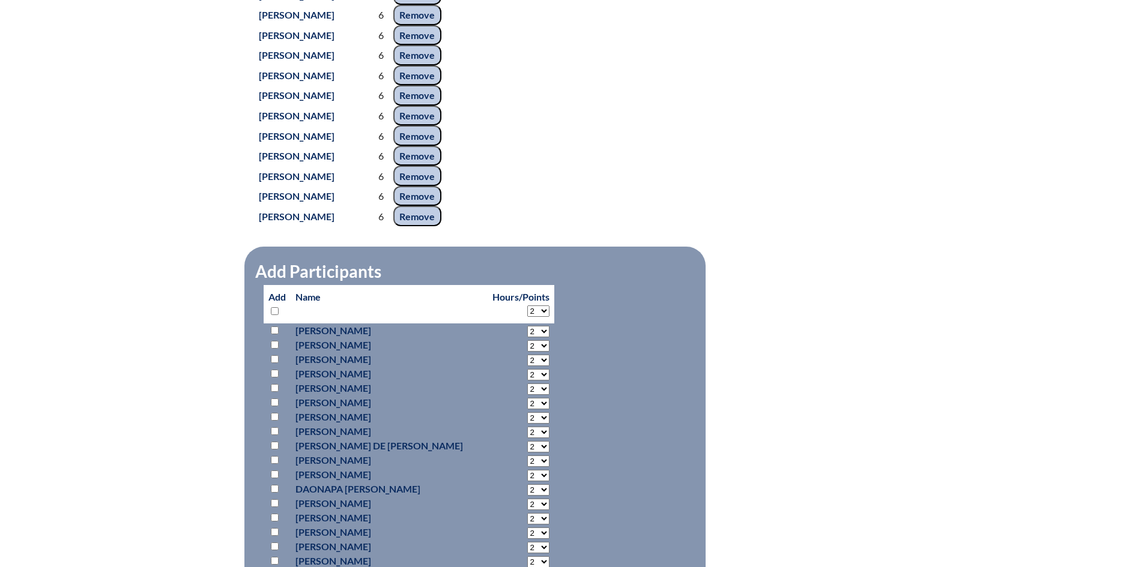
scroll to position [969, 0]
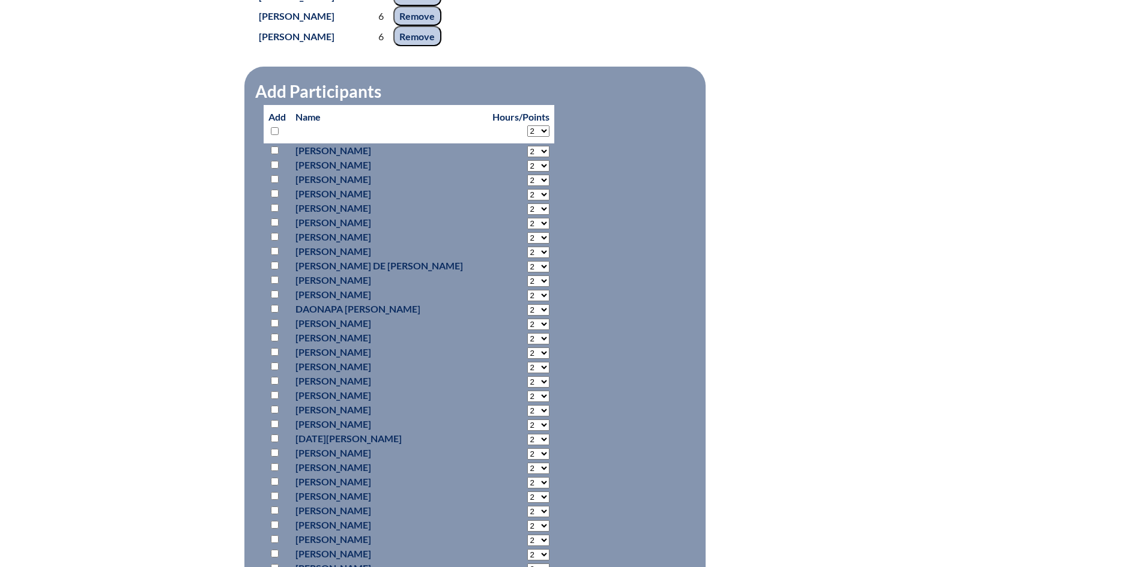
click at [527, 137] on select "2 3 4 5 6 7 8 9 10 11 12 13 14 15 16 17 18 19 20 21 22 23 24 25 26 27 28 29 30 …" at bounding box center [538, 130] width 22 height 11
select select "6"
click at [527, 137] on select "2 3 4 5 6 7 8 9 10 11 12 13 14 15 16 17 18 19 20 21 22 23 24 25 26 27 28 29 30 …" at bounding box center [538, 130] width 22 height 11
select select "6"
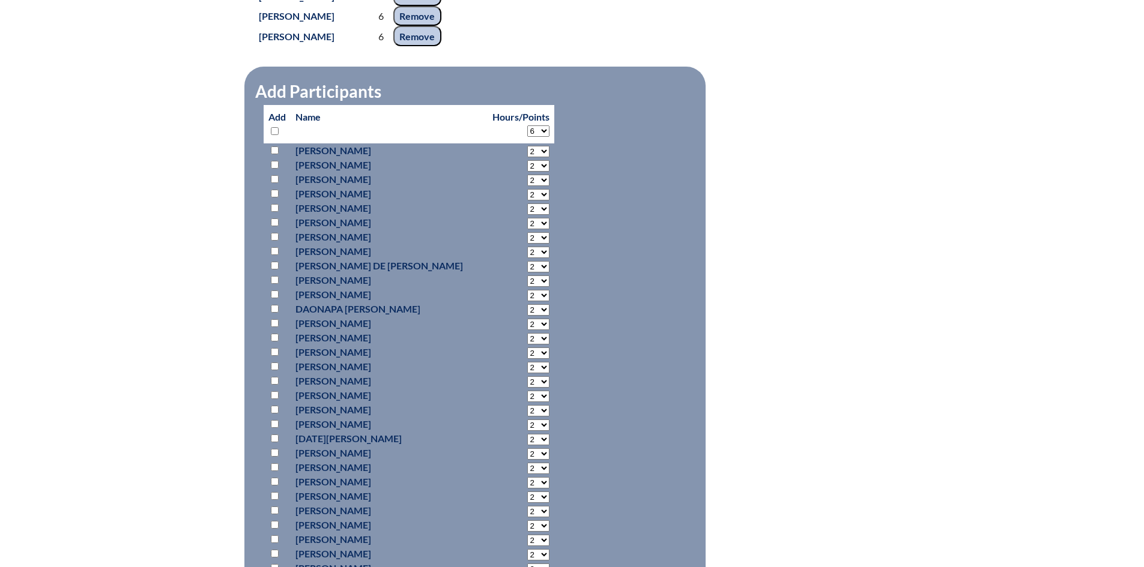
select select "6"
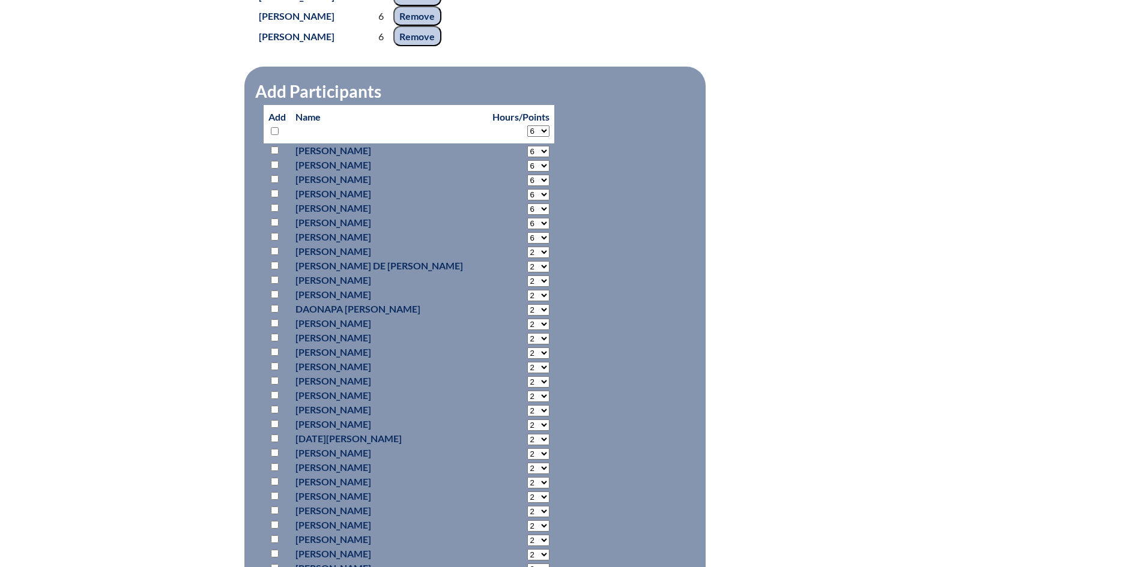
select select "6"
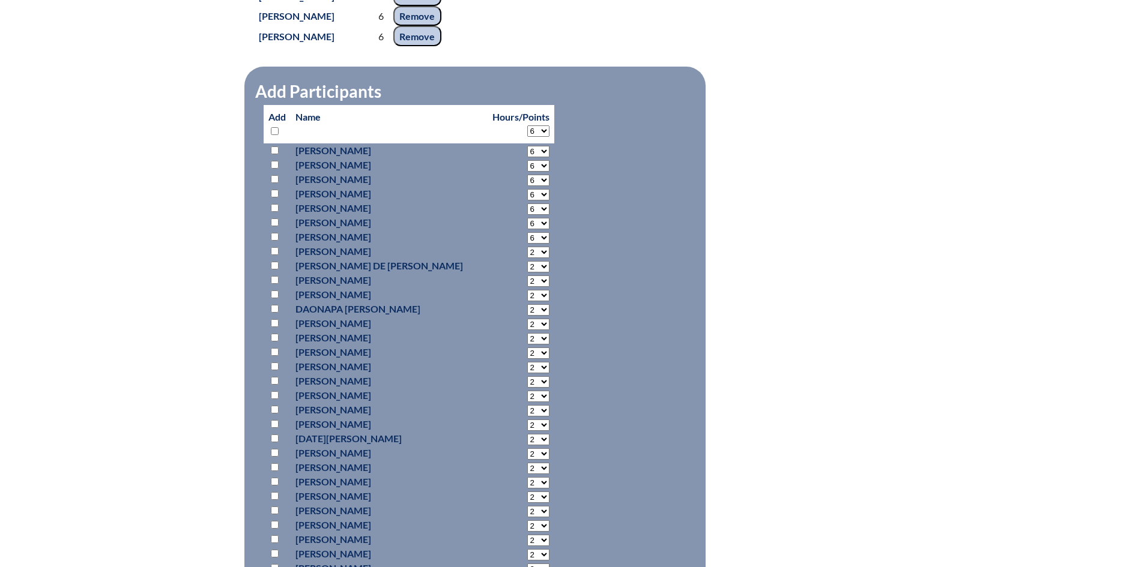
select select "6"
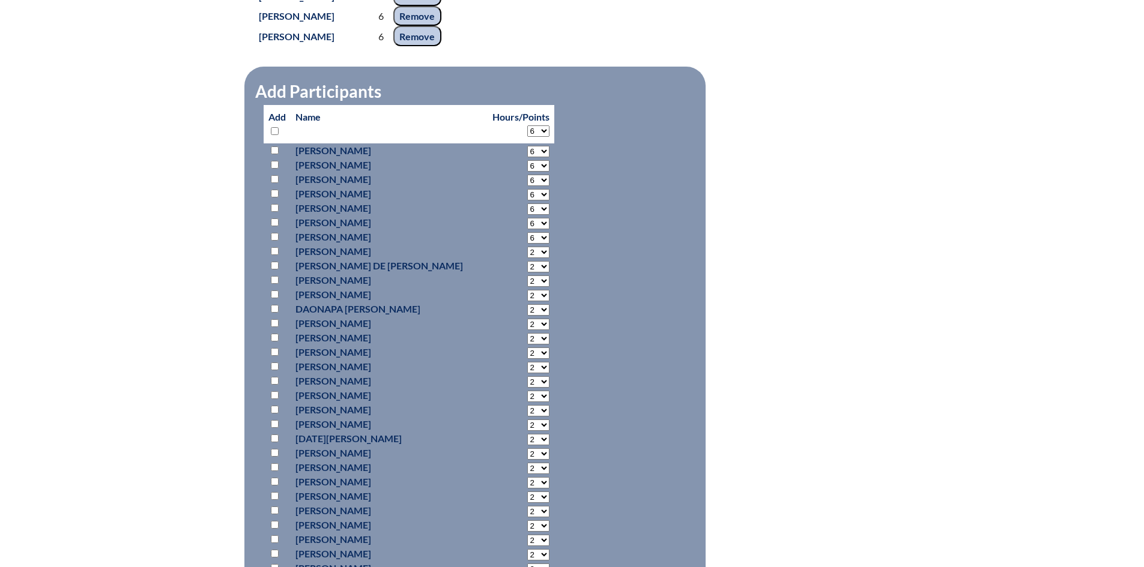
select select "6"
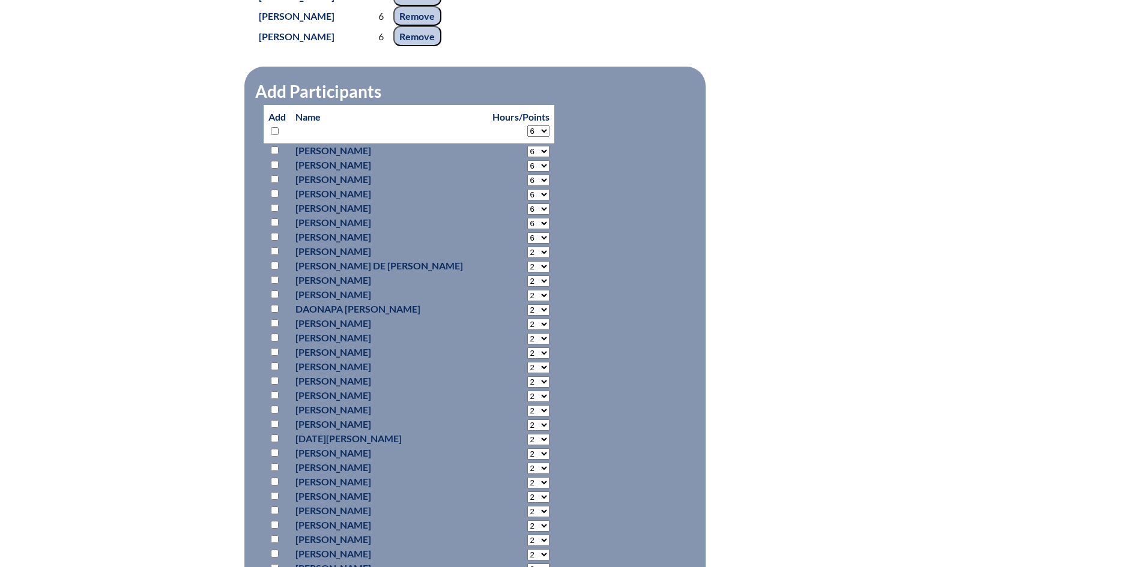
select select "6"
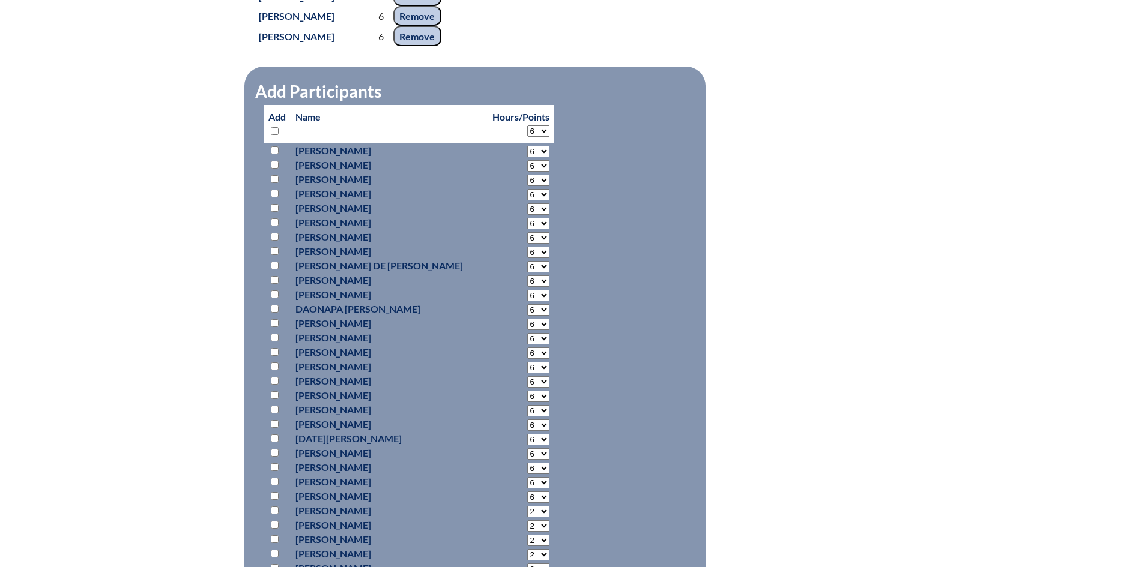
select select "6"
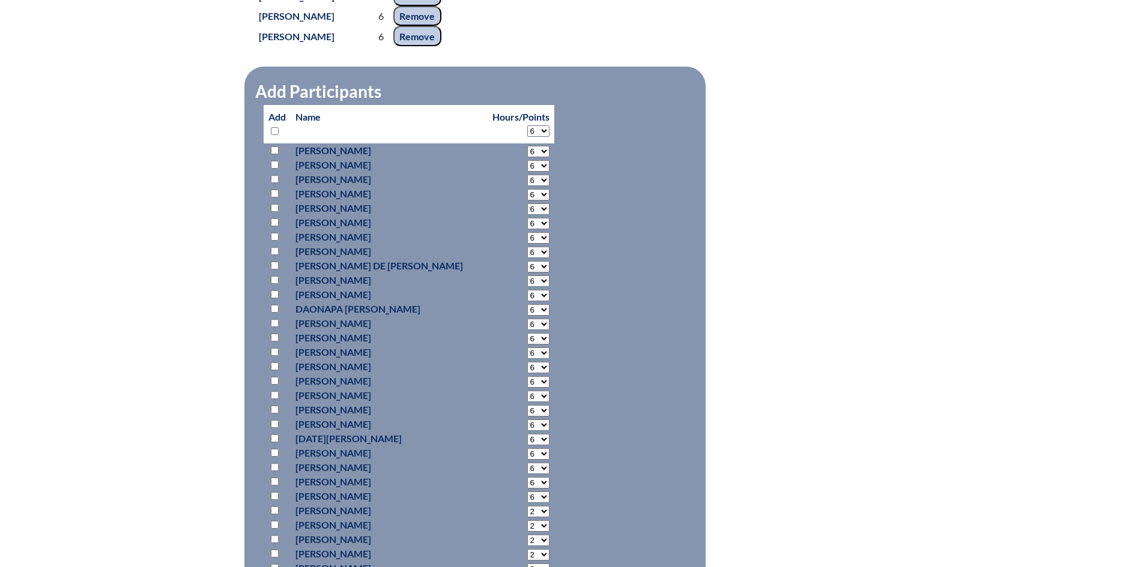
select select "6"
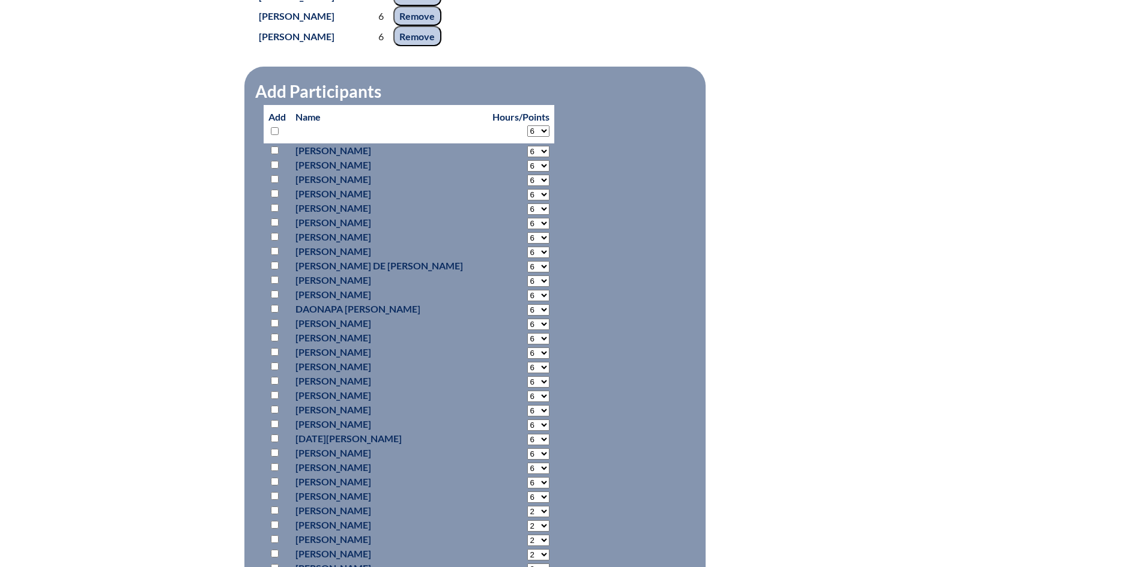
select select "6"
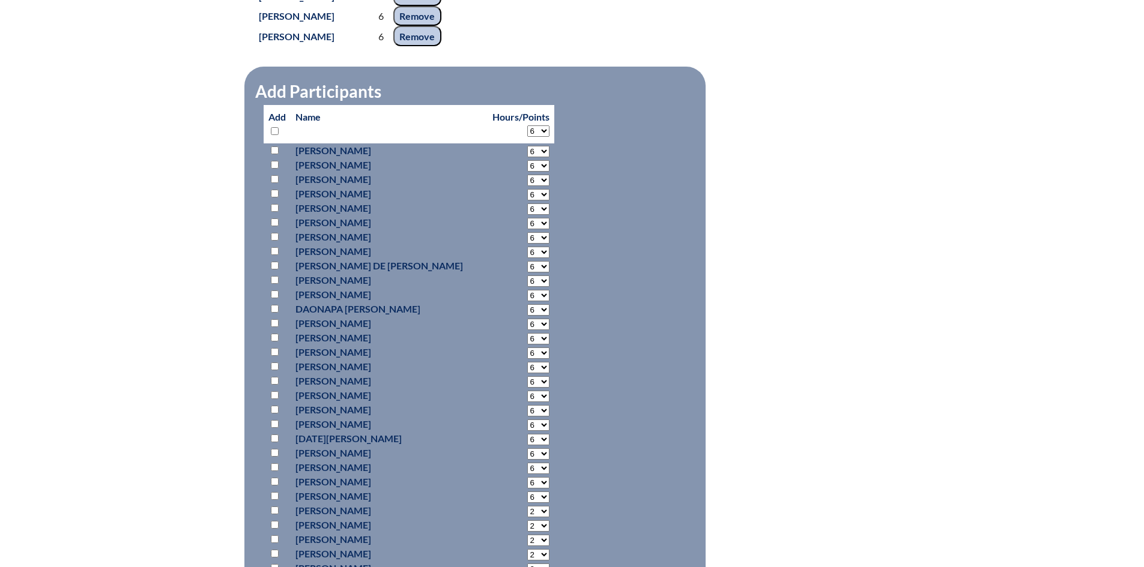
select select "6"
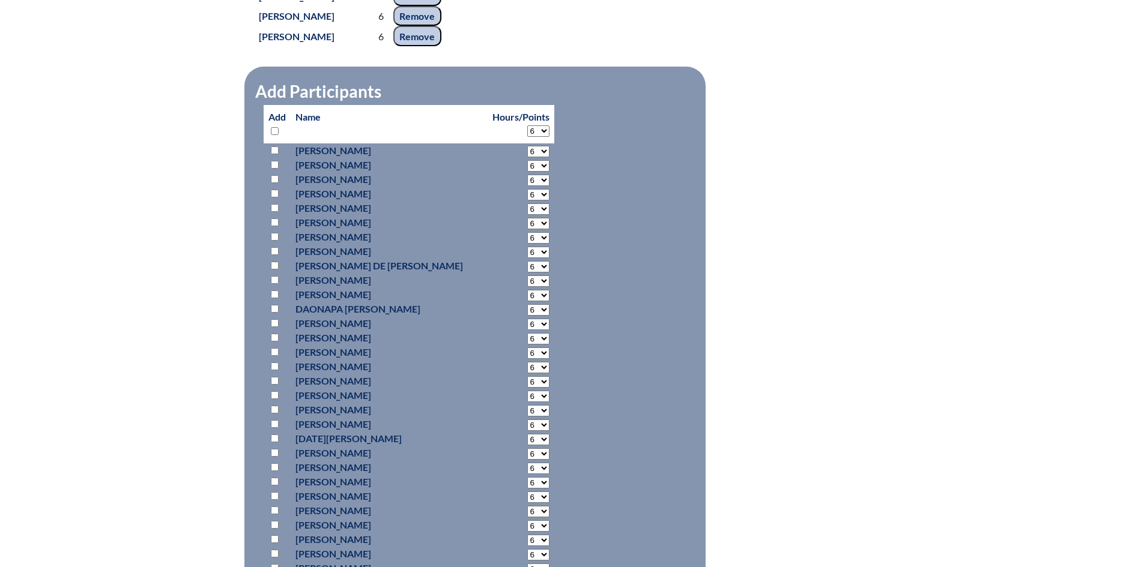
select select "6"
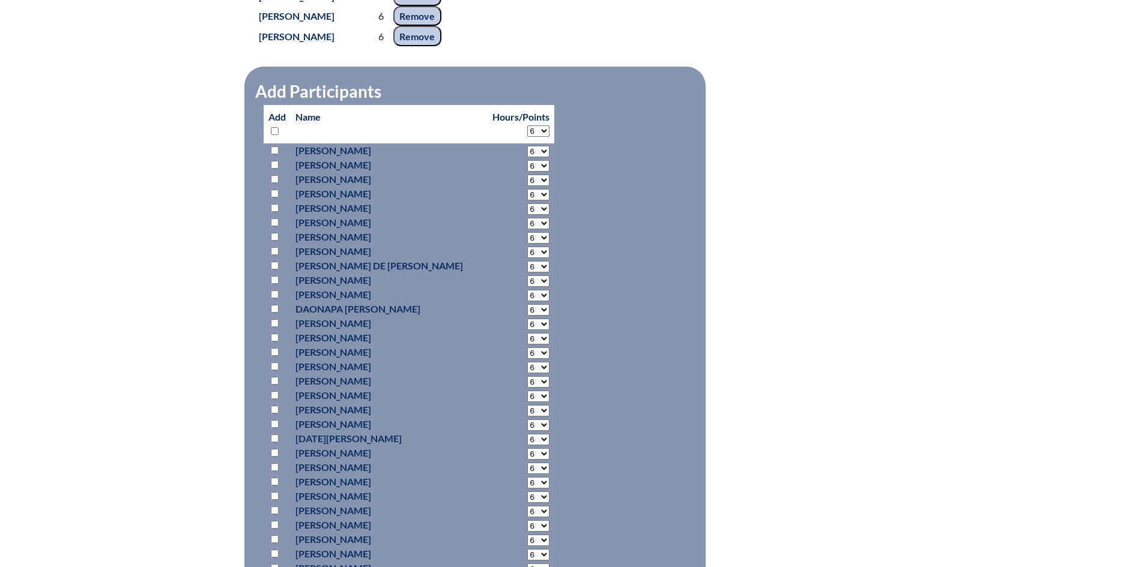
select select "6"
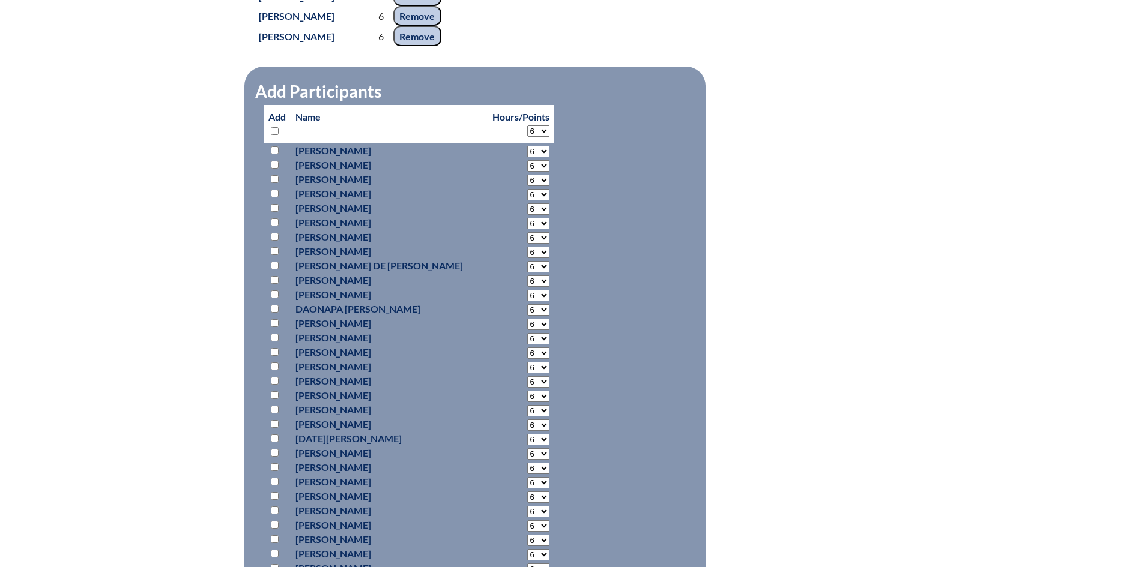
select select "6"
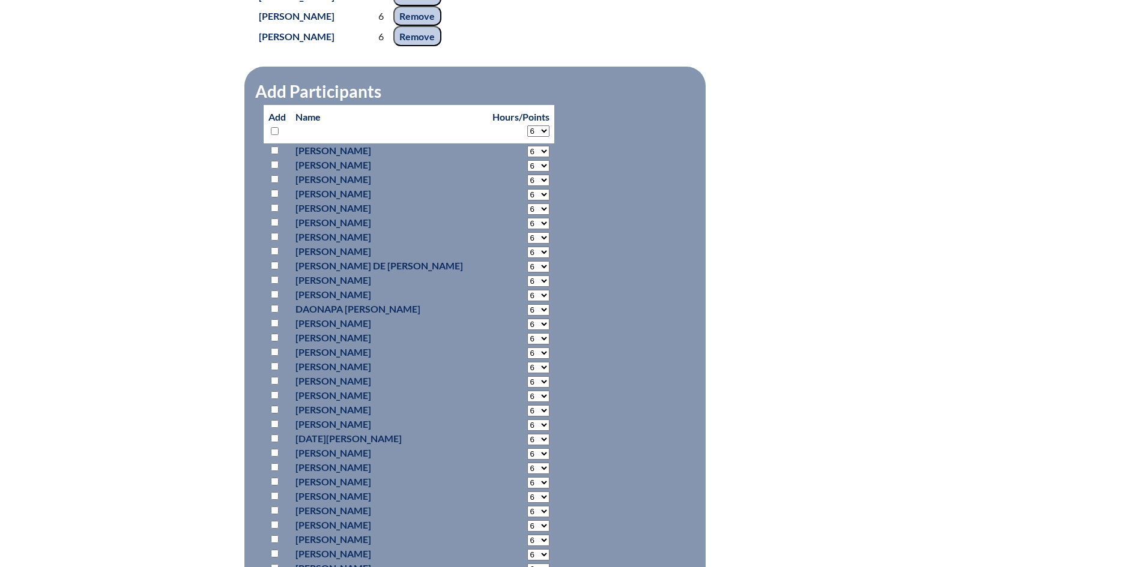
select select "6"
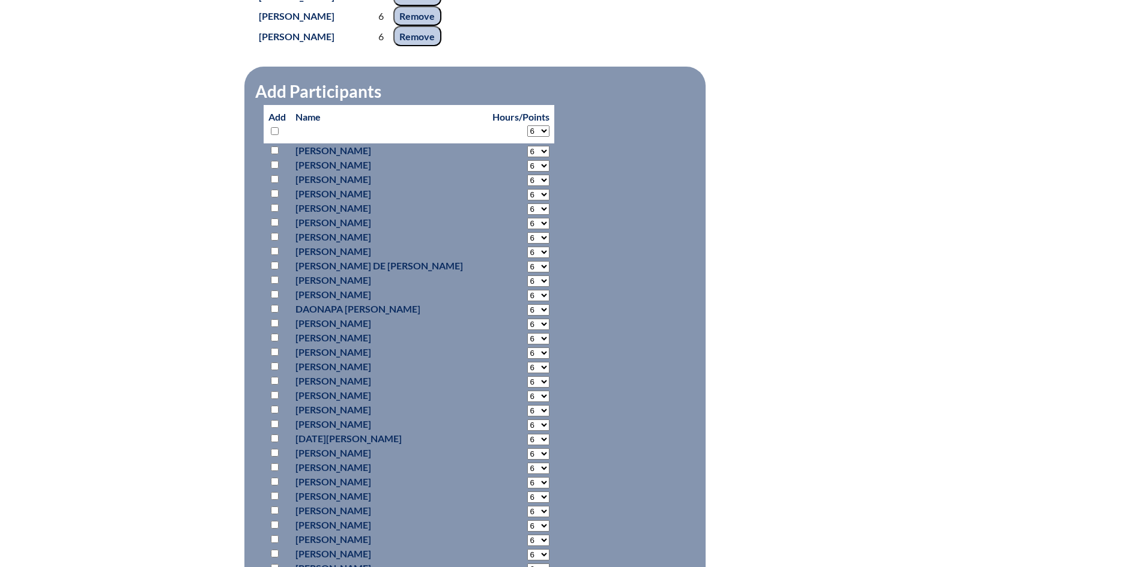
select select "6"
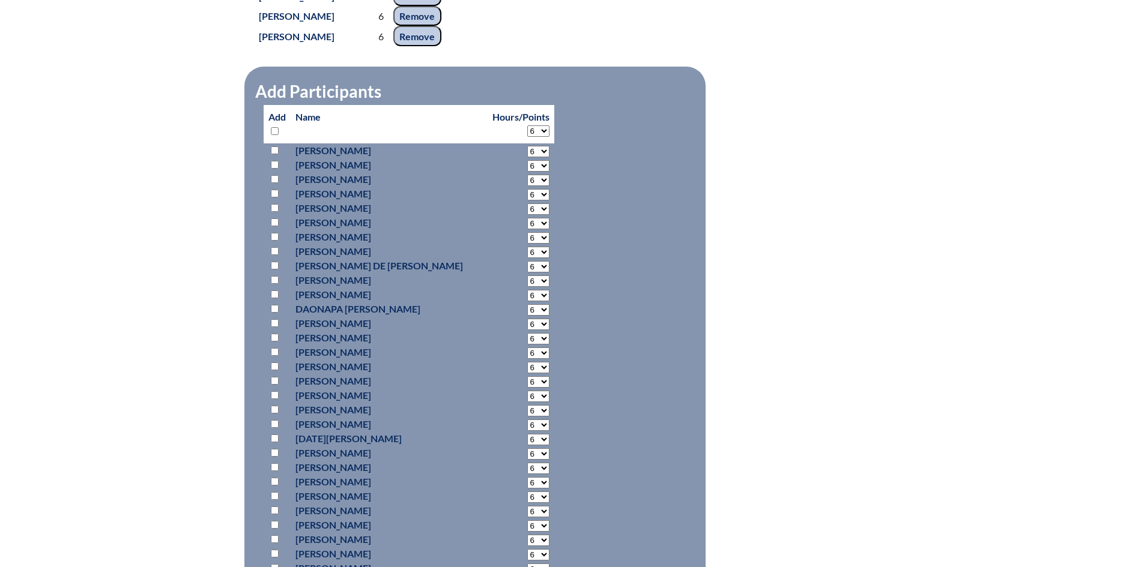
select select "6"
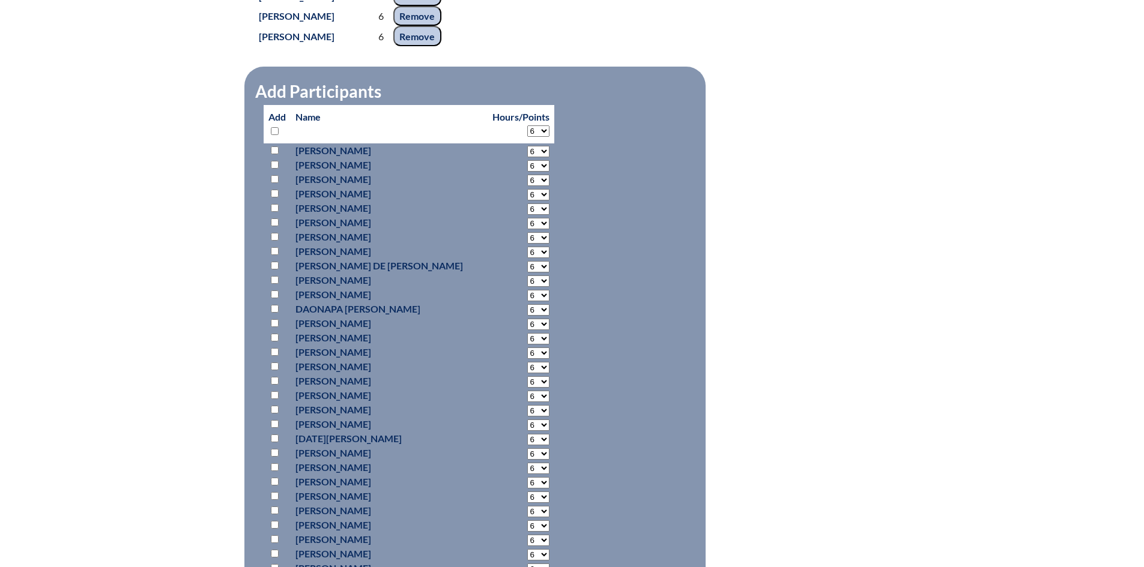
select select "6"
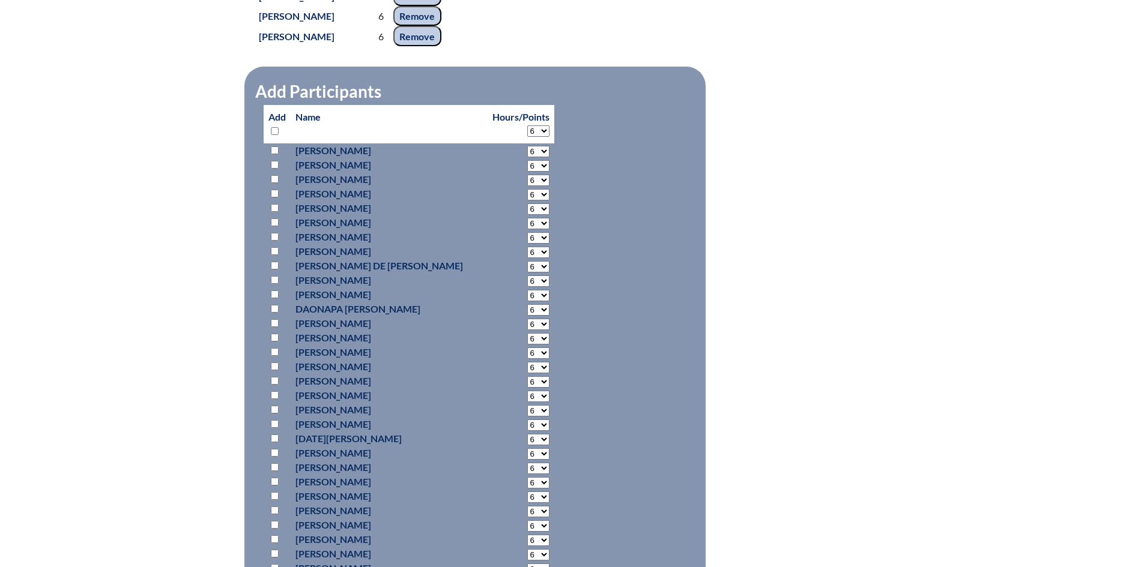
select select "6"
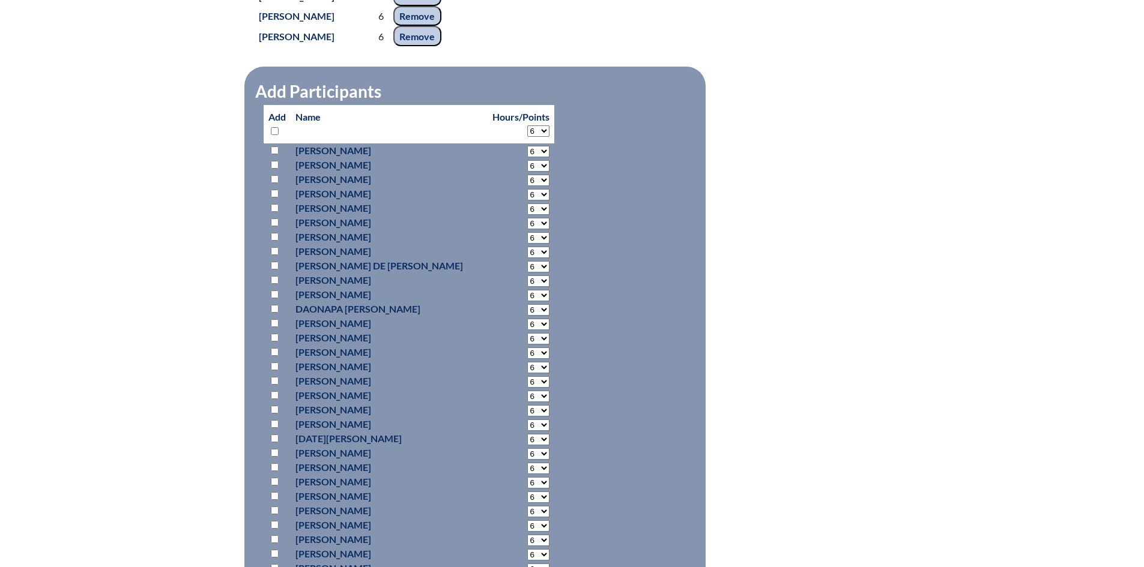
select select "6"
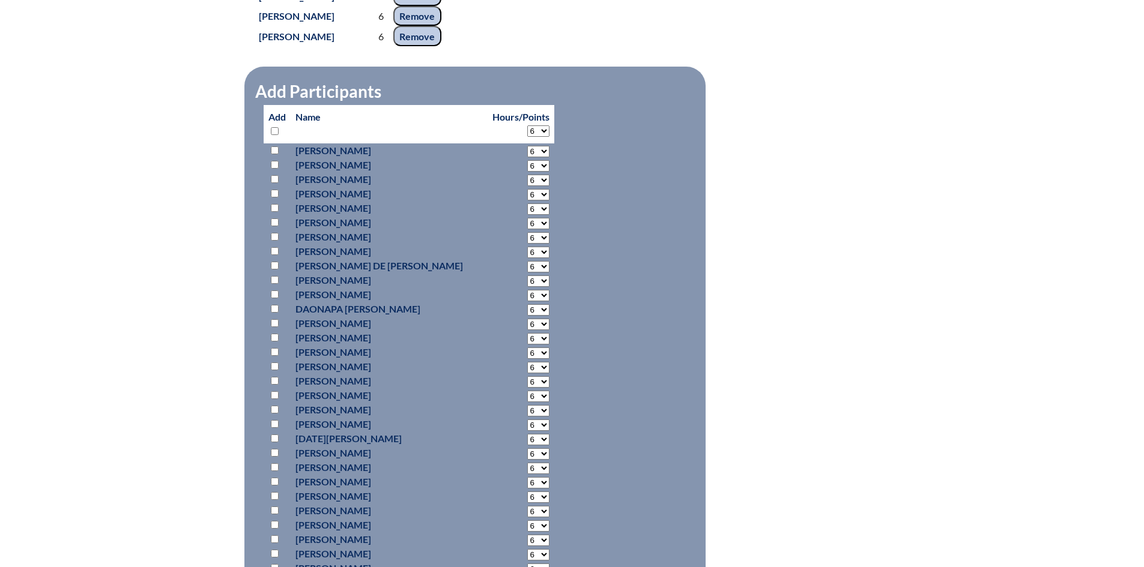
select select "6"
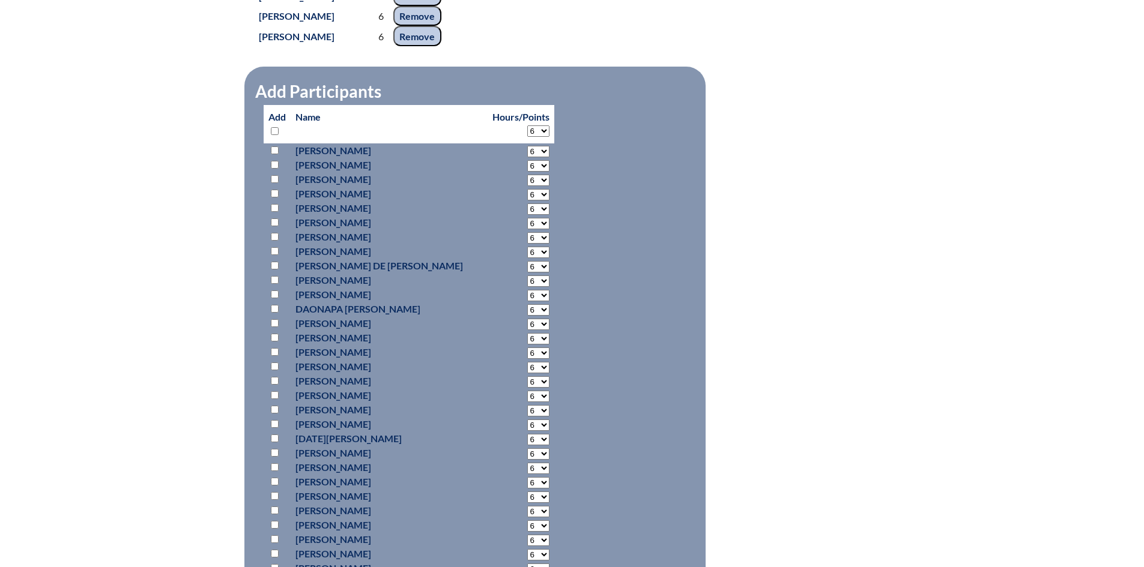
select select "6"
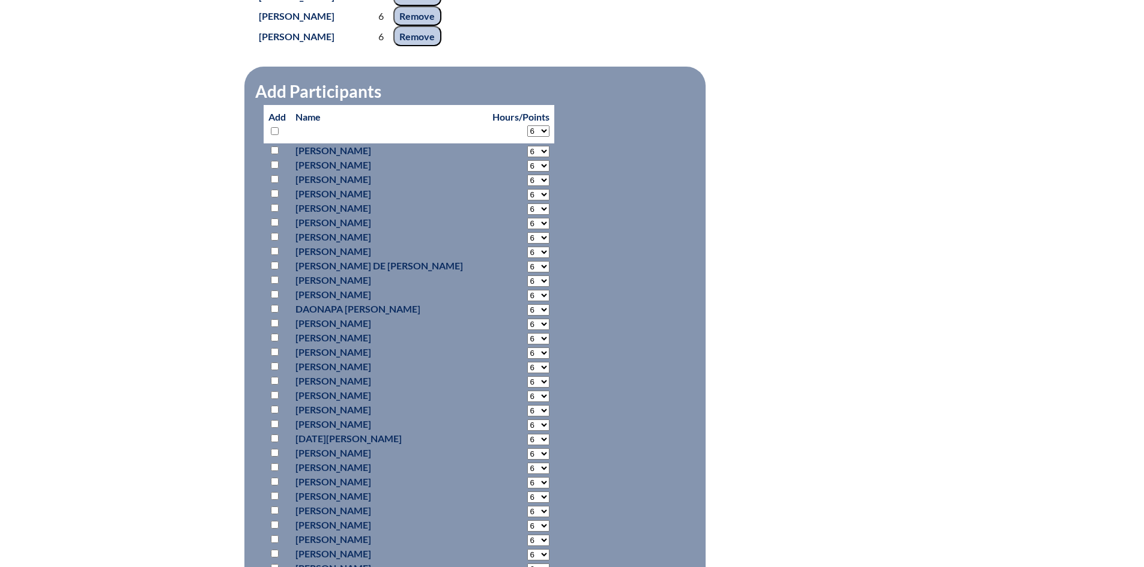
select select "6"
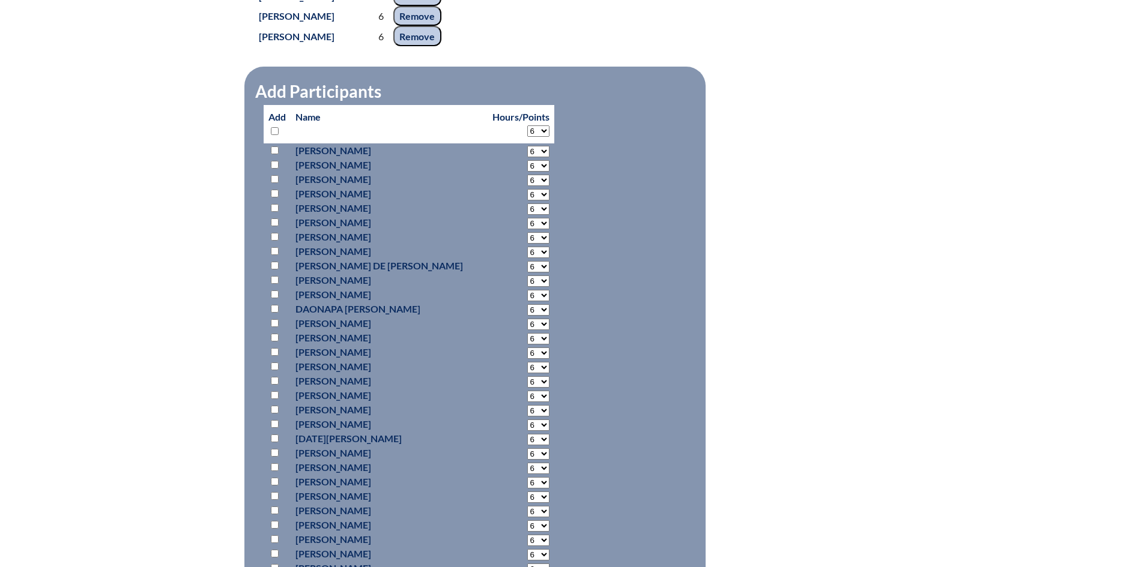
select select "6"
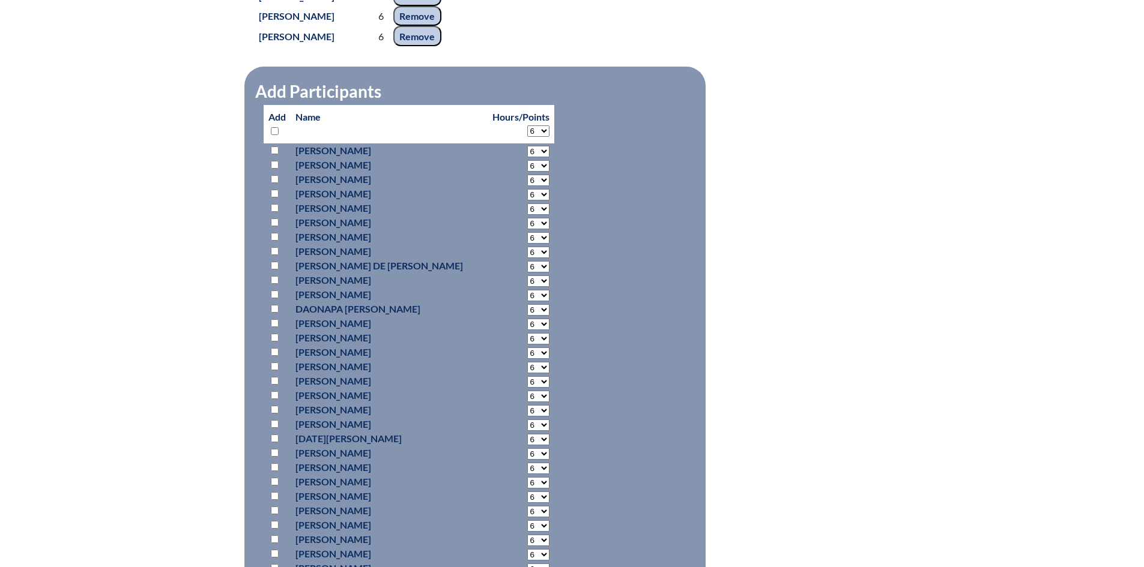
select select "6"
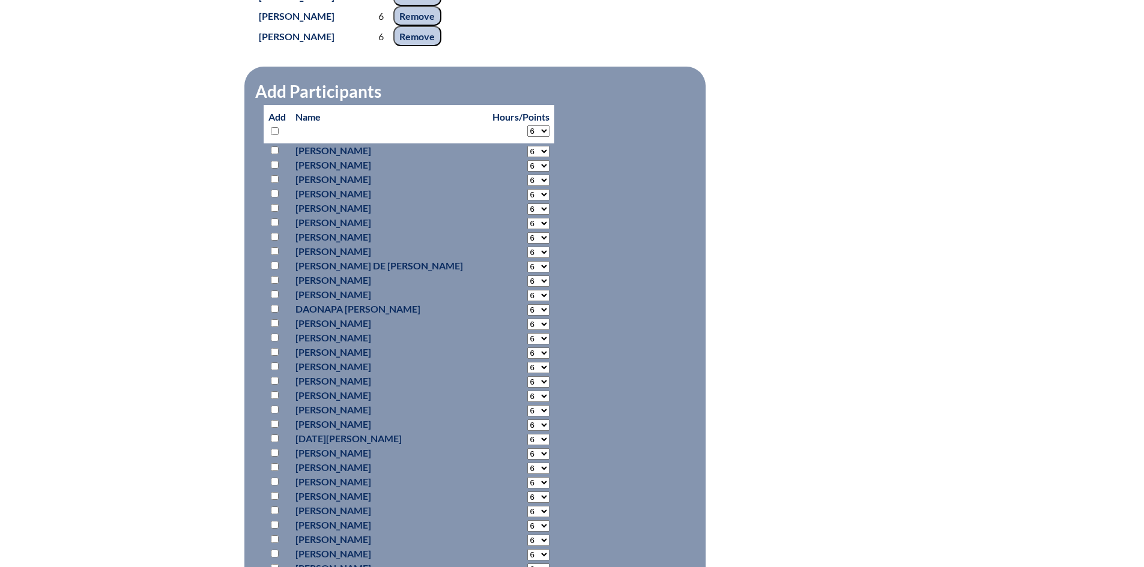
select select "6"
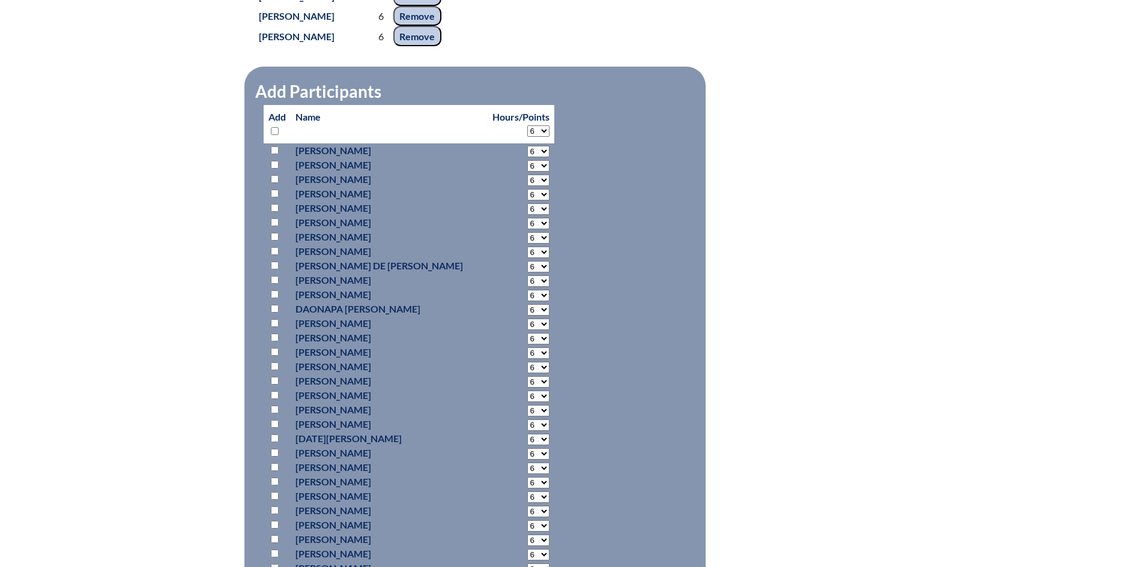
select select "6"
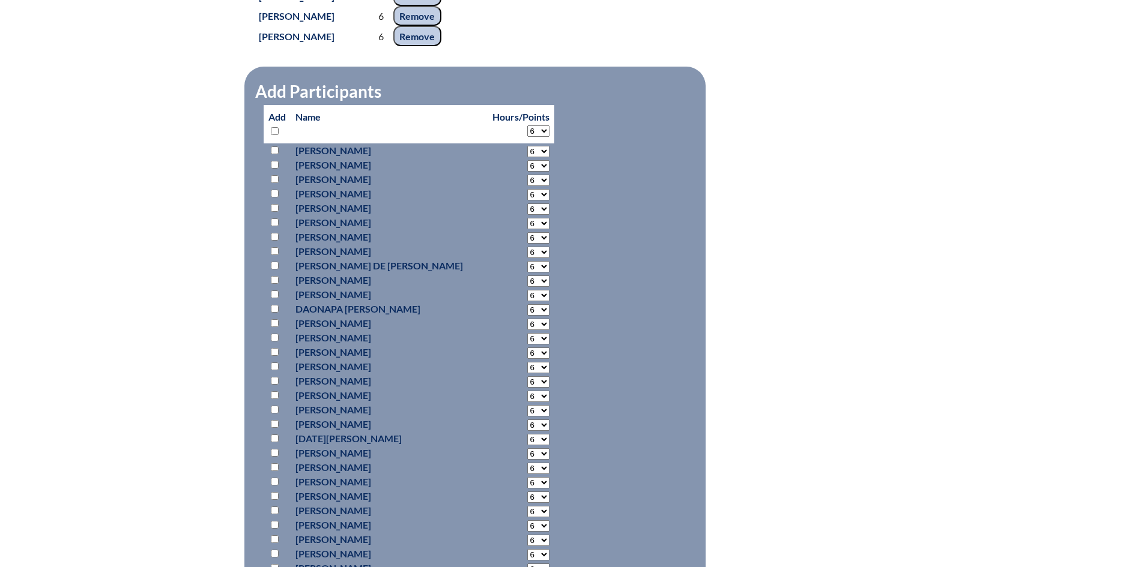
select select "6"
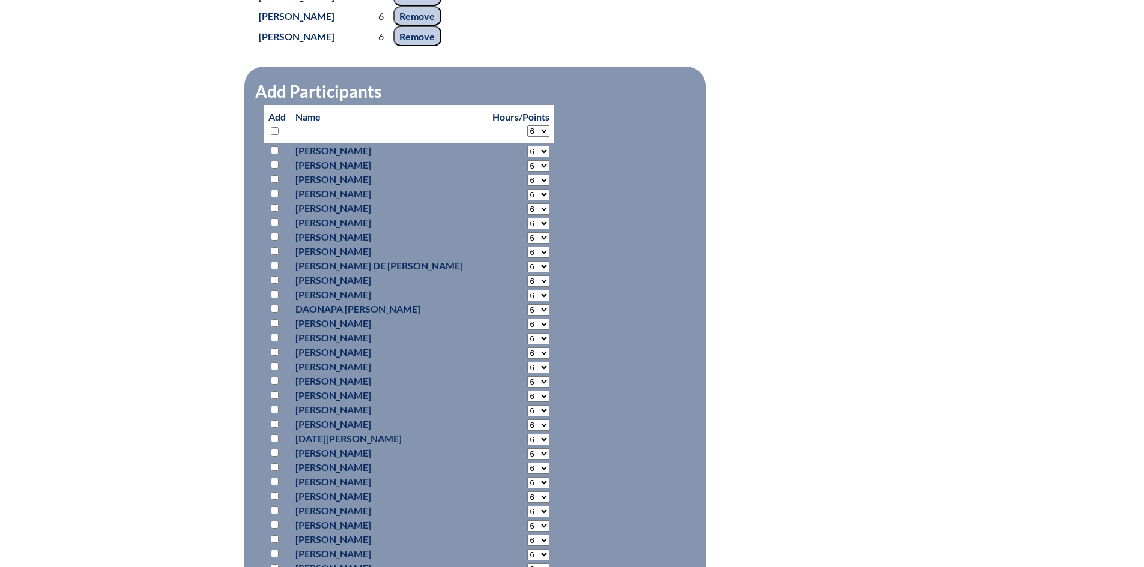
select select "6"
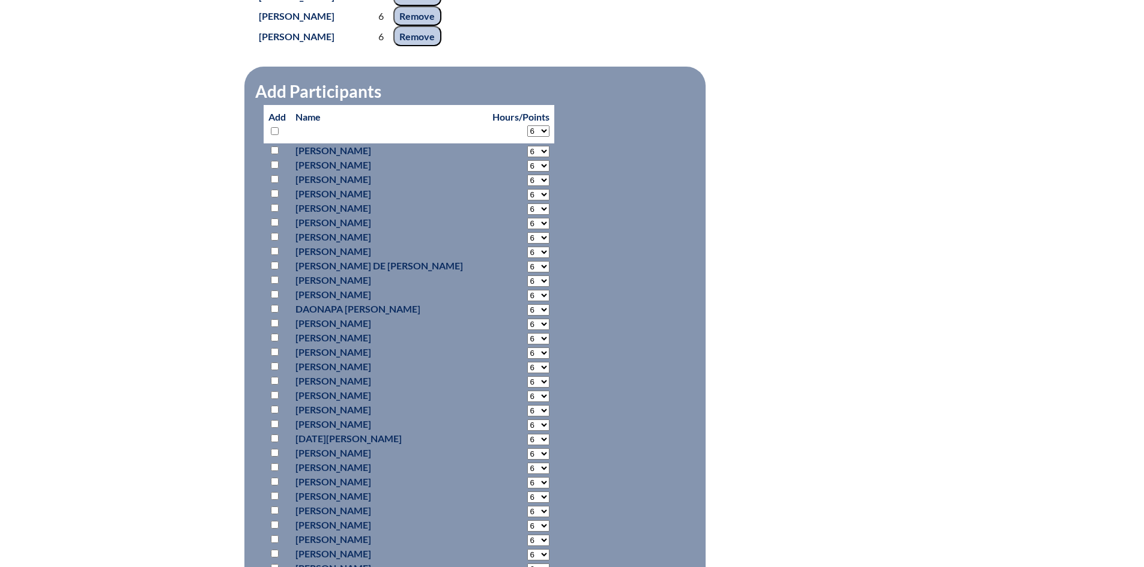
select select "6"
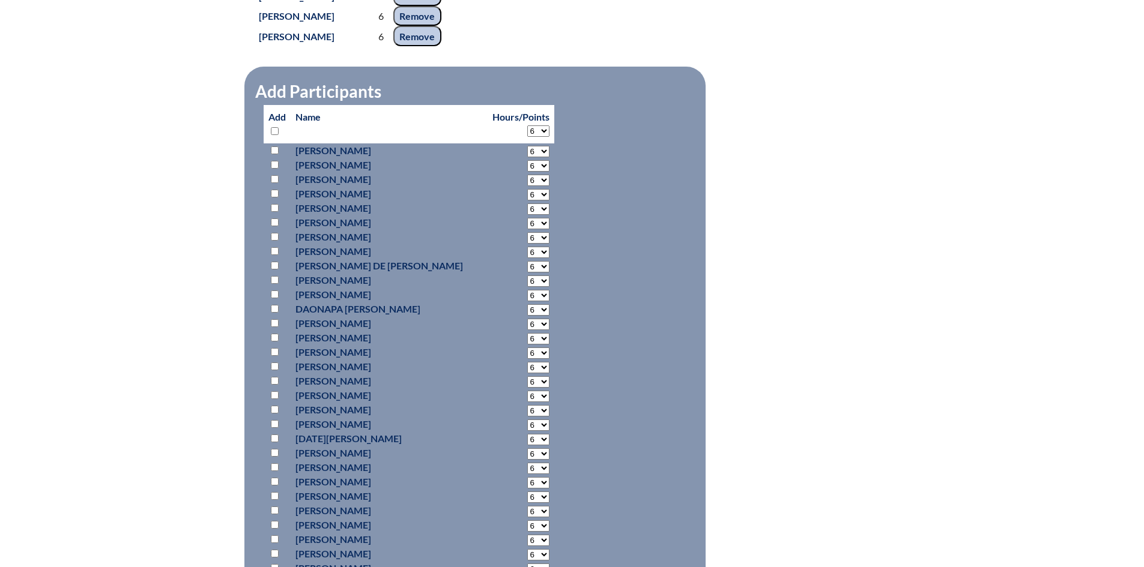
select select "6"
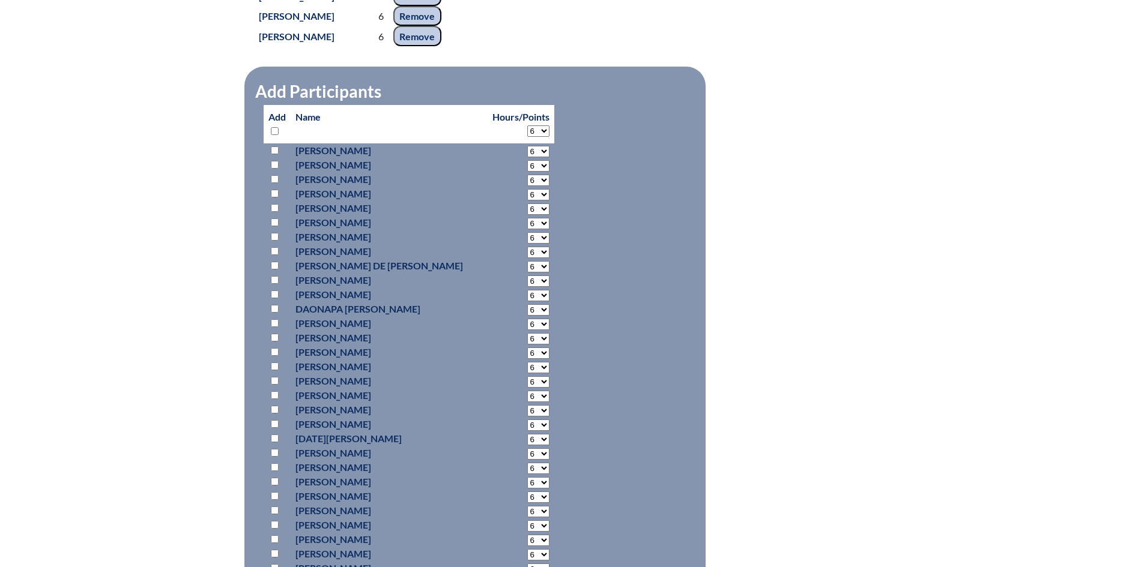
select select "6"
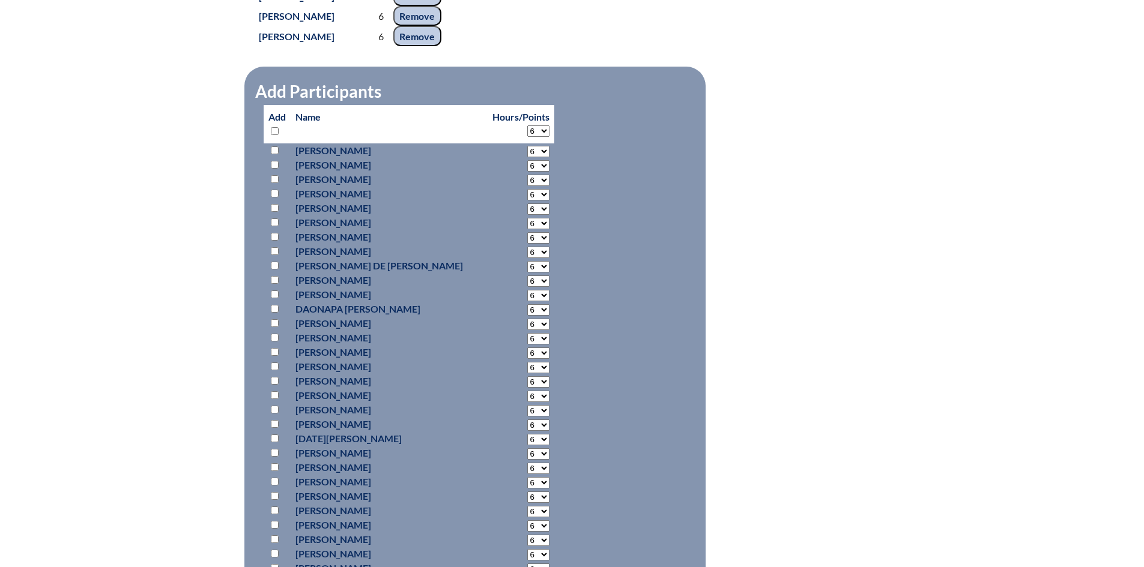
select select "6"
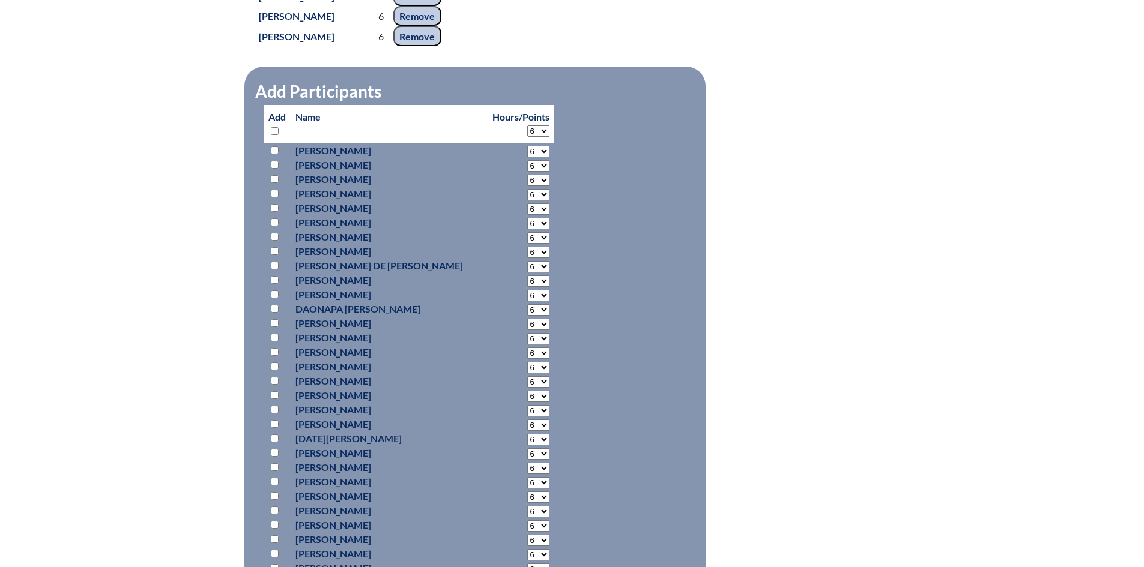
select select "6"
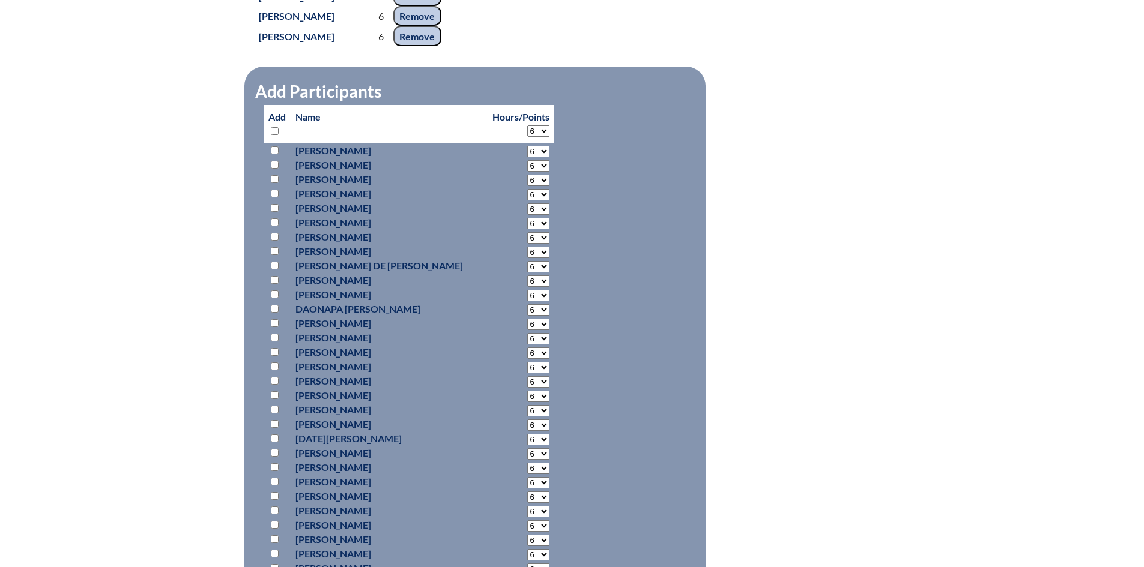
select select "6"
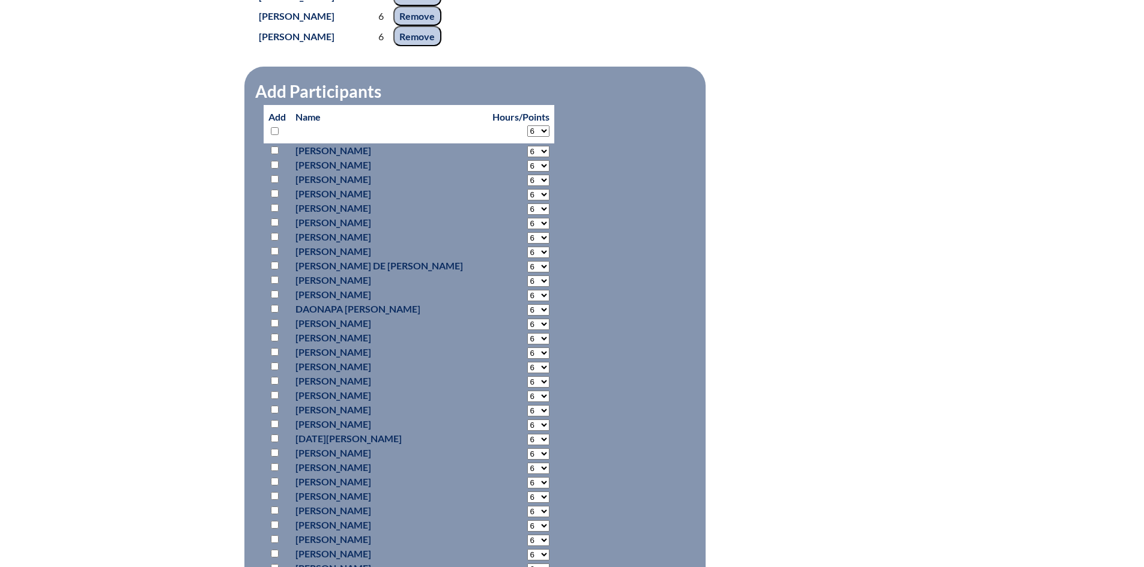
select select "6"
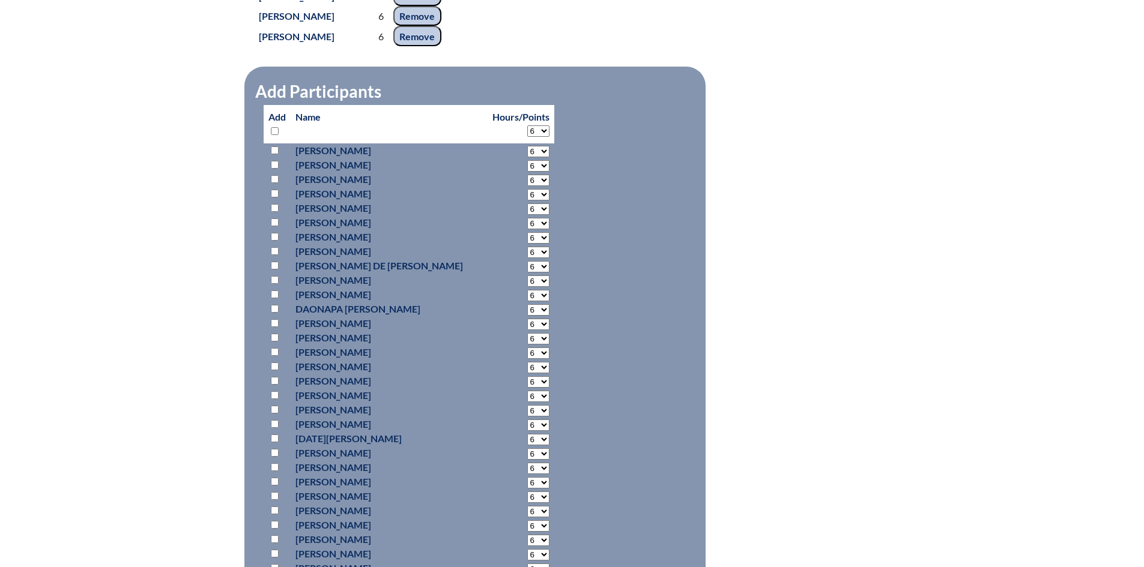
select select "6"
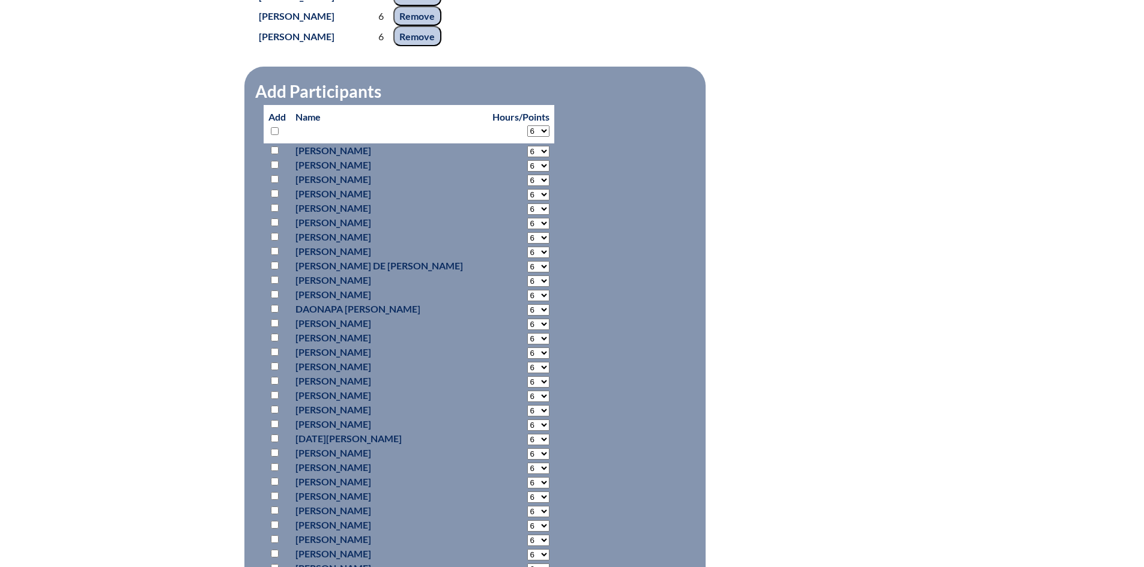
select select "6"
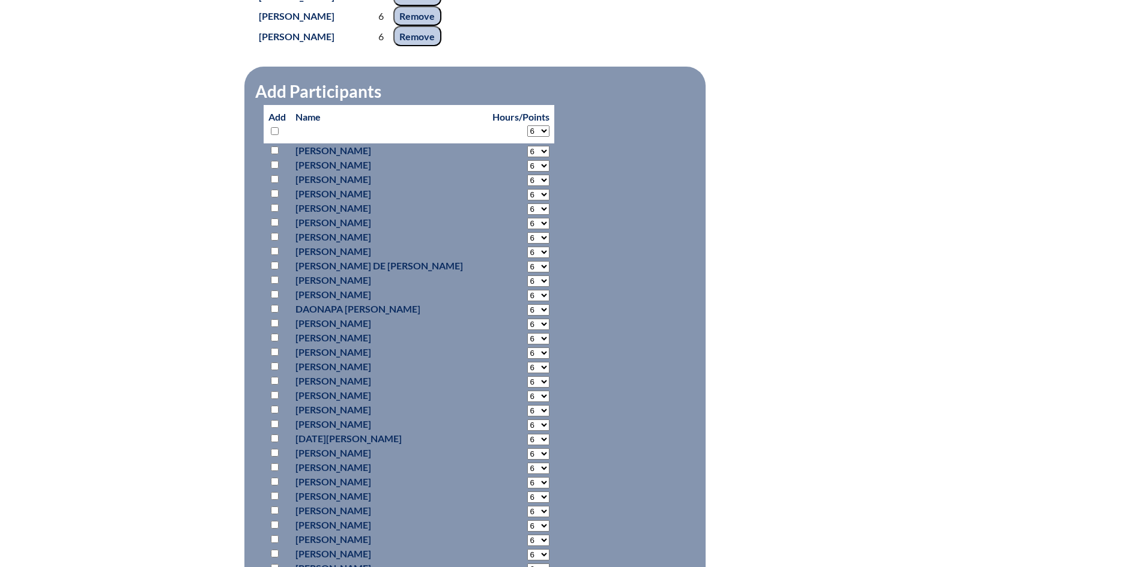
select select "6"
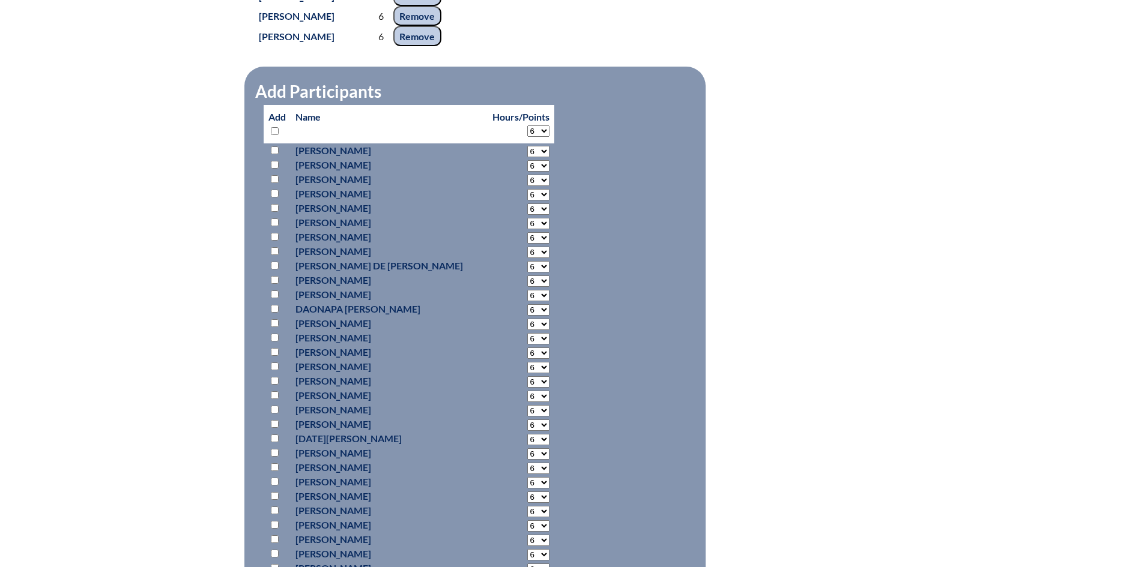
select select "6"
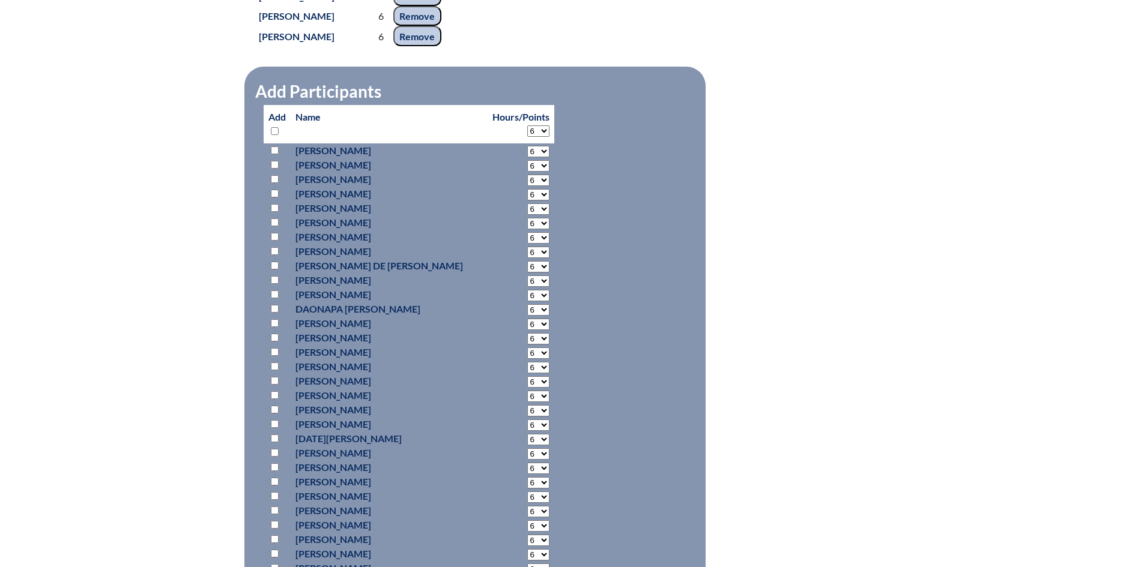
select select "6"
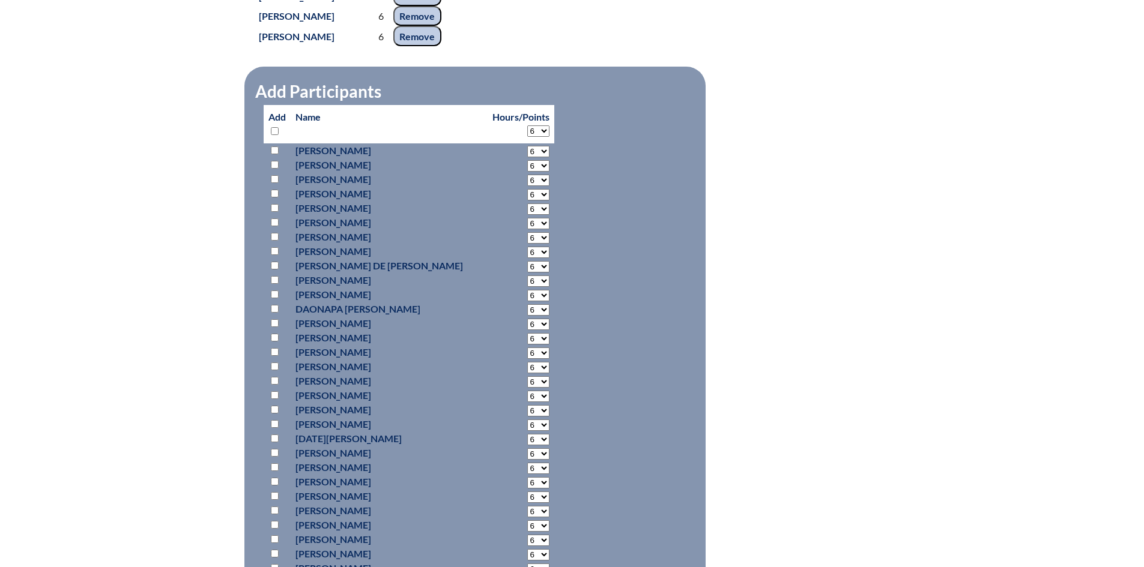
select select "6"
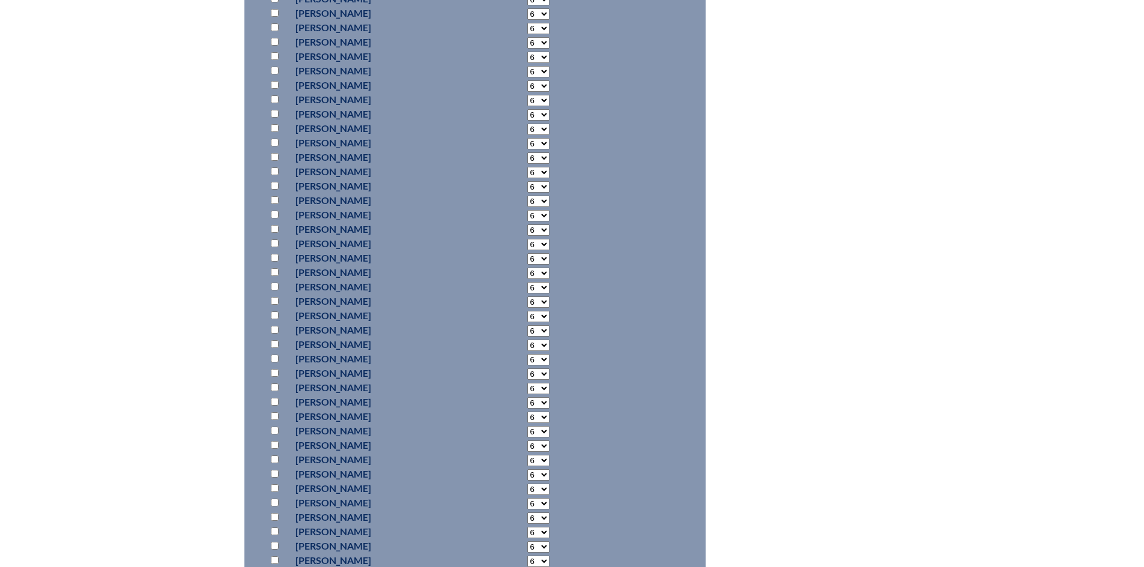
scroll to position [3539, 0]
click at [275, 19] on input "checkbox" at bounding box center [275, 15] width 8 height 8
click at [274, 341] on input "checkbox" at bounding box center [275, 337] width 8 height 8
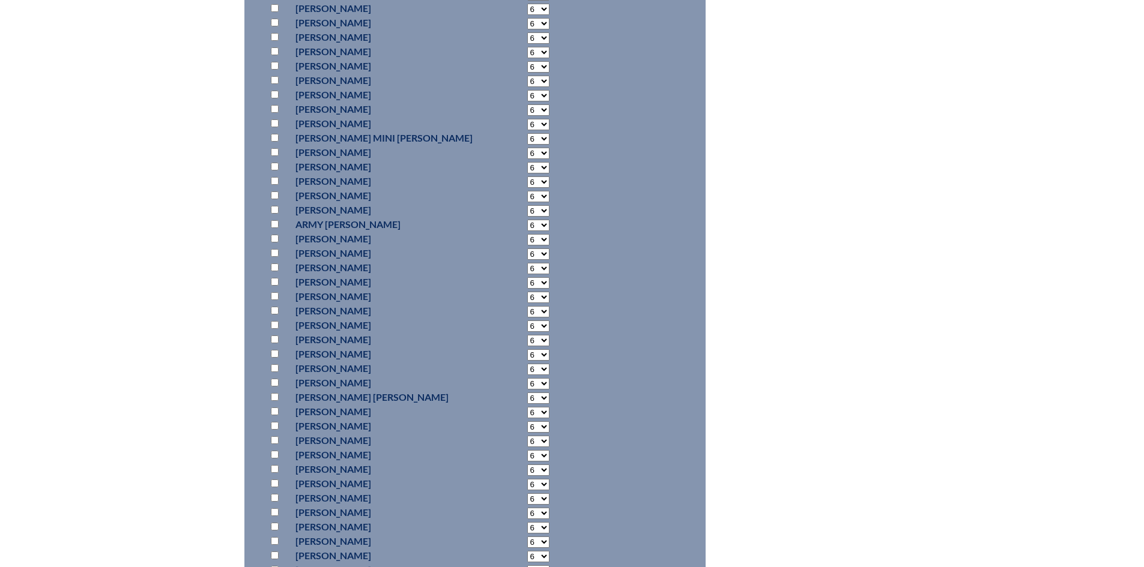
click at [275, 228] on input "checkbox" at bounding box center [275, 224] width 8 height 8
click at [273, 98] on input "checkbox" at bounding box center [275, 95] width 8 height 8
click at [274, 348] on input "checkbox" at bounding box center [275, 344] width 8 height 8
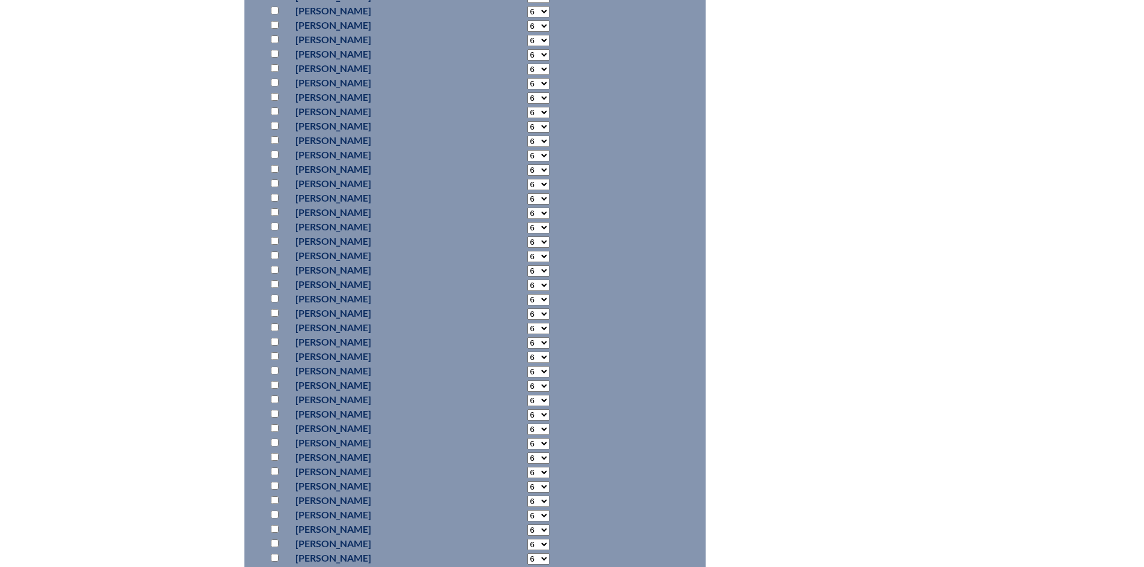
click at [274, 432] on input "checkbox" at bounding box center [275, 428] width 8 height 8
click at [276, 444] on input "checkbox" at bounding box center [275, 440] width 8 height 8
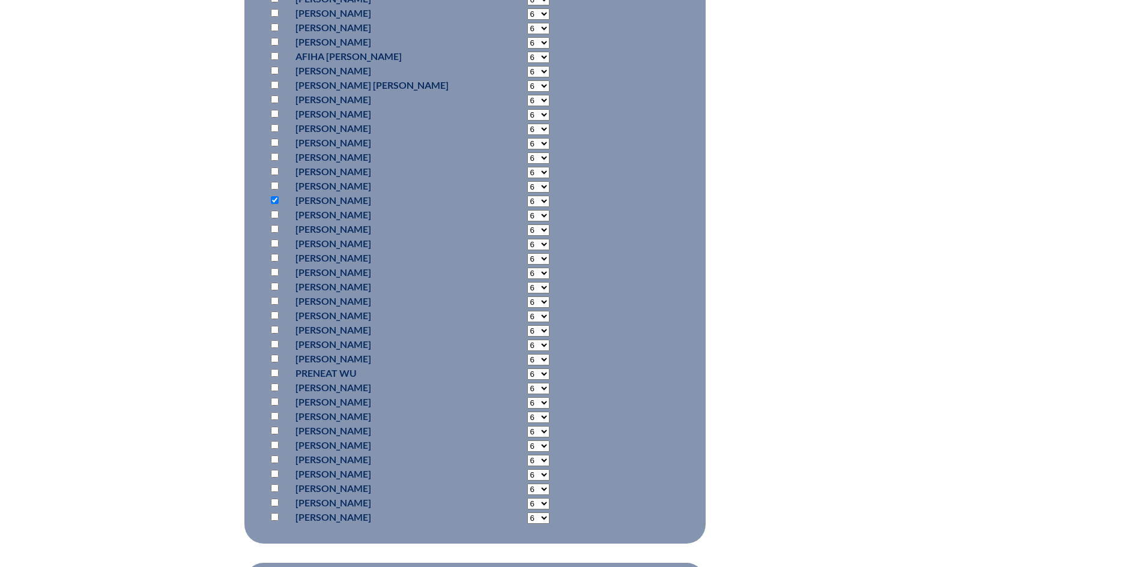
click at [275, 348] on input "checkbox" at bounding box center [275, 344] width 8 height 8
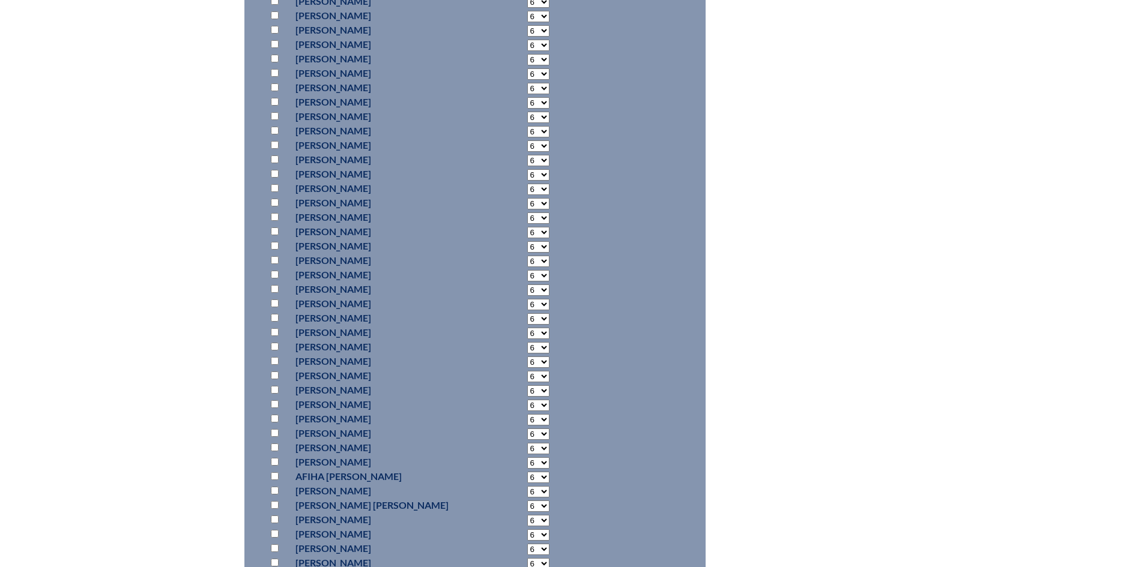
scroll to position [7261, 0]
click at [274, 158] on input "checkbox" at bounding box center [275, 155] width 8 height 8
click at [274, 250] on input "checkbox" at bounding box center [275, 246] width 8 height 8
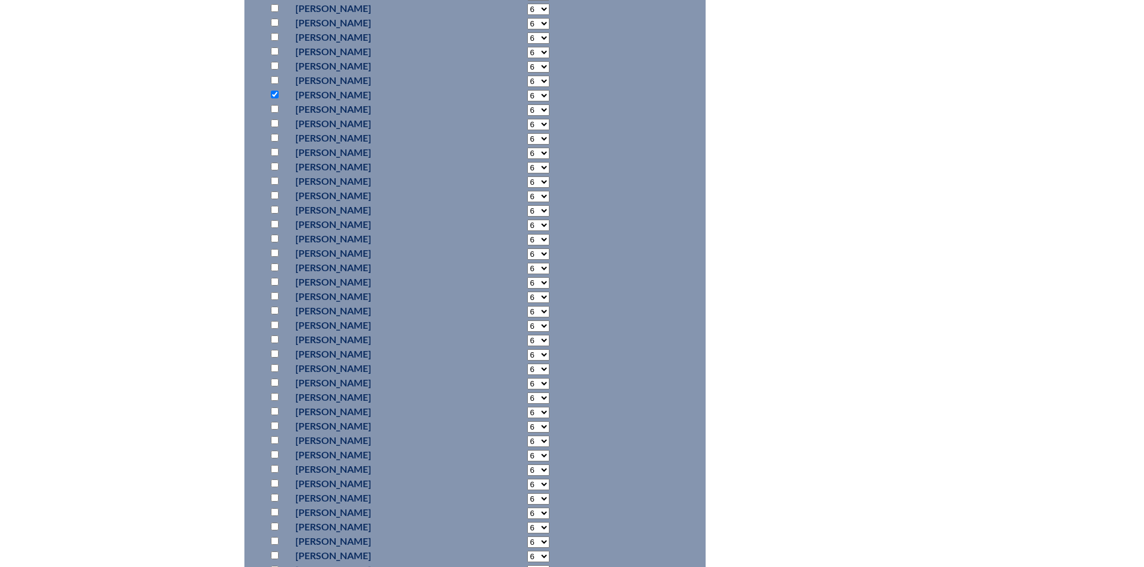
click at [276, 228] on input "checkbox" at bounding box center [275, 224] width 8 height 8
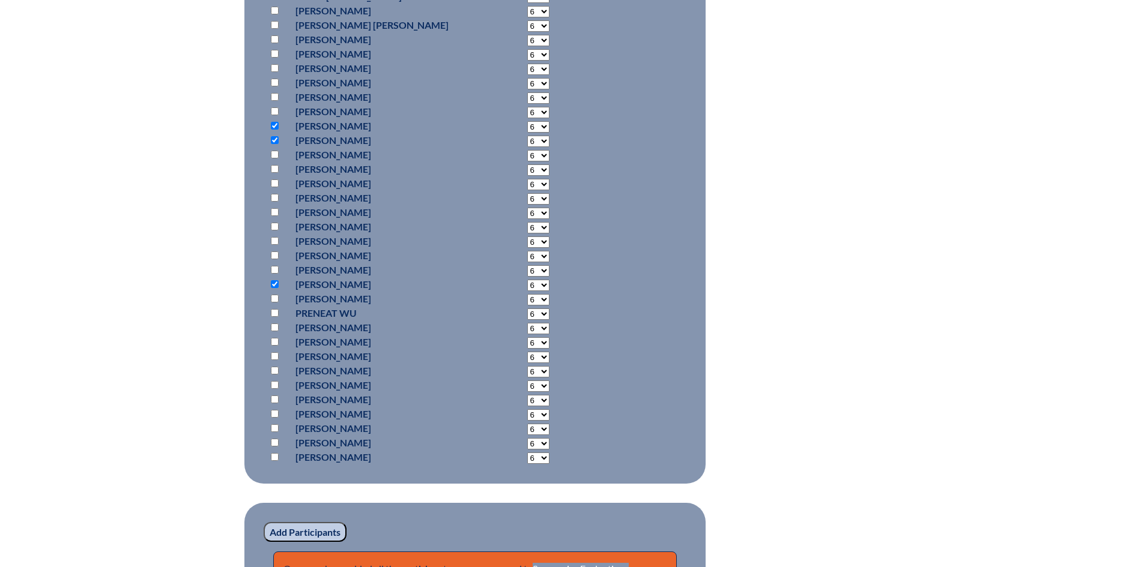
scroll to position [8221, 0]
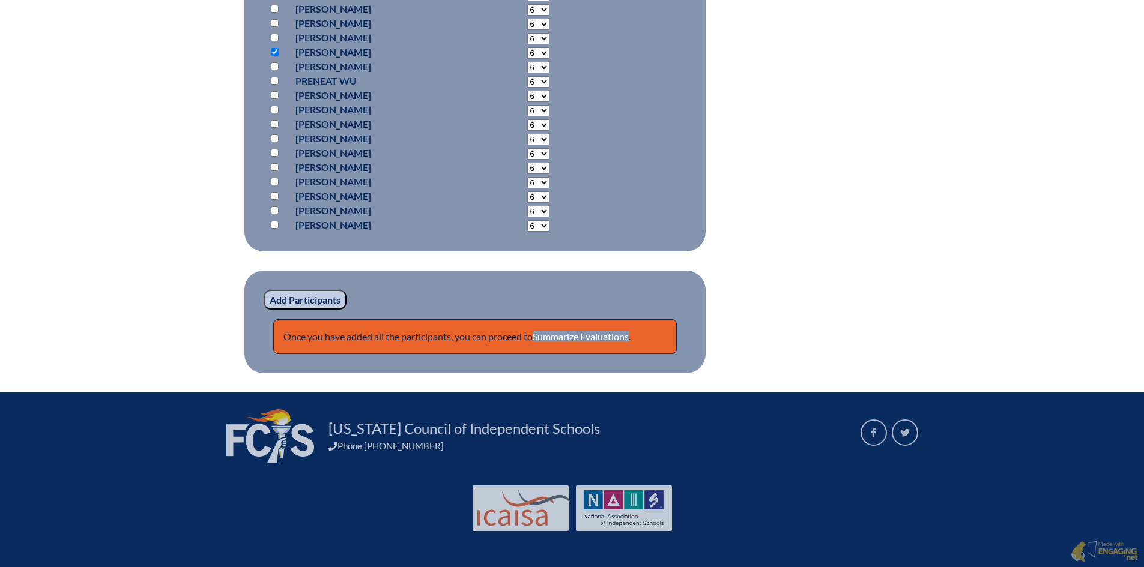
click at [305, 300] on fieldset "Add Participants Once you have added all the participants, you can proceed to S…" at bounding box center [474, 322] width 461 height 103
click at [306, 310] on input "Add Participants" at bounding box center [305, 300] width 83 height 20
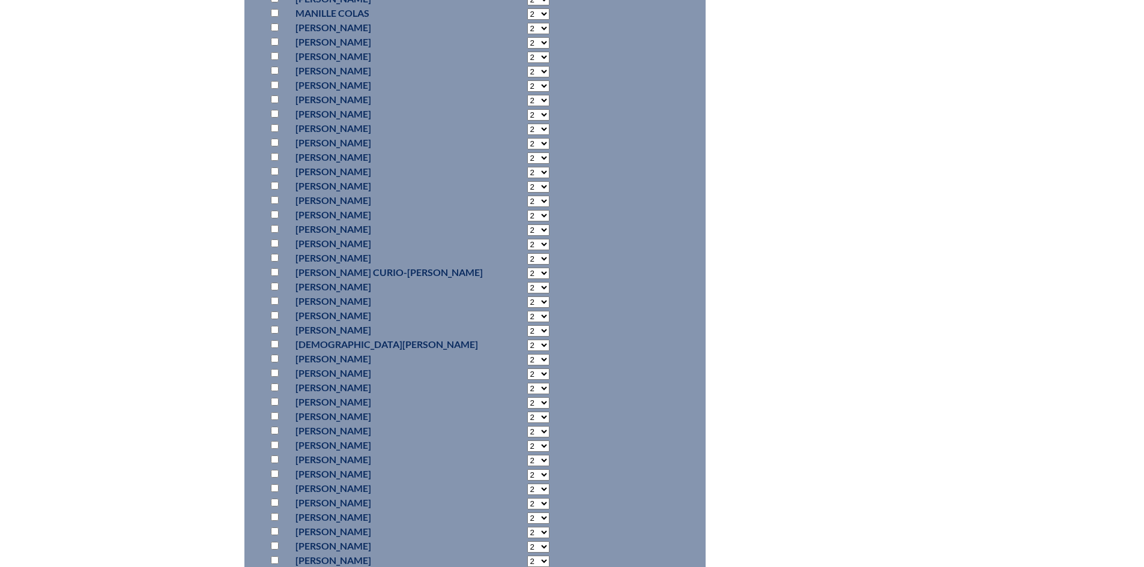
scroll to position [2548, 0]
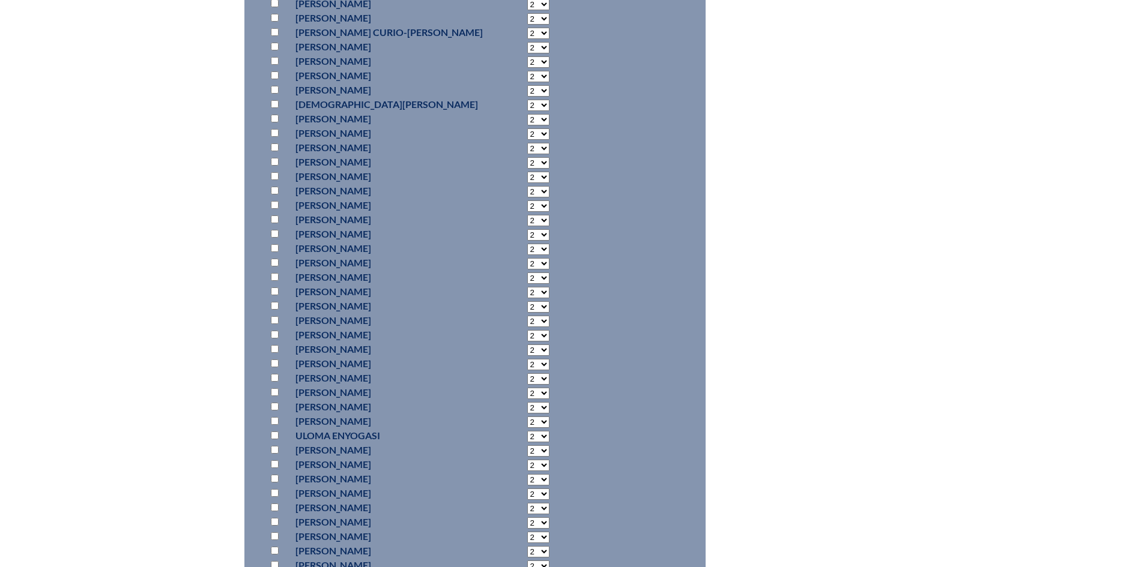
drag, startPoint x: 275, startPoint y: 223, endPoint x: 409, endPoint y: 225, distance: 134.5
click at [274, 209] on input "checkbox" at bounding box center [275, 205] width 8 height 8
checkbox input "true"
select select "6"
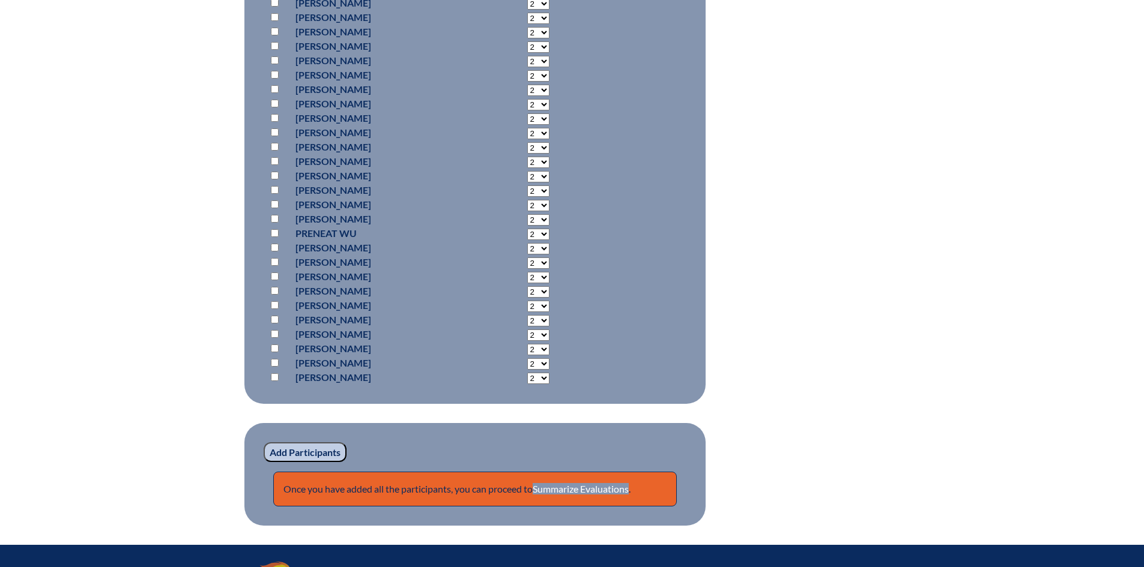
scroll to position [8202, 0]
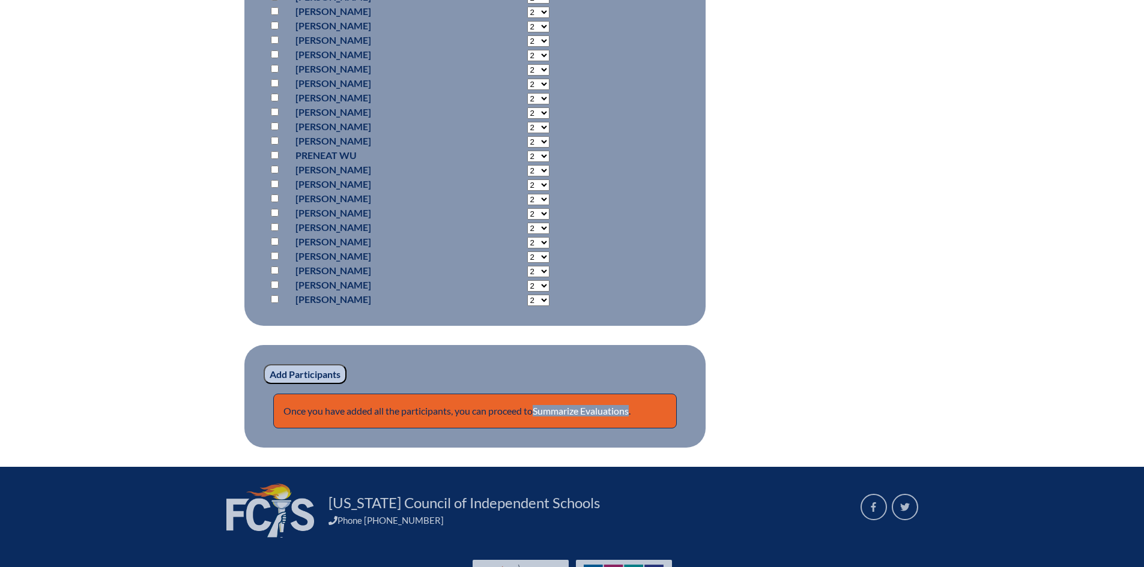
click at [304, 385] on input "Add Participants" at bounding box center [305, 374] width 83 height 20
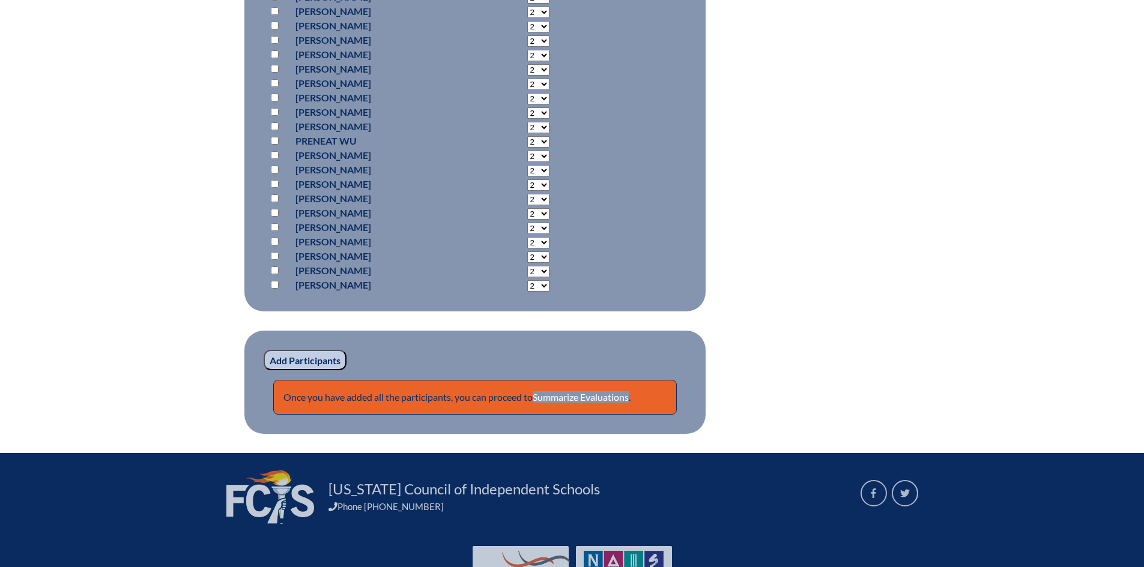
scroll to position [8222, 0]
